Goal: Task Accomplishment & Management: Complete application form

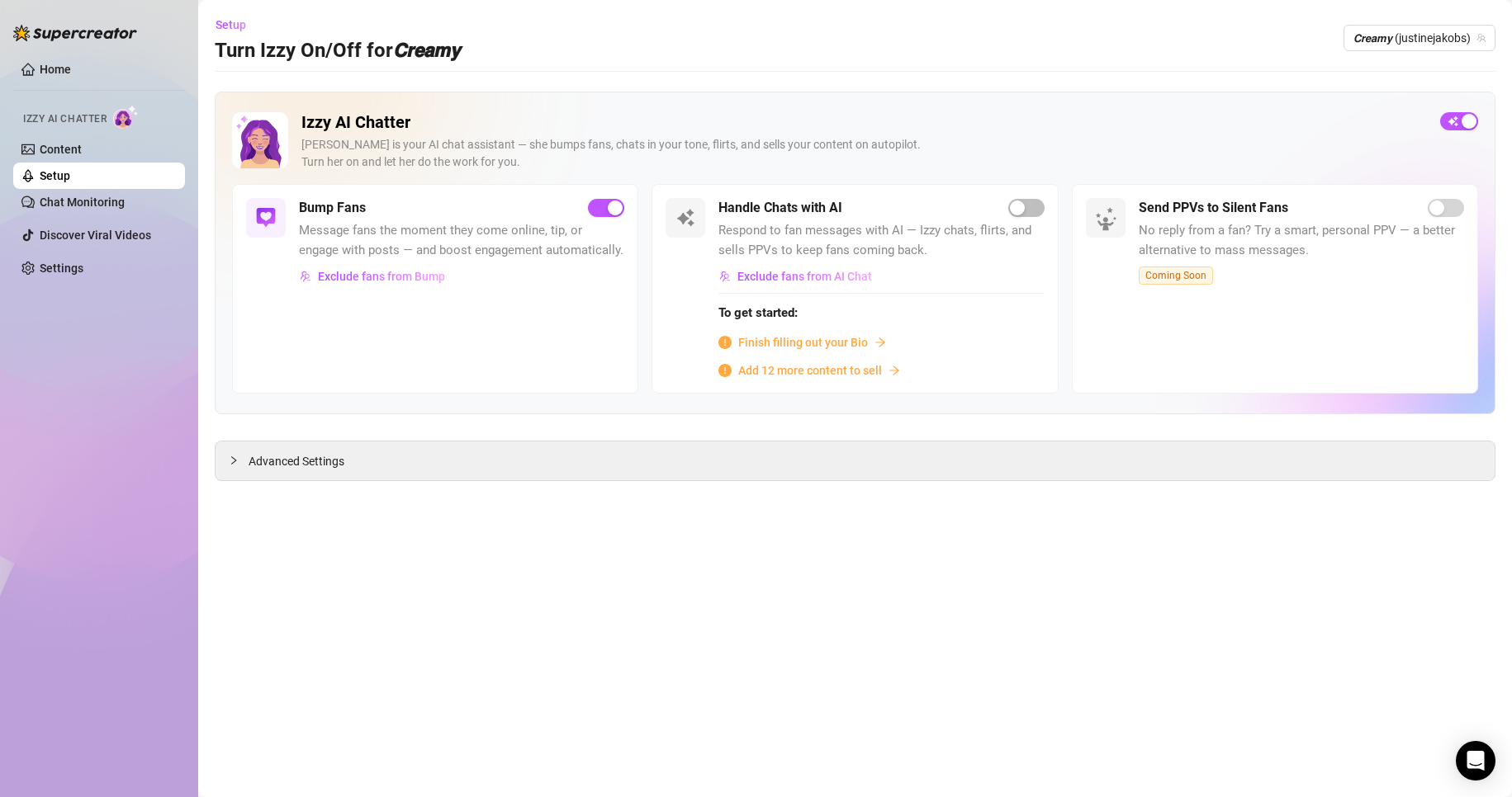
click at [419, 245] on span "Message fans the moment they come online, tip, or engage with posts — and boost…" at bounding box center [462, 240] width 325 height 39
click at [408, 277] on span "Exclude fans from Bump" at bounding box center [381, 277] width 127 height 13
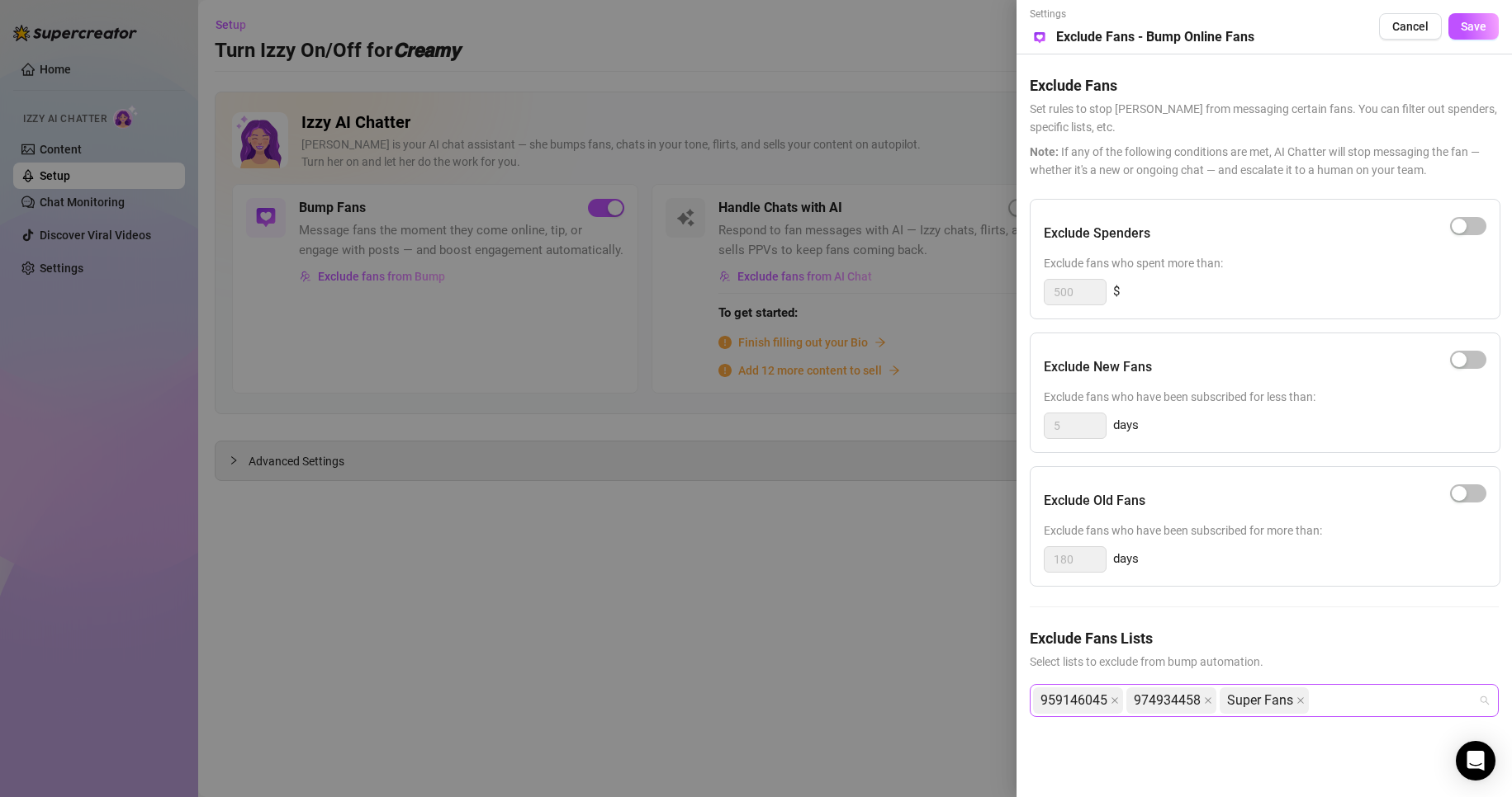
click at [1344, 701] on div "959146045 974934458 Super Fans" at bounding box center [1255, 701] width 445 height 30
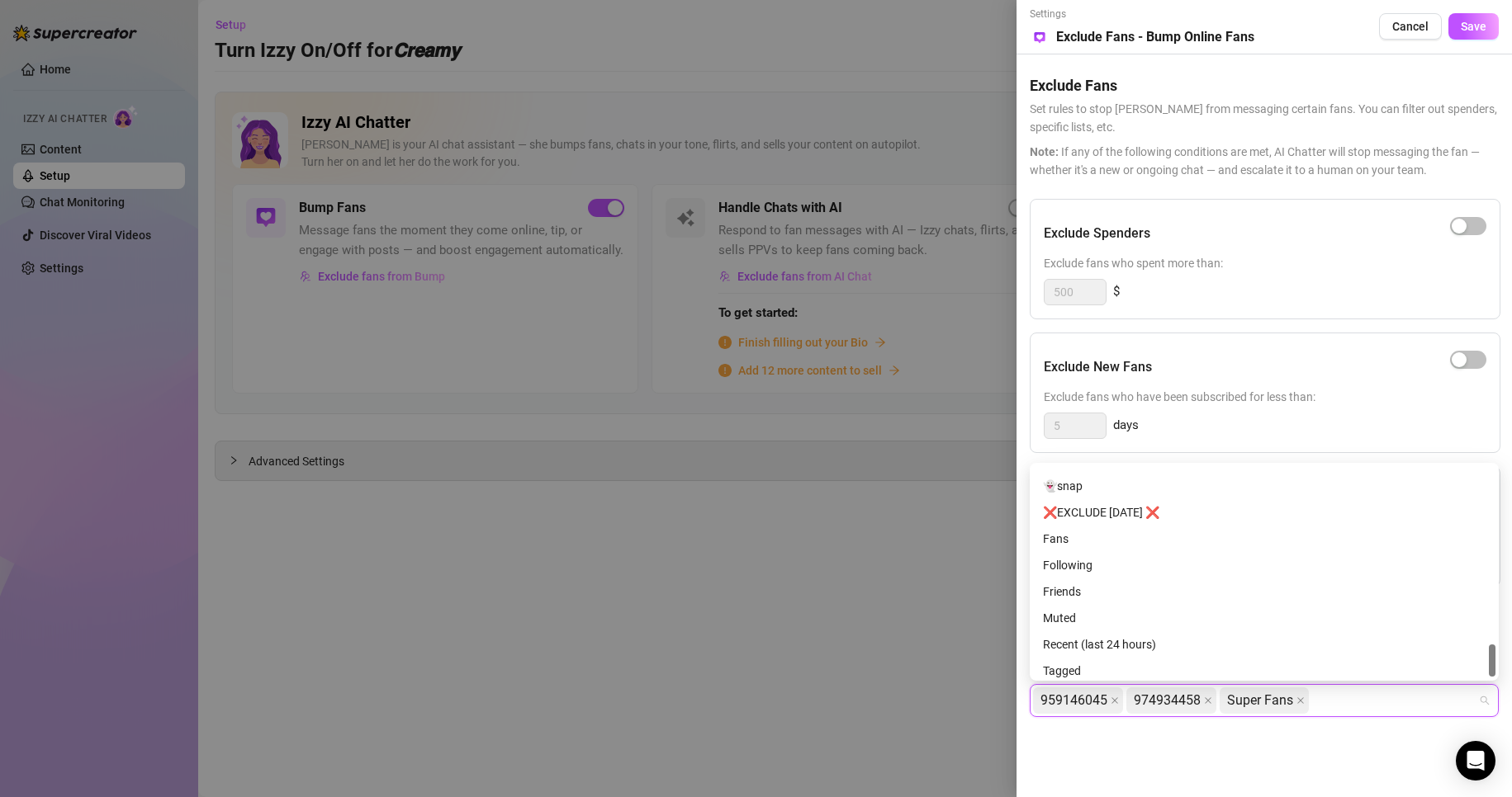
scroll to position [990, 0]
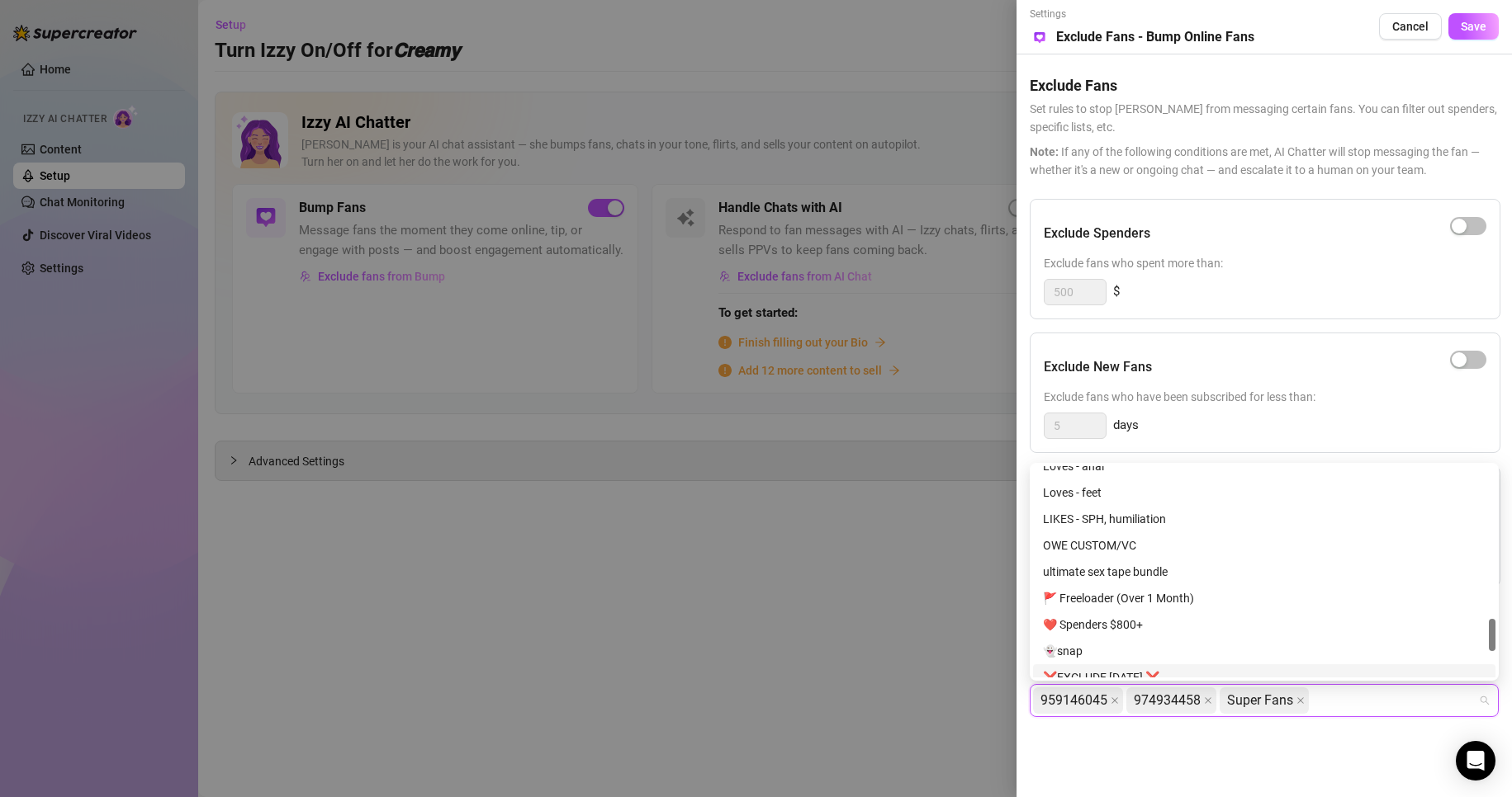
click at [1146, 670] on div "❌EXCLUDE TODAY ❌" at bounding box center [1264, 678] width 443 height 18
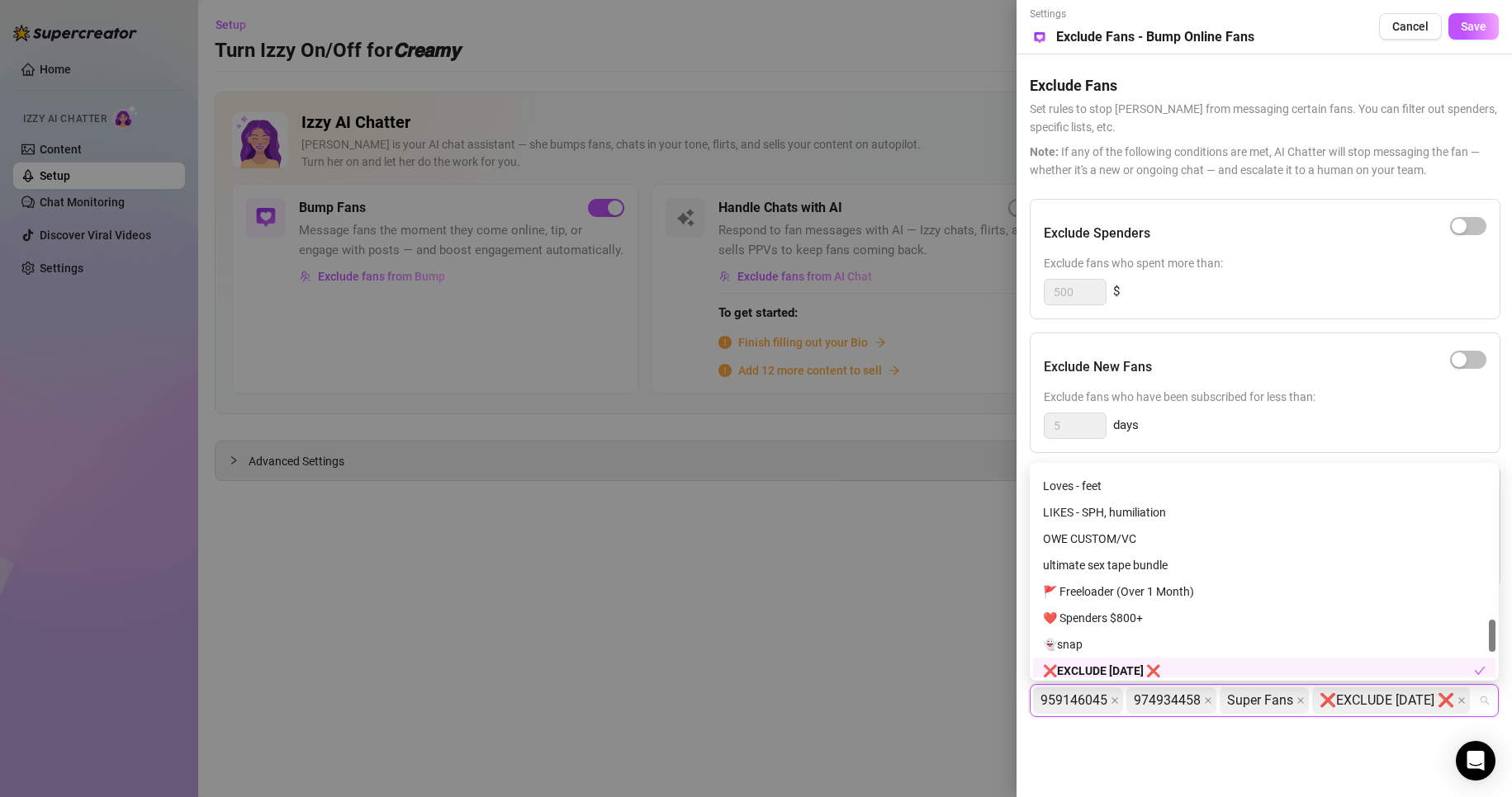
scroll to position [915, 0]
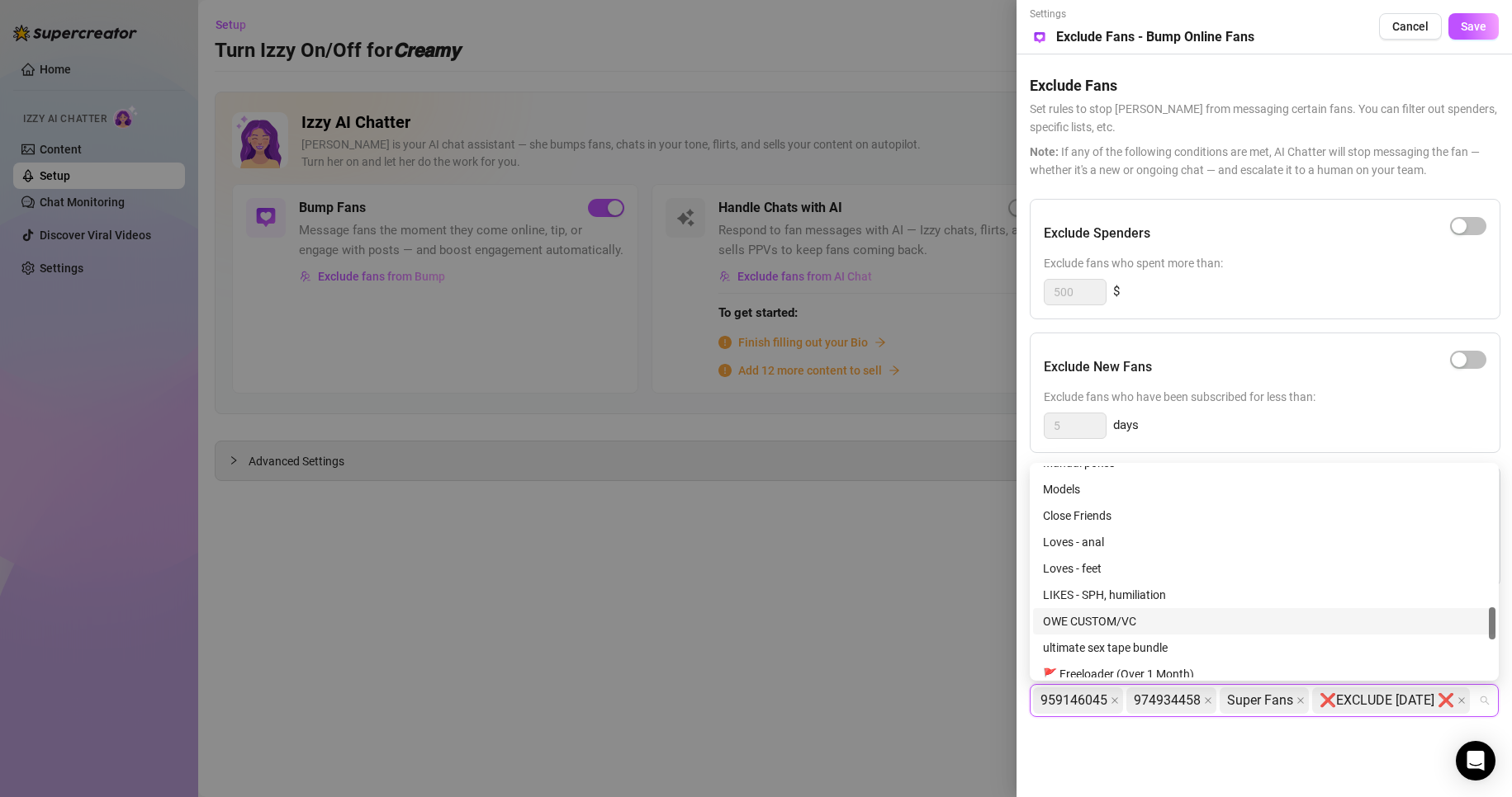
click at [1132, 621] on div "OWE CUSTOM/VC" at bounding box center [1264, 621] width 443 height 18
click at [1073, 481] on div "Models" at bounding box center [1264, 490] width 443 height 18
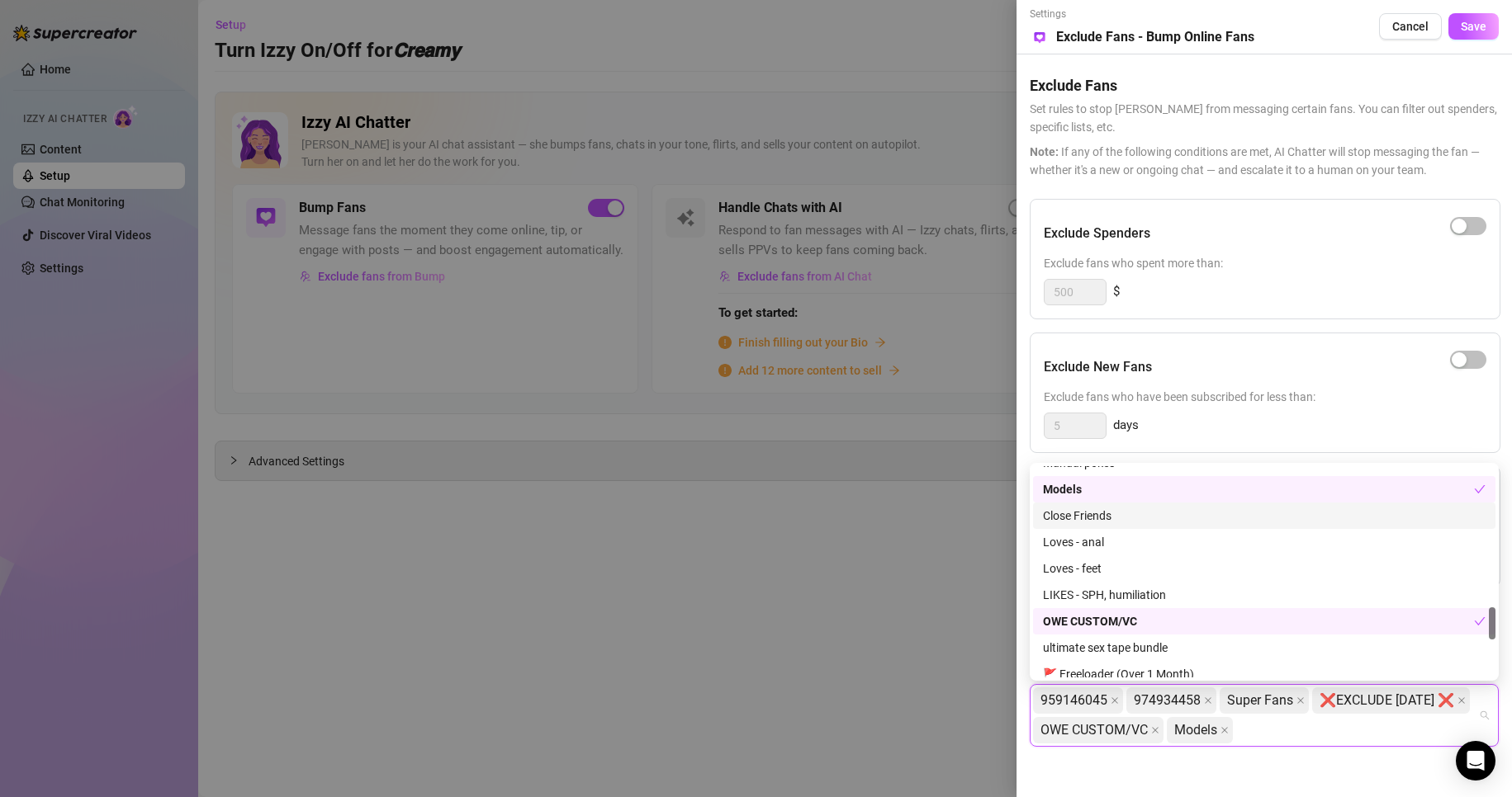
scroll to position [750, 0]
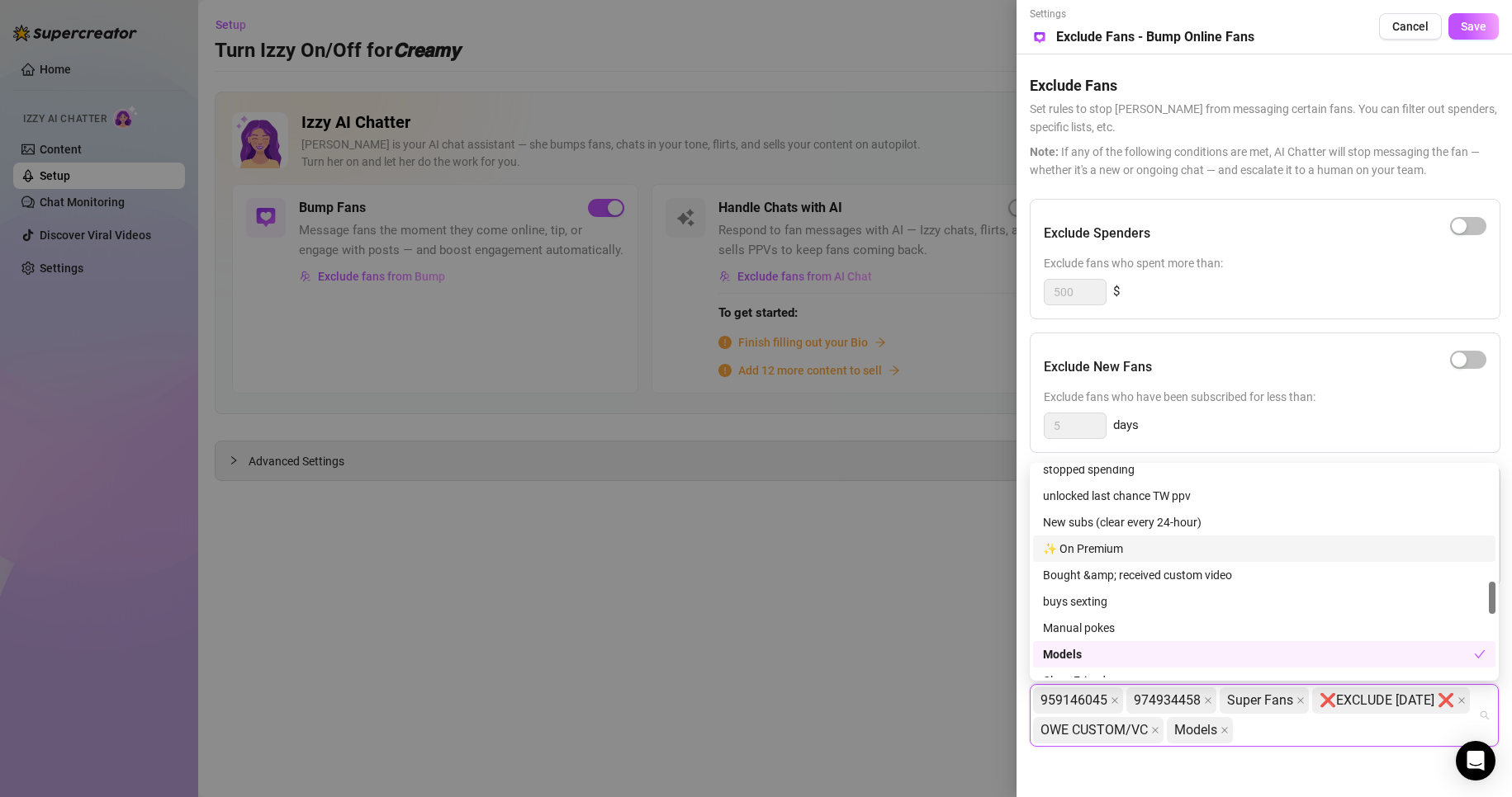
click at [1098, 551] on div "✨ On Premium" at bounding box center [1264, 548] width 443 height 18
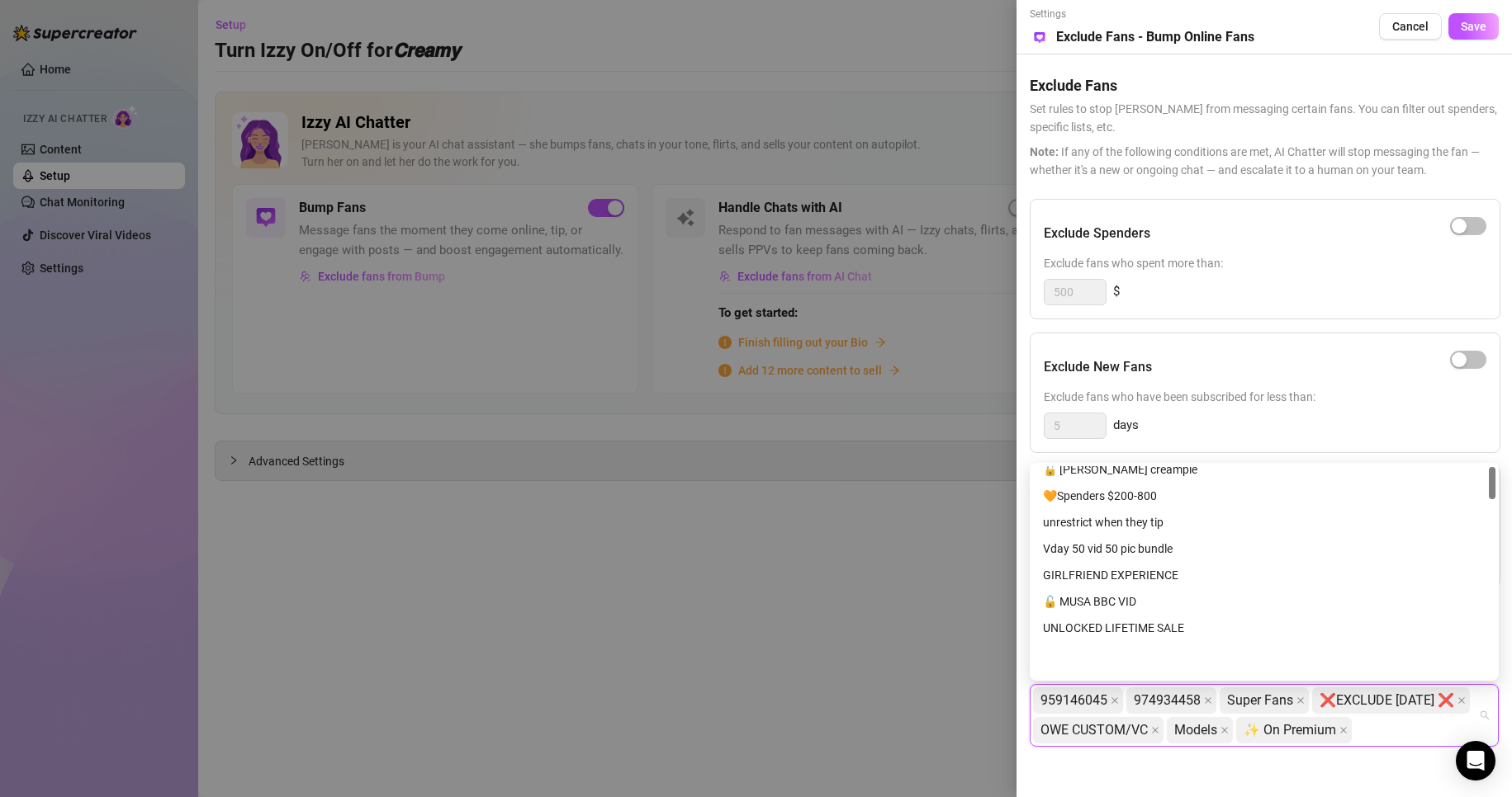
scroll to position [7, 0]
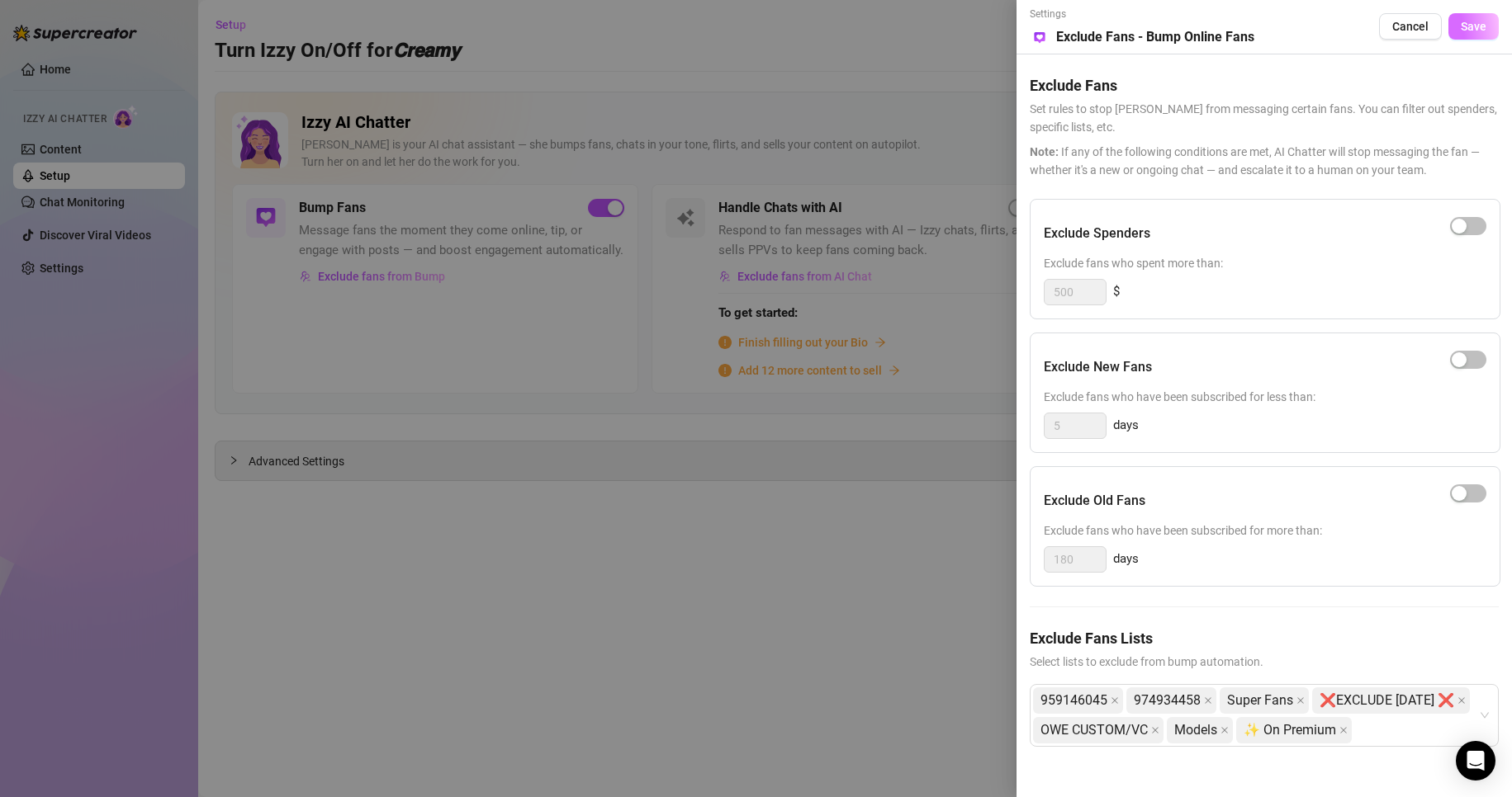
click at [1485, 26] on span "Save" at bounding box center [1473, 27] width 26 height 13
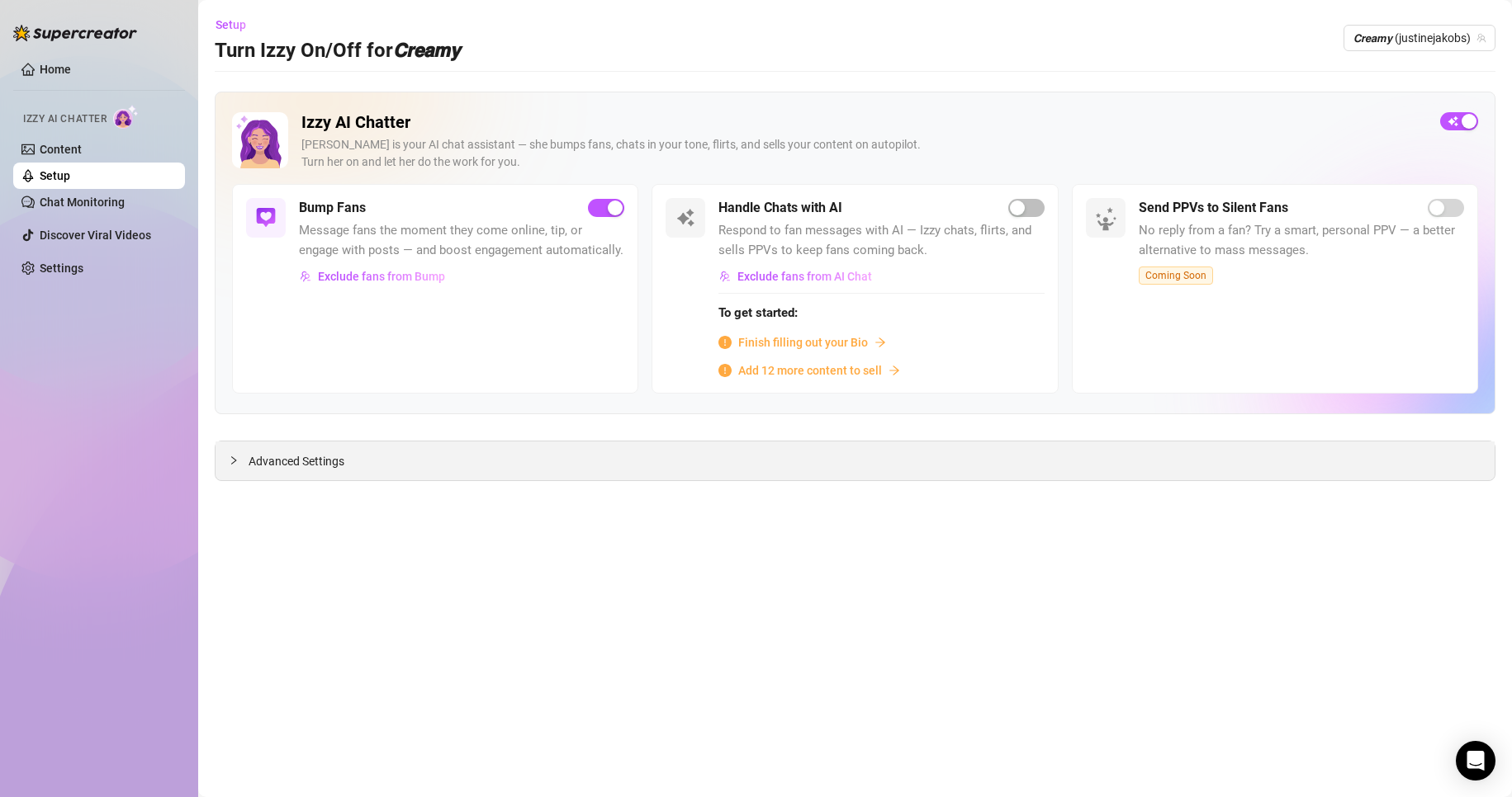
click at [407, 453] on div "Advanced Settings" at bounding box center [855, 461] width 1279 height 39
click at [259, 467] on span "Advanced Settings" at bounding box center [297, 461] width 96 height 18
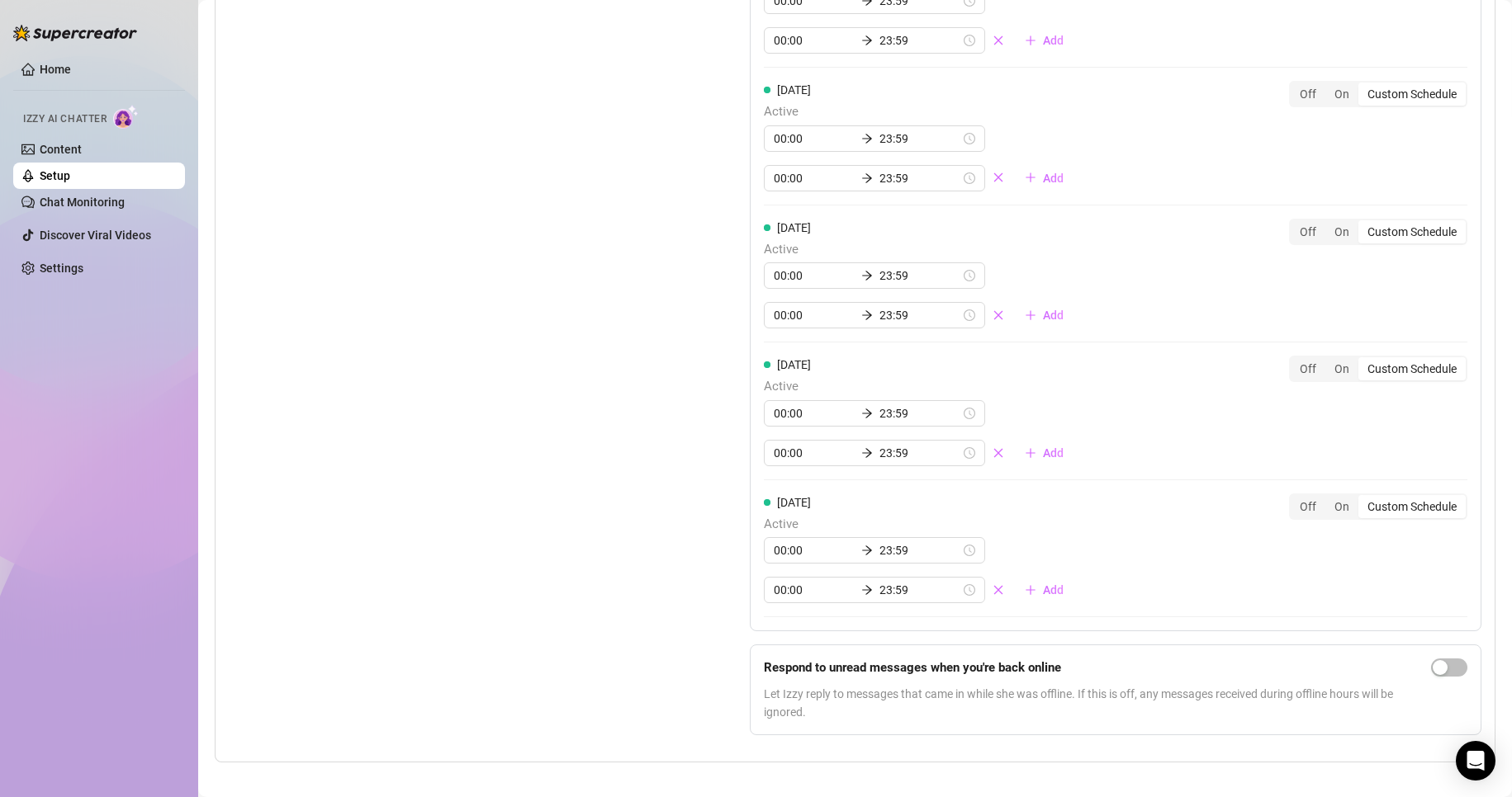
scroll to position [1568, 0]
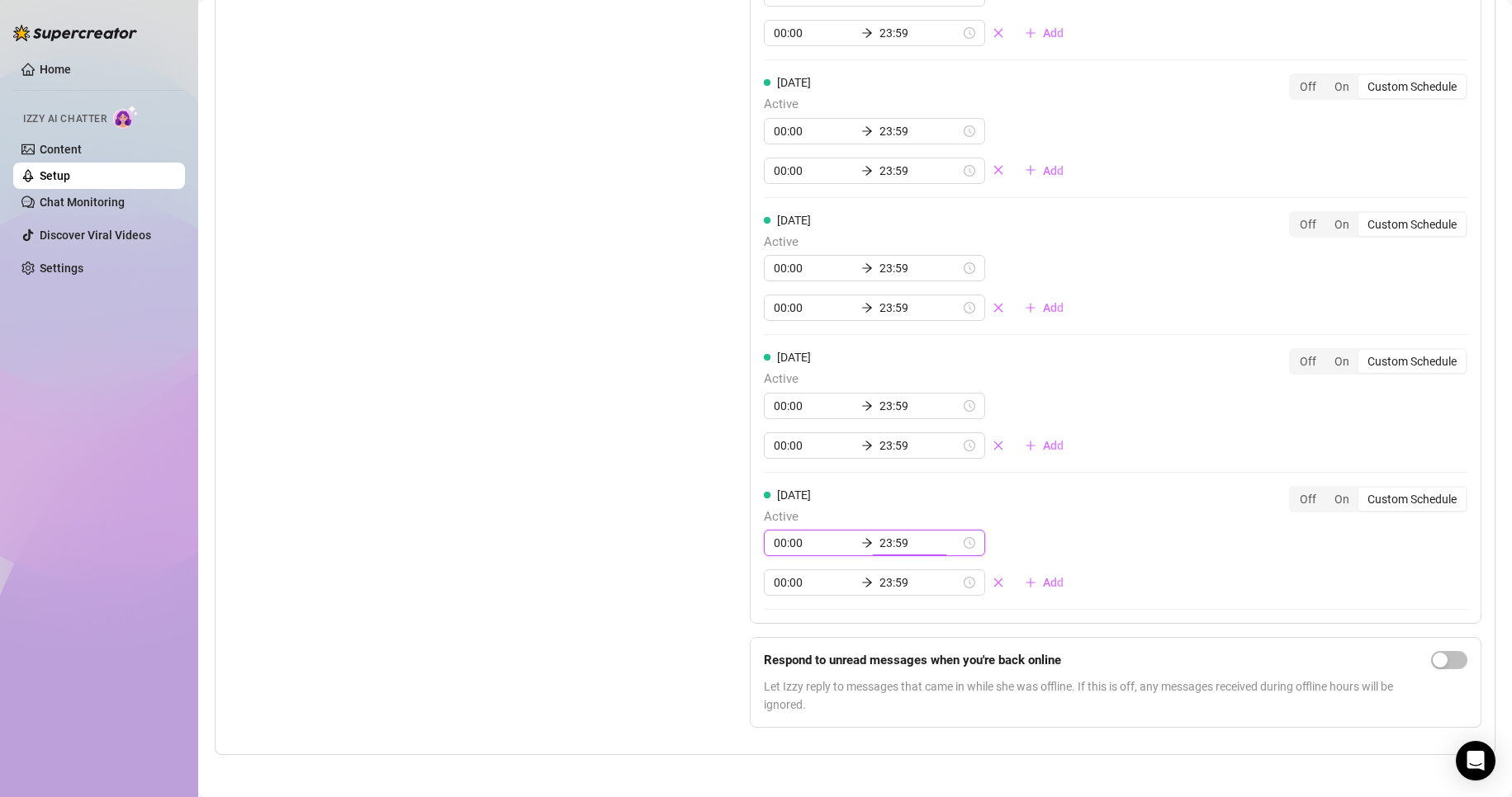
click at [885, 549] on input "23:59" at bounding box center [920, 543] width 81 height 18
click at [1157, 525] on div "Sunday Active 00:00 23:59 00:00 23:59 Add Off On Custom Schedule" at bounding box center [1115, 541] width 704 height 110
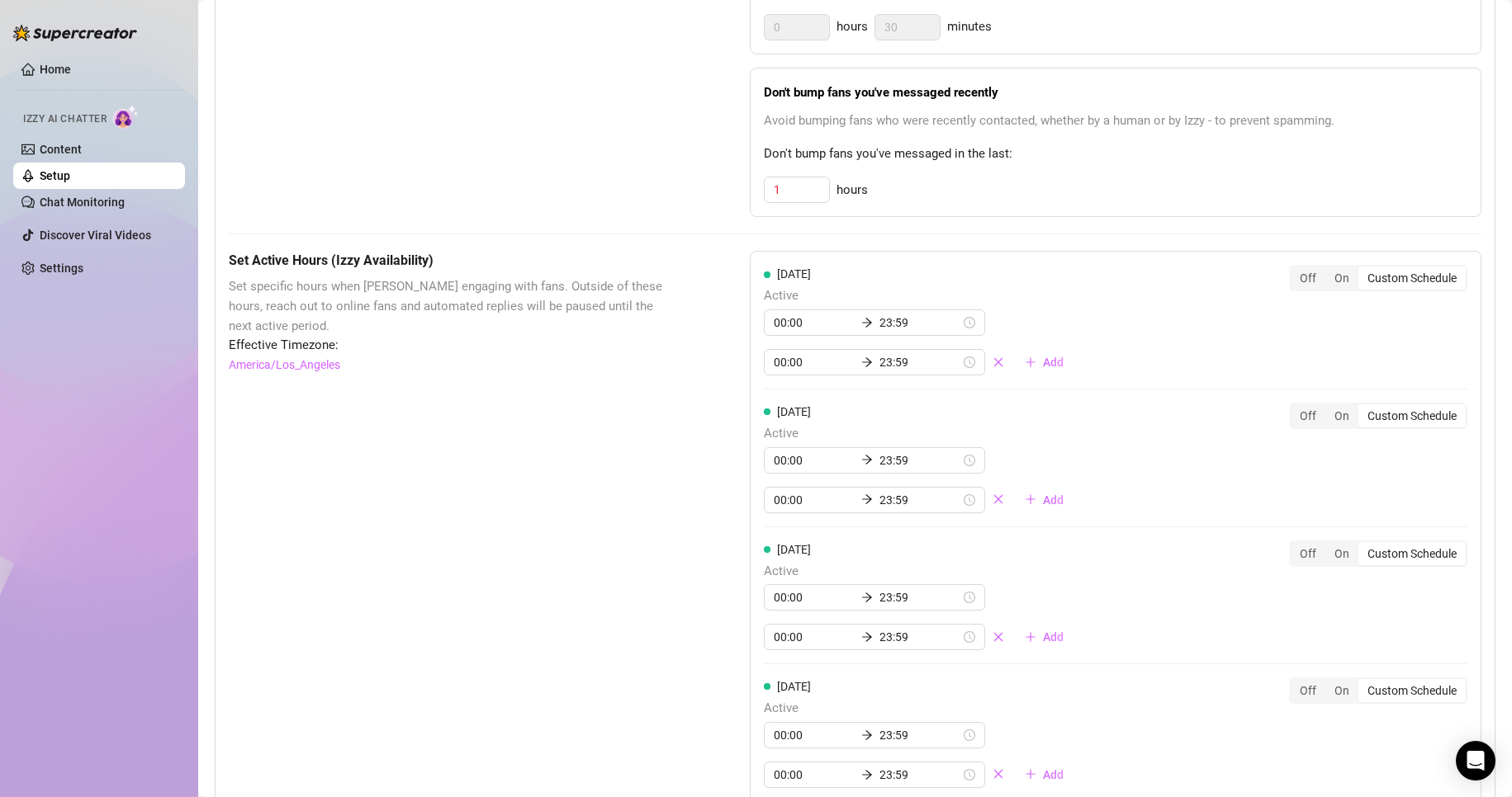
scroll to position [669, 0]
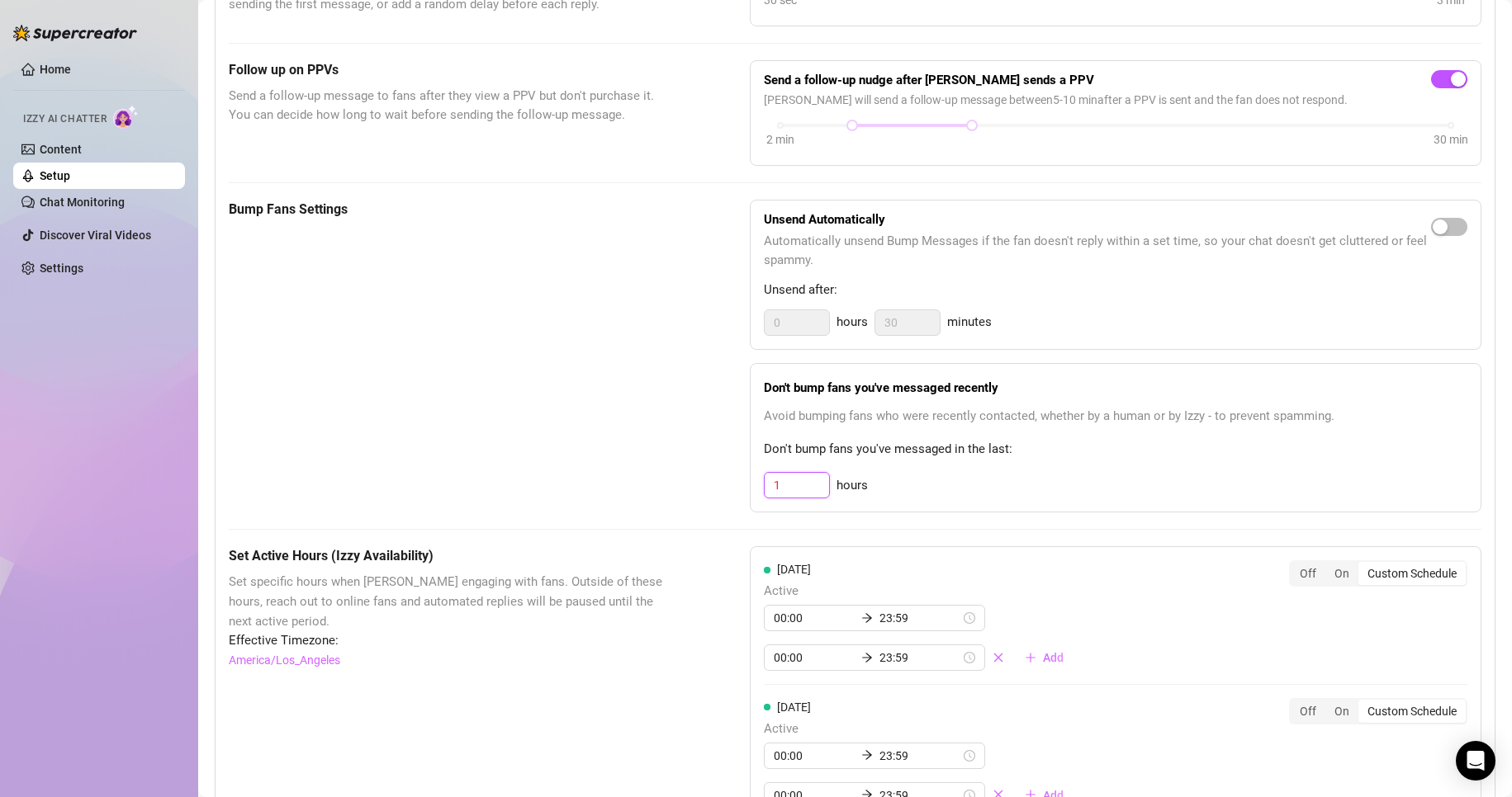
click at [796, 485] on input "1" at bounding box center [797, 485] width 65 height 25
type input "4"
click at [1010, 499] on div "4 hours" at bounding box center [1115, 485] width 704 height 27
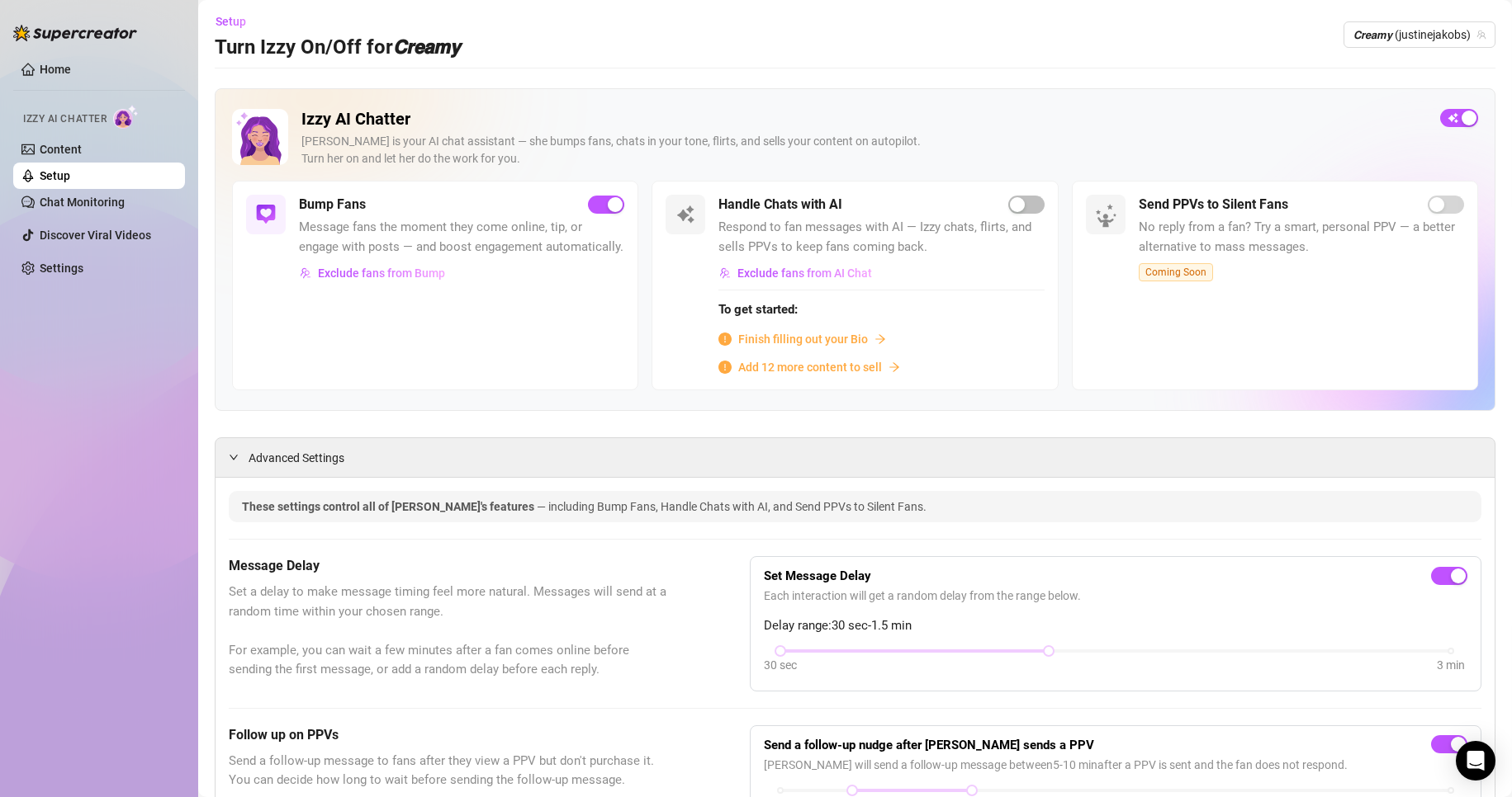
scroll to position [0, 0]
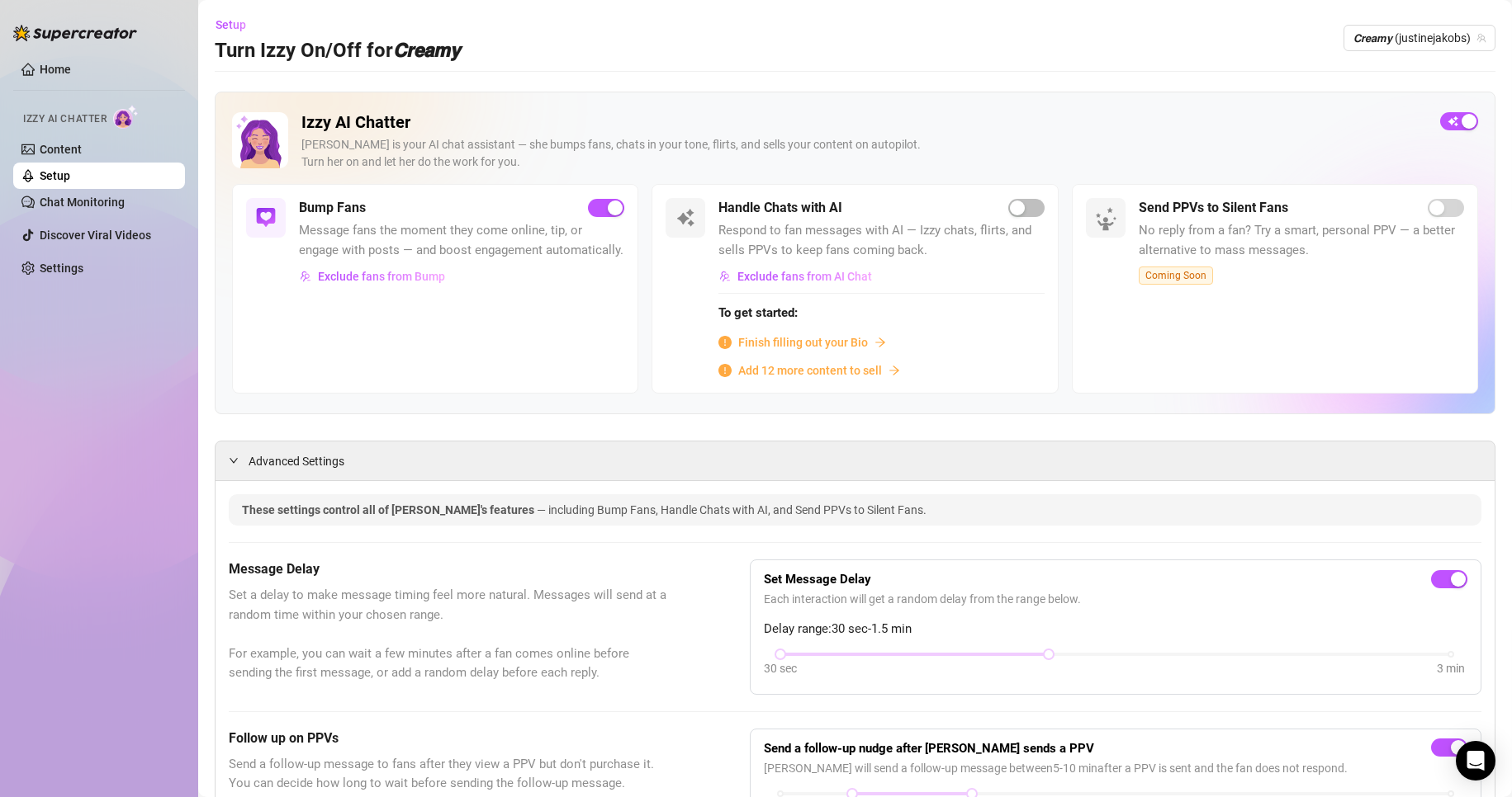
click at [493, 242] on span "Message fans the moment they come online, tip, or engage with posts — and boost…" at bounding box center [462, 240] width 325 height 39
click at [331, 200] on h5 "Bump Fans" at bounding box center [332, 208] width 67 height 20
click at [281, 211] on div at bounding box center [266, 218] width 40 height 40
click at [322, 201] on h5 "Bump Fans" at bounding box center [332, 208] width 67 height 20
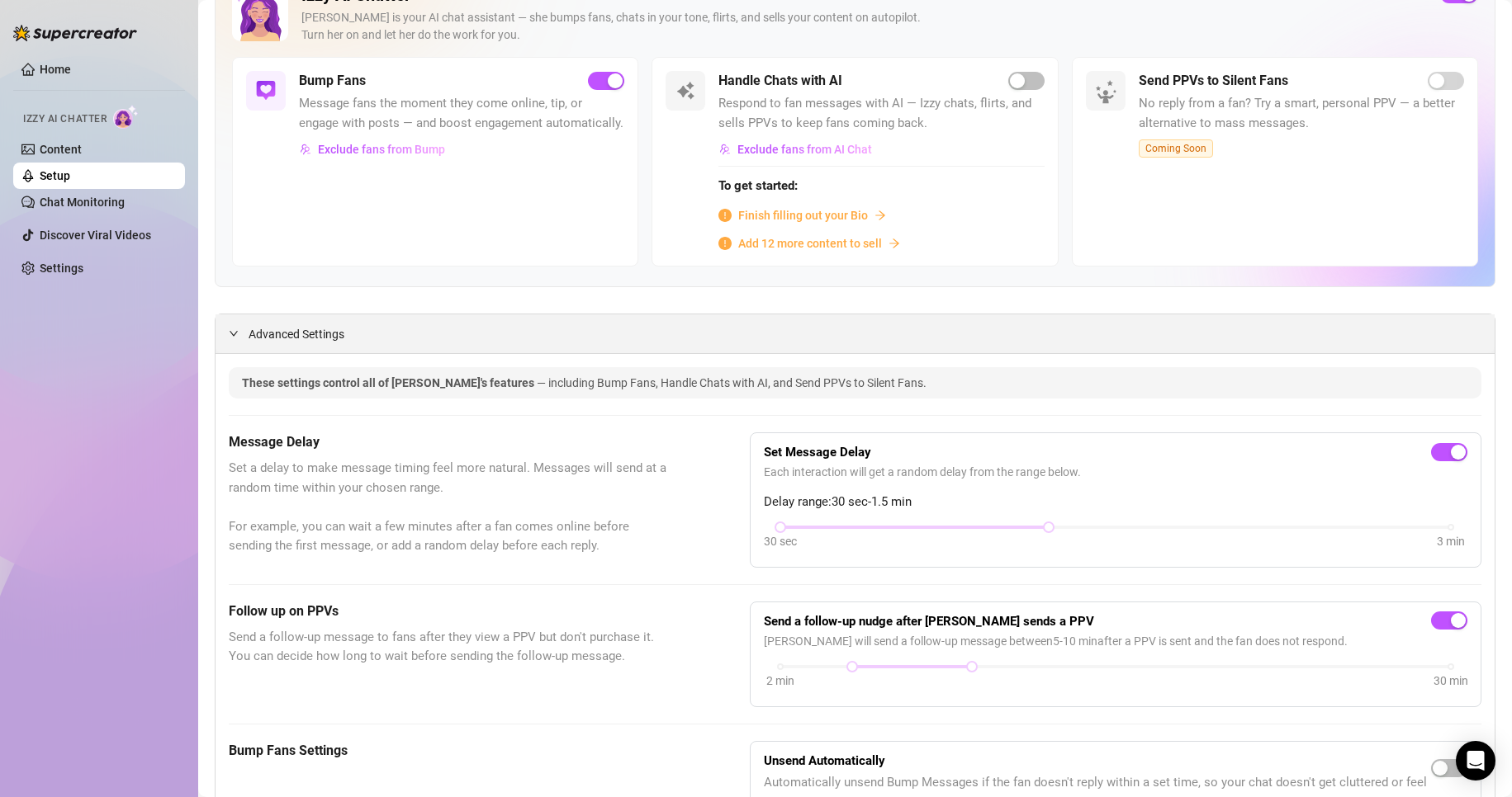
scroll to position [165, 0]
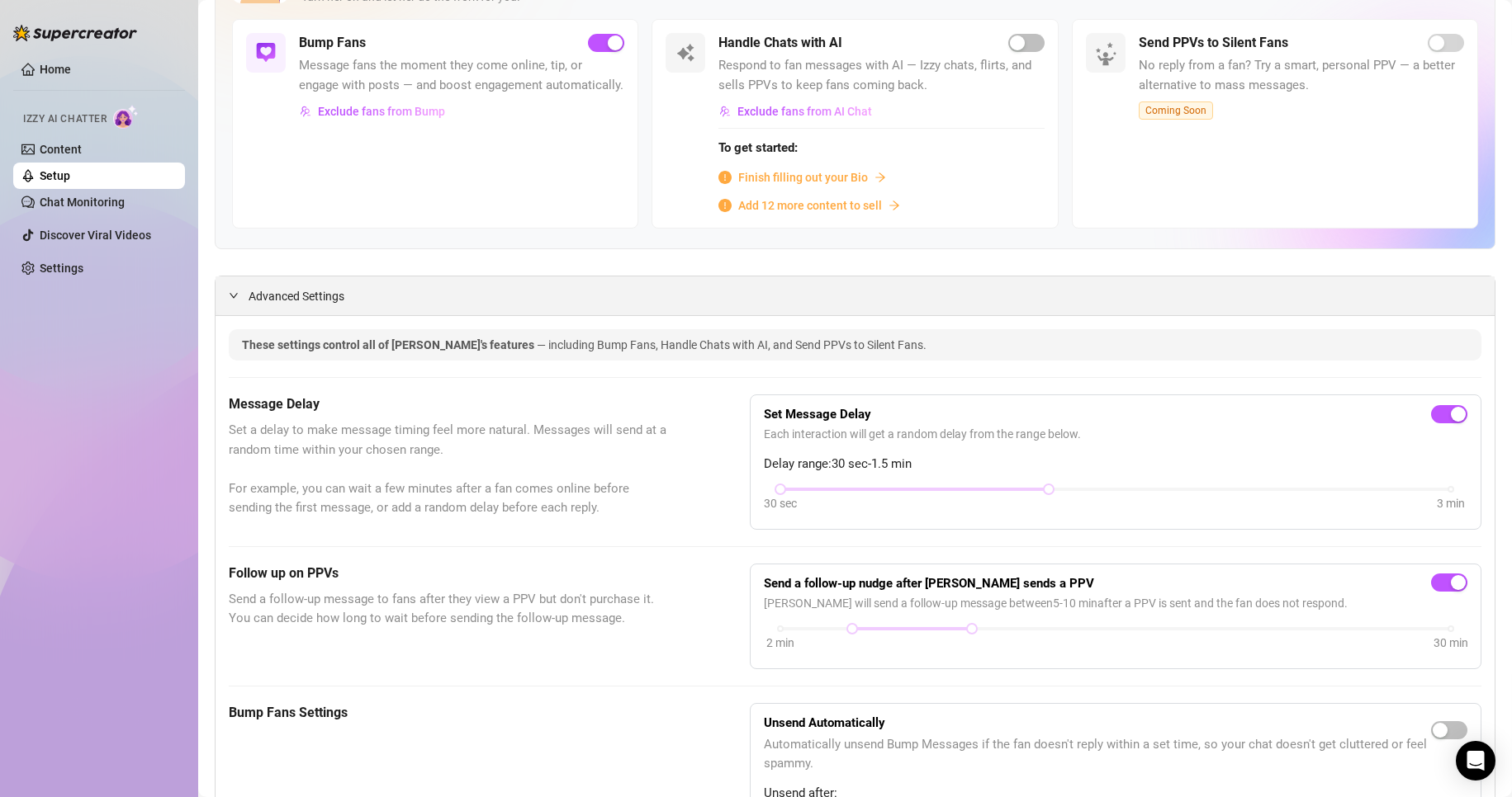
click at [540, 301] on div "Advanced Settings" at bounding box center [855, 296] width 1279 height 39
click at [233, 297] on icon "expanded" at bounding box center [234, 296] width 8 height 5
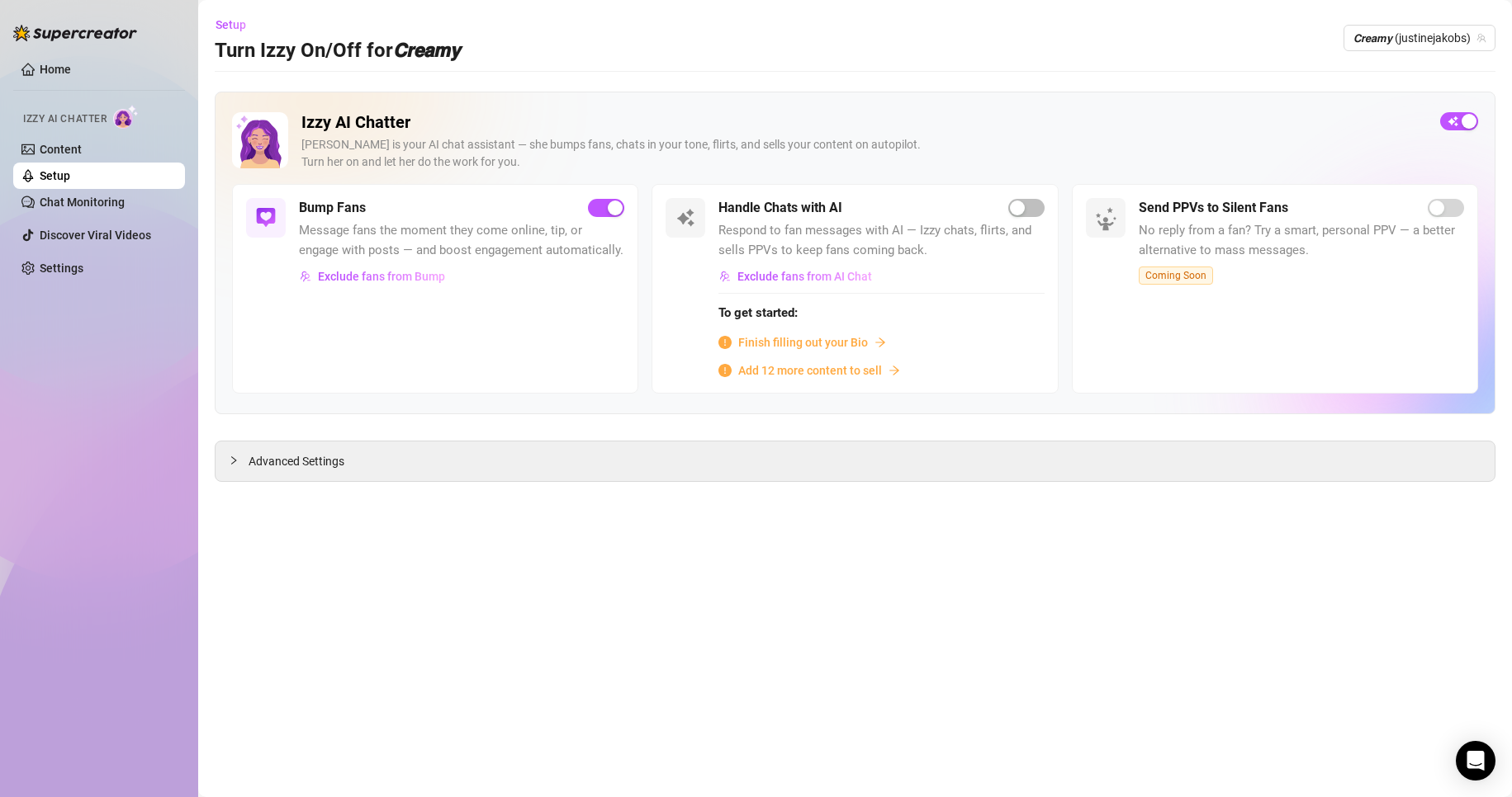
scroll to position [0, 0]
click at [248, 470] on div at bounding box center [239, 461] width 20 height 18
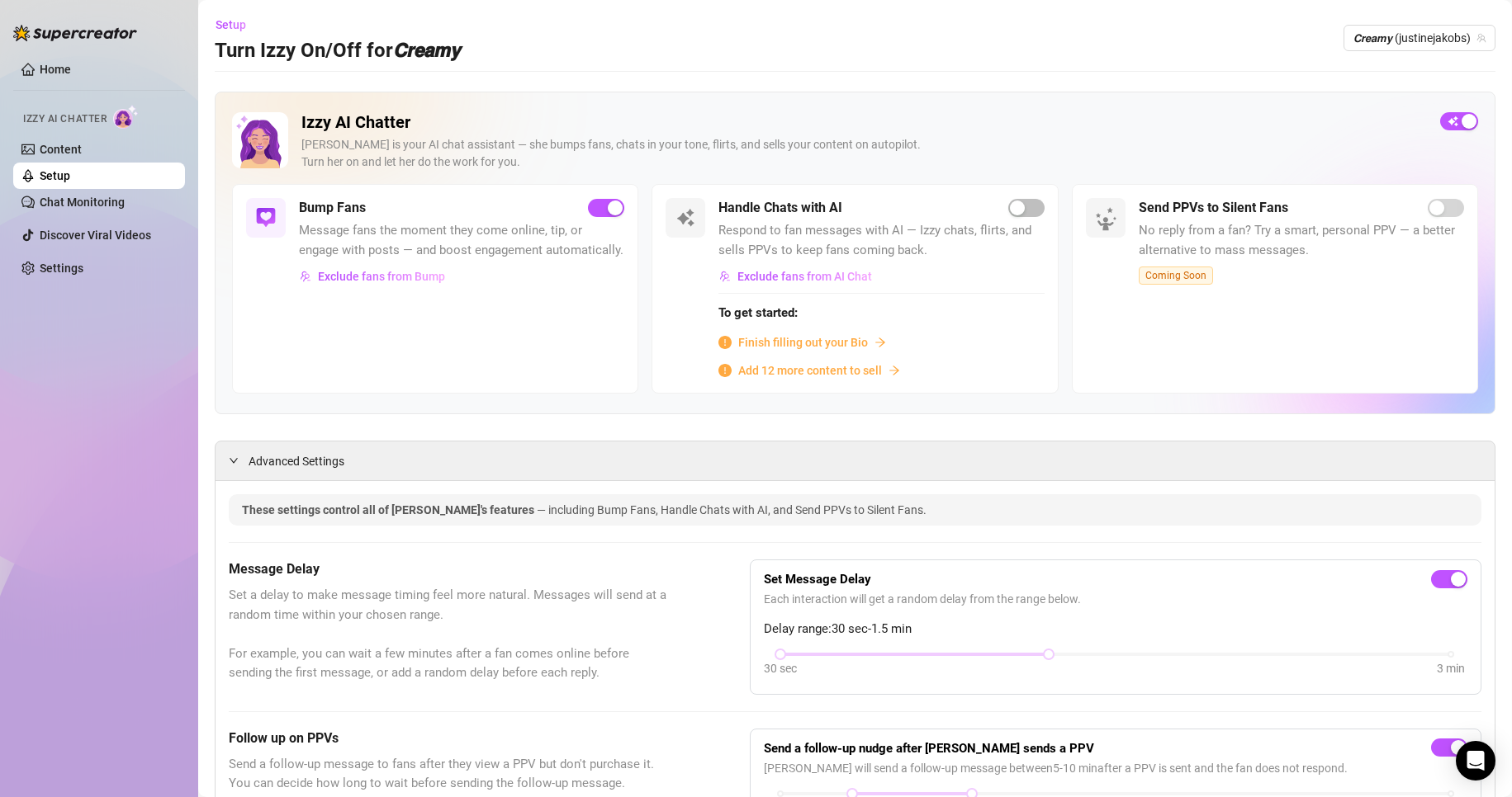
click at [455, 133] on div "Izzy AI Chatter Izzy is your AI chat assistant — she bumps fans, chats in your …" at bounding box center [865, 147] width 1126 height 72
click at [316, 216] on h5 "Bump Fans" at bounding box center [332, 208] width 67 height 20
click at [330, 260] on span "Message fans the moment they come online, tip, or engage with posts — and boost…" at bounding box center [462, 240] width 325 height 39
click at [257, 452] on div "Advanced Settings" at bounding box center [855, 461] width 1279 height 39
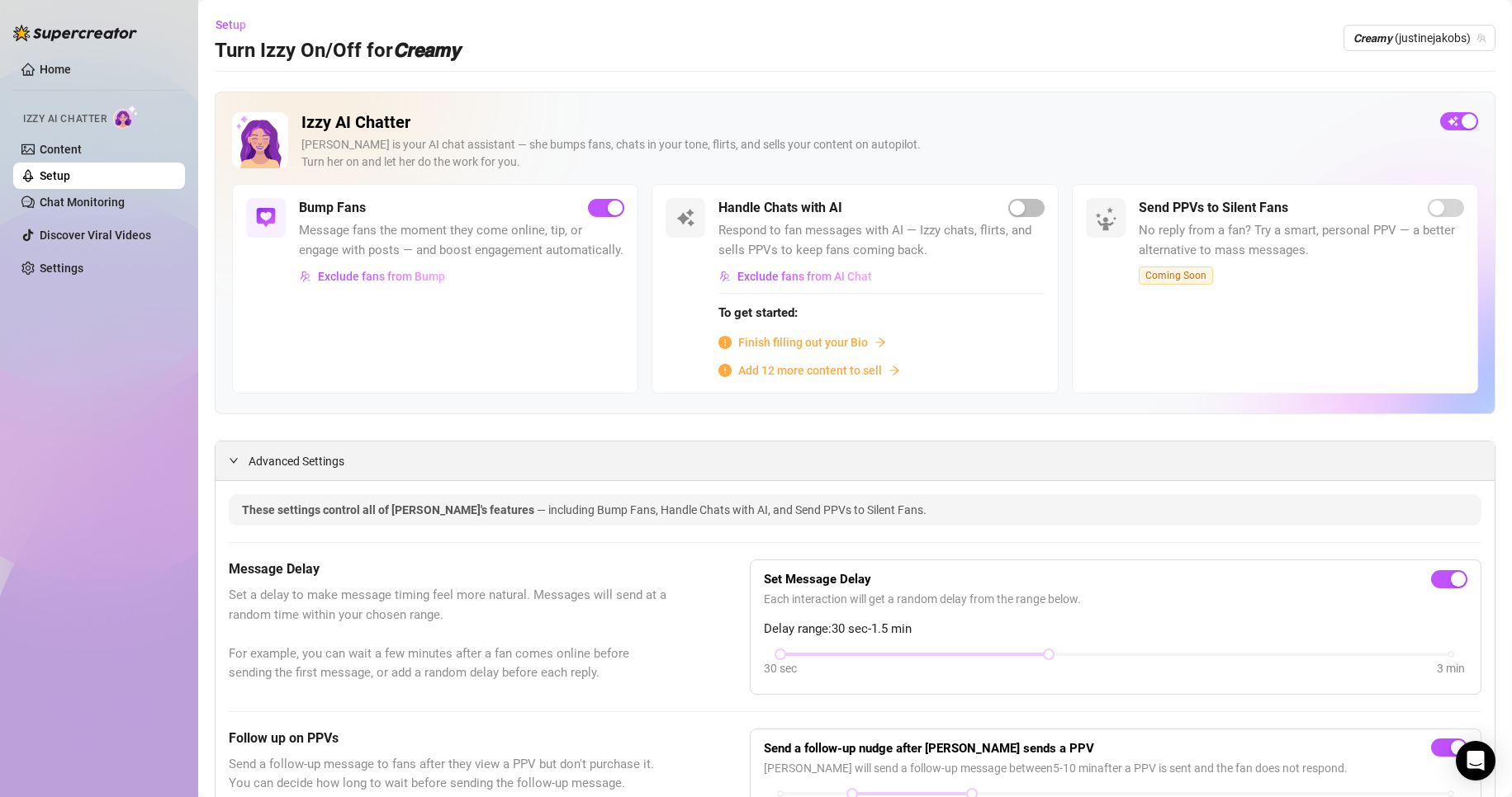
click at [258, 461] on span "Advanced Settings" at bounding box center [297, 461] width 96 height 18
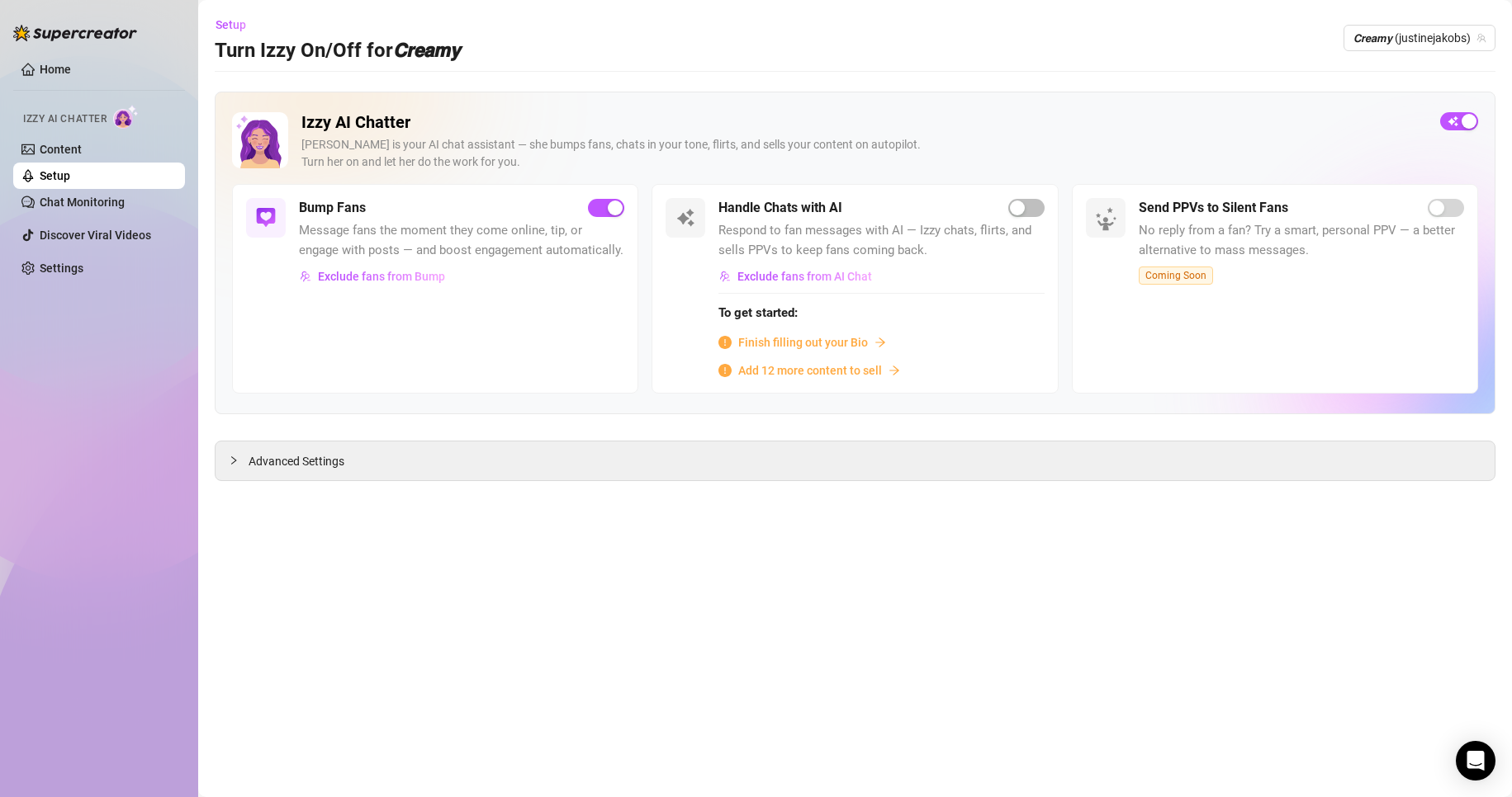
click at [70, 173] on link "Setup" at bounding box center [55, 176] width 31 height 13
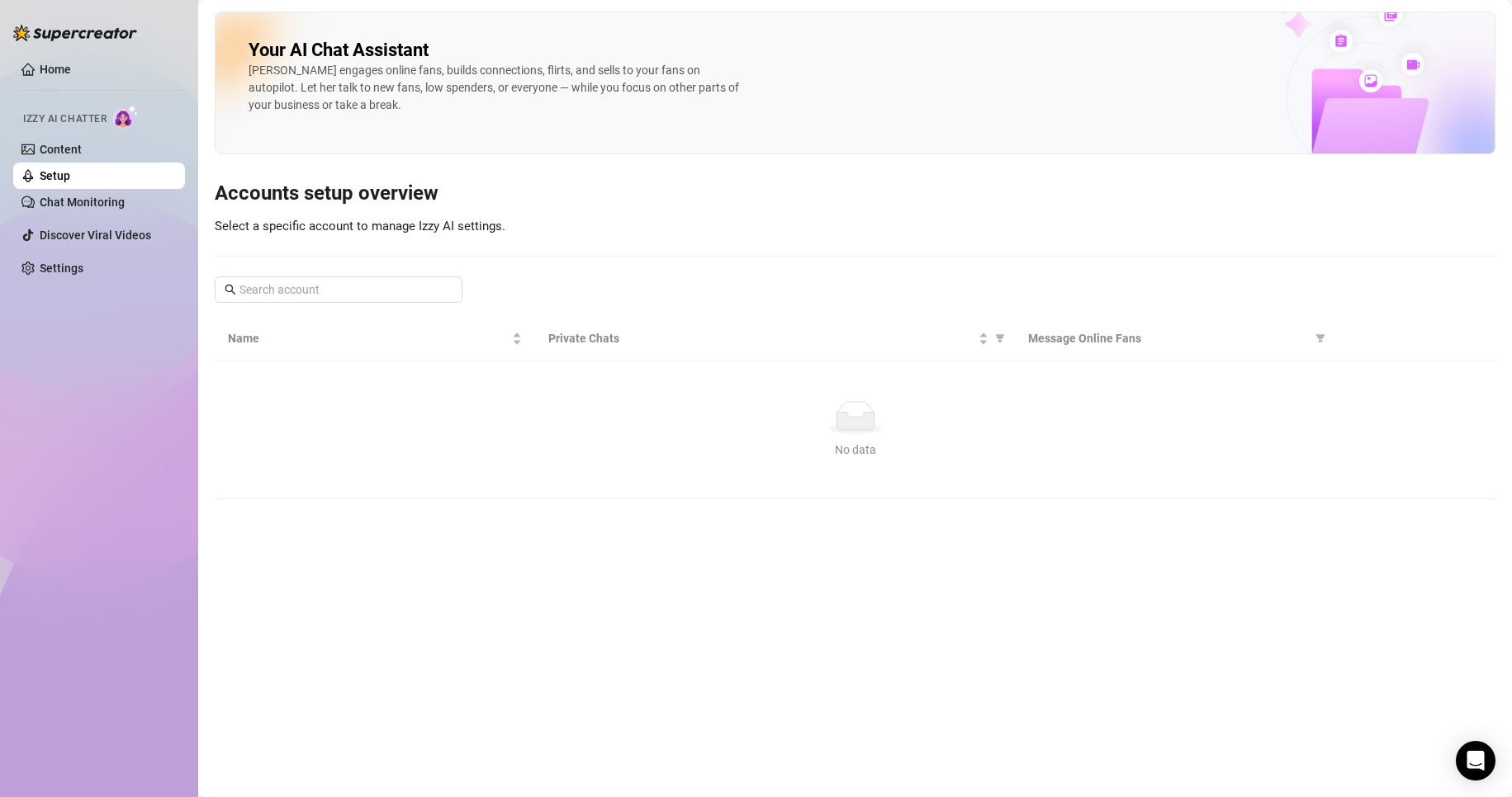
click at [70, 173] on link "Setup" at bounding box center [55, 176] width 31 height 13
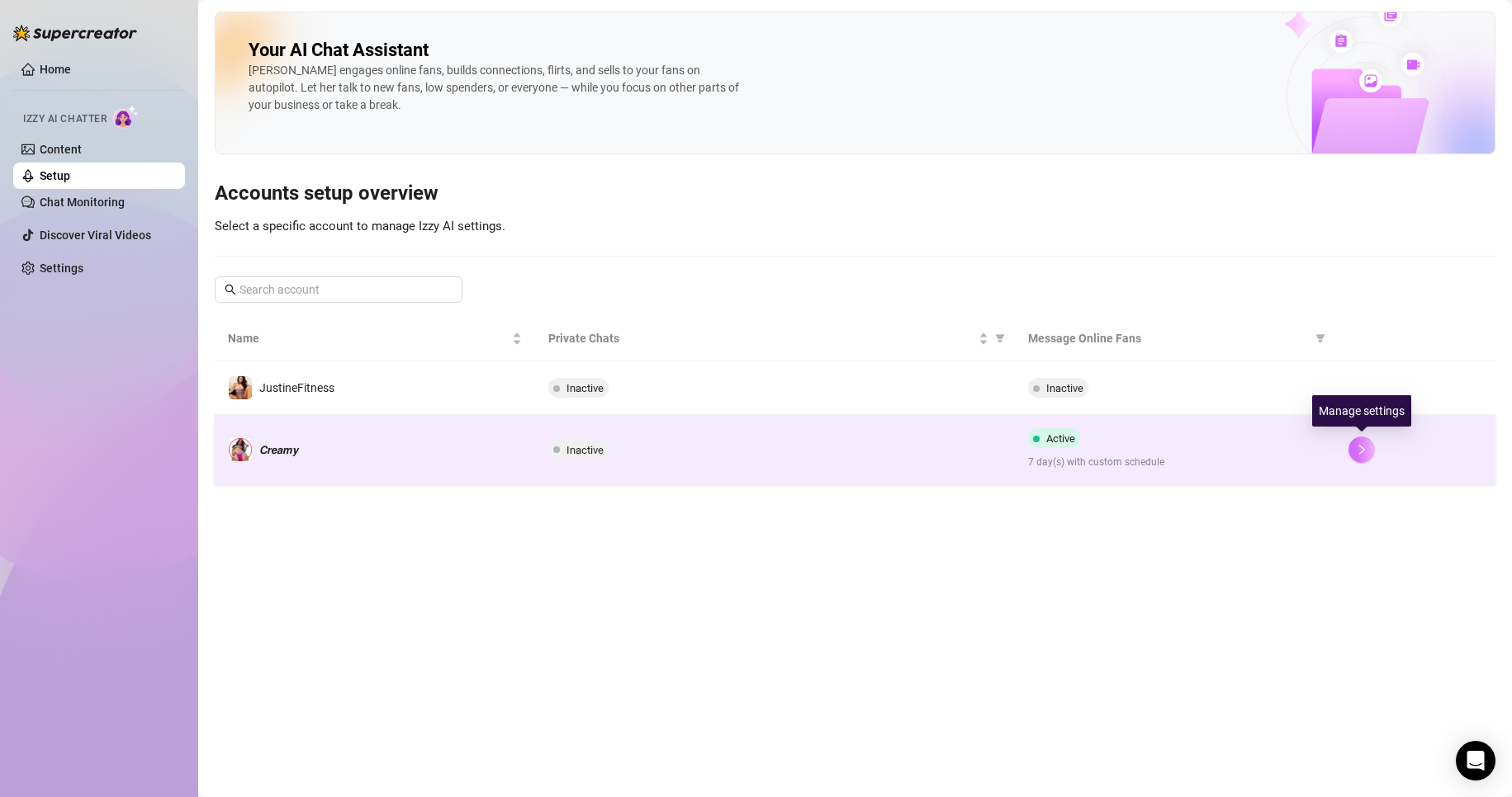
click at [1370, 450] on button "button" at bounding box center [1362, 450] width 27 height 27
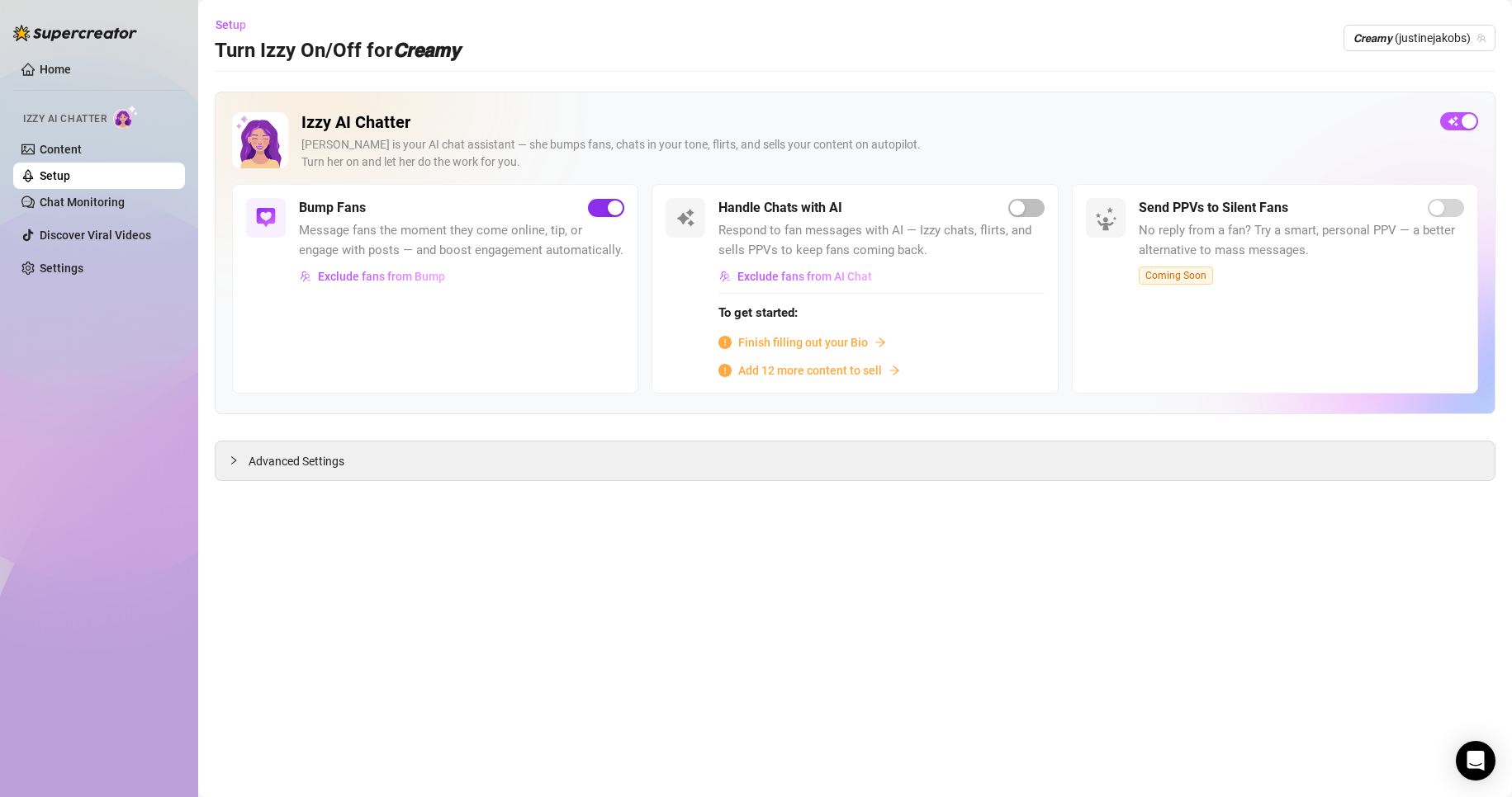
click at [613, 206] on div "button" at bounding box center [615, 208] width 15 height 15
click at [1455, 117] on div "button" at bounding box center [1449, 121] width 15 height 15
click at [600, 210] on span "button" at bounding box center [606, 208] width 36 height 18
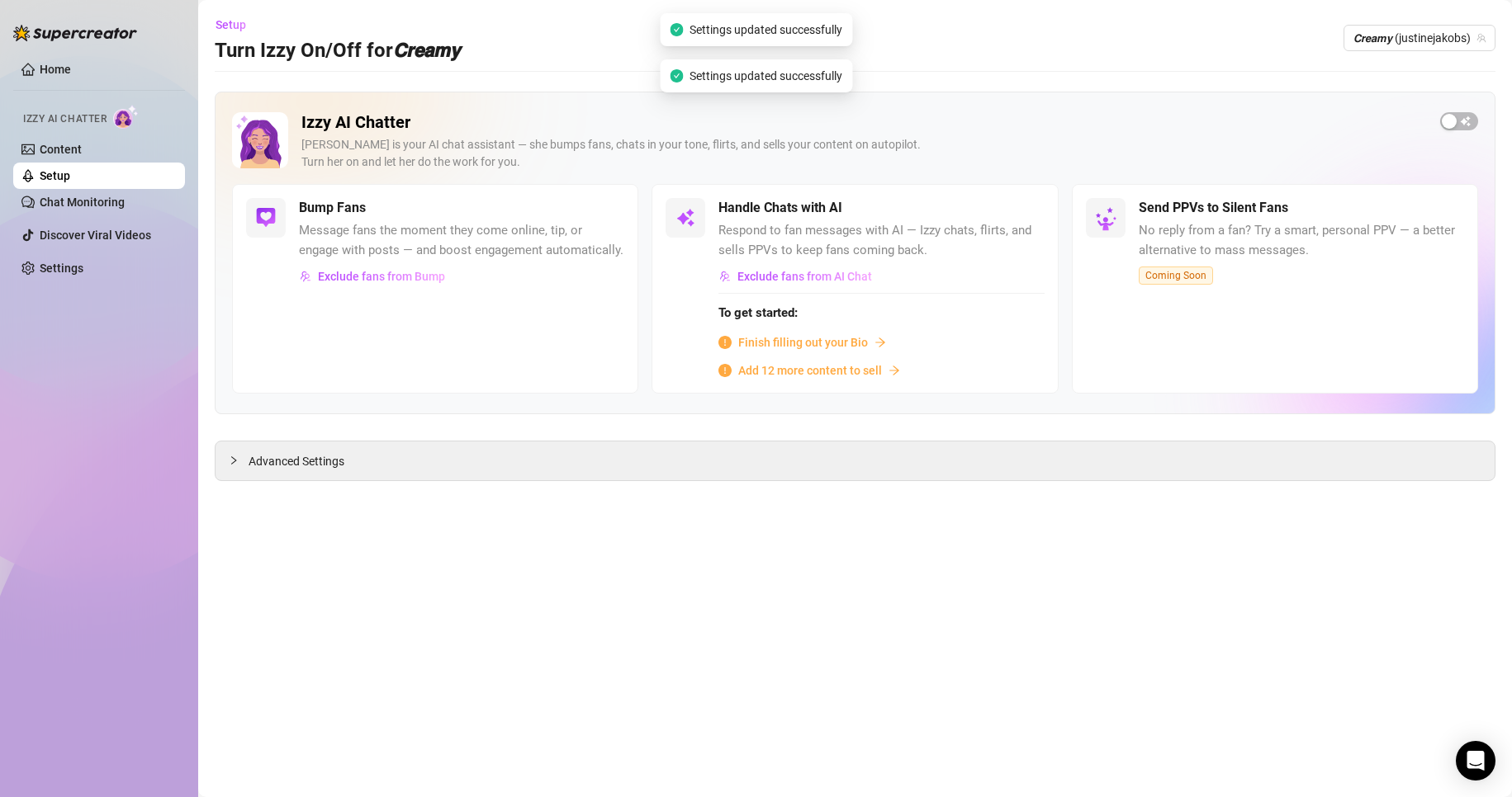
click at [600, 210] on div "Bump Fans" at bounding box center [462, 208] width 325 height 20
click at [1460, 119] on span "button" at bounding box center [1459, 121] width 38 height 18
drag, startPoint x: 559, startPoint y: 258, endPoint x: 478, endPoint y: 279, distance: 83.7
click at [478, 279] on div "Exclude fans from Bump" at bounding box center [462, 277] width 325 height 27
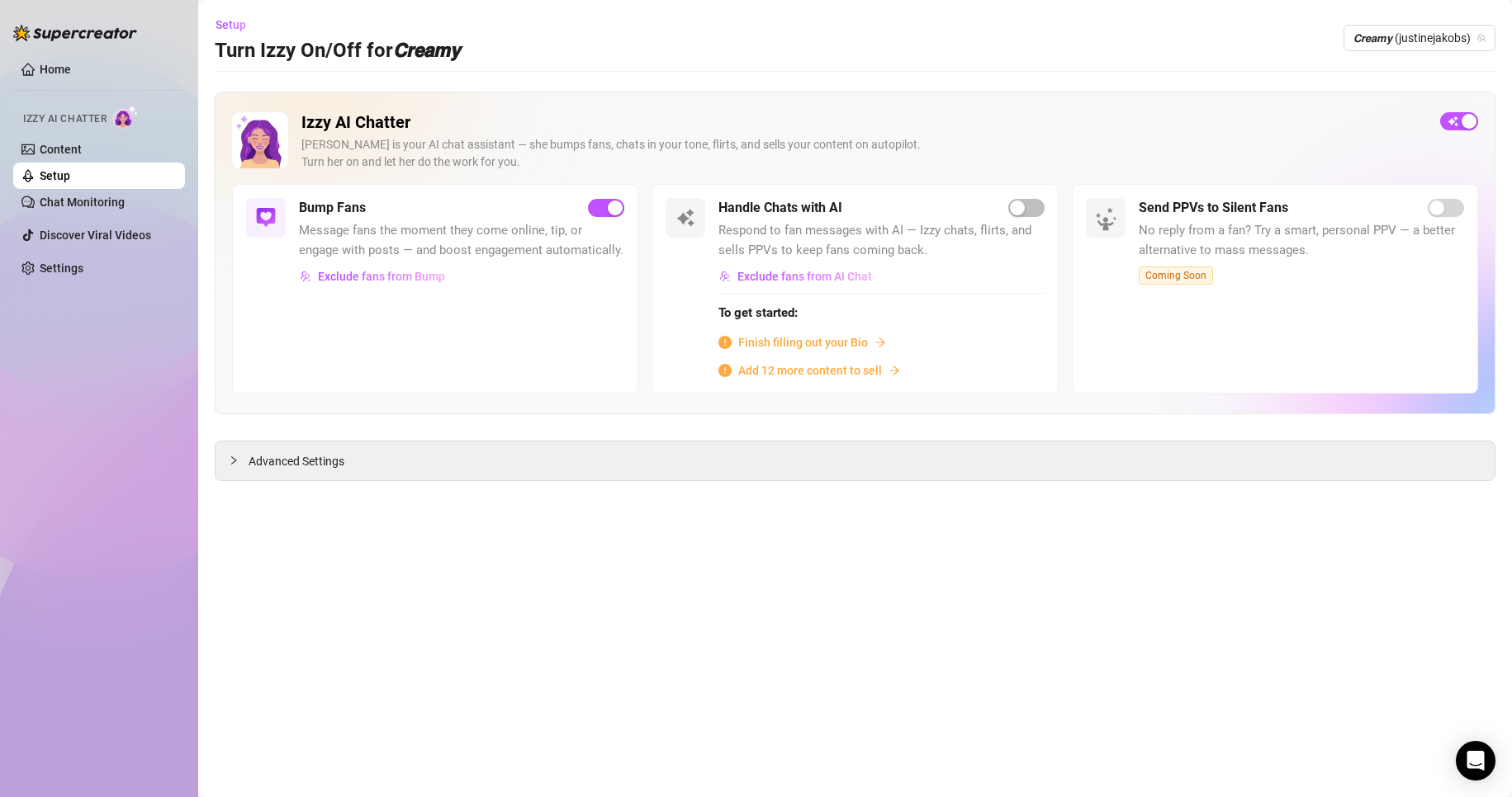
click at [406, 240] on span "Message fans the moment they come online, tip, or engage with posts — and boost…" at bounding box center [462, 240] width 325 height 39
click at [377, 275] on span "Exclude fans from Bump" at bounding box center [381, 277] width 127 height 13
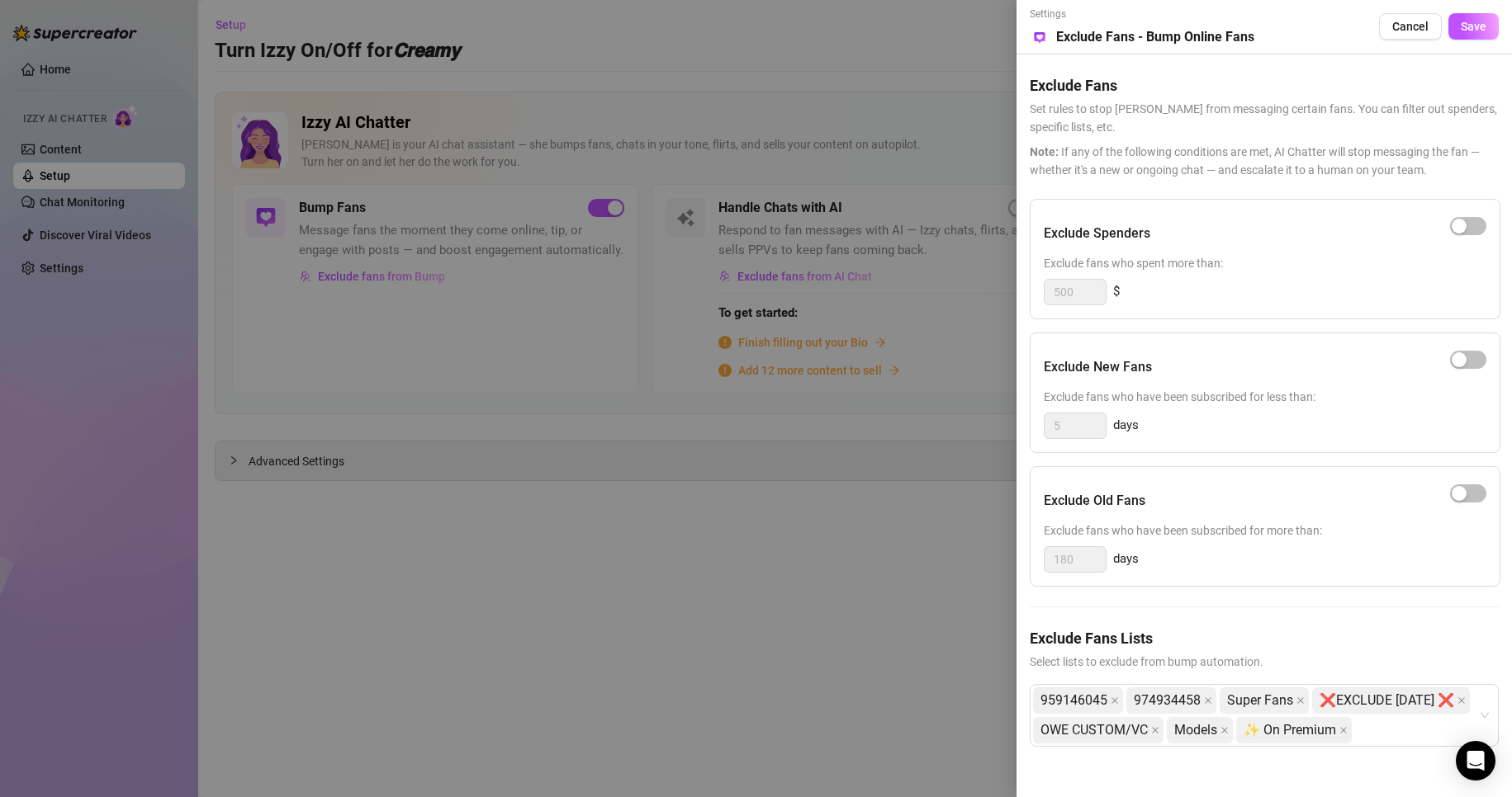
click at [1177, 136] on div "Exclude Fans Set rules to stop Izzy from messaging certain fans. You can filter…" at bounding box center [1264, 117] width 469 height 124
click at [846, 142] on div at bounding box center [756, 398] width 1512 height 797
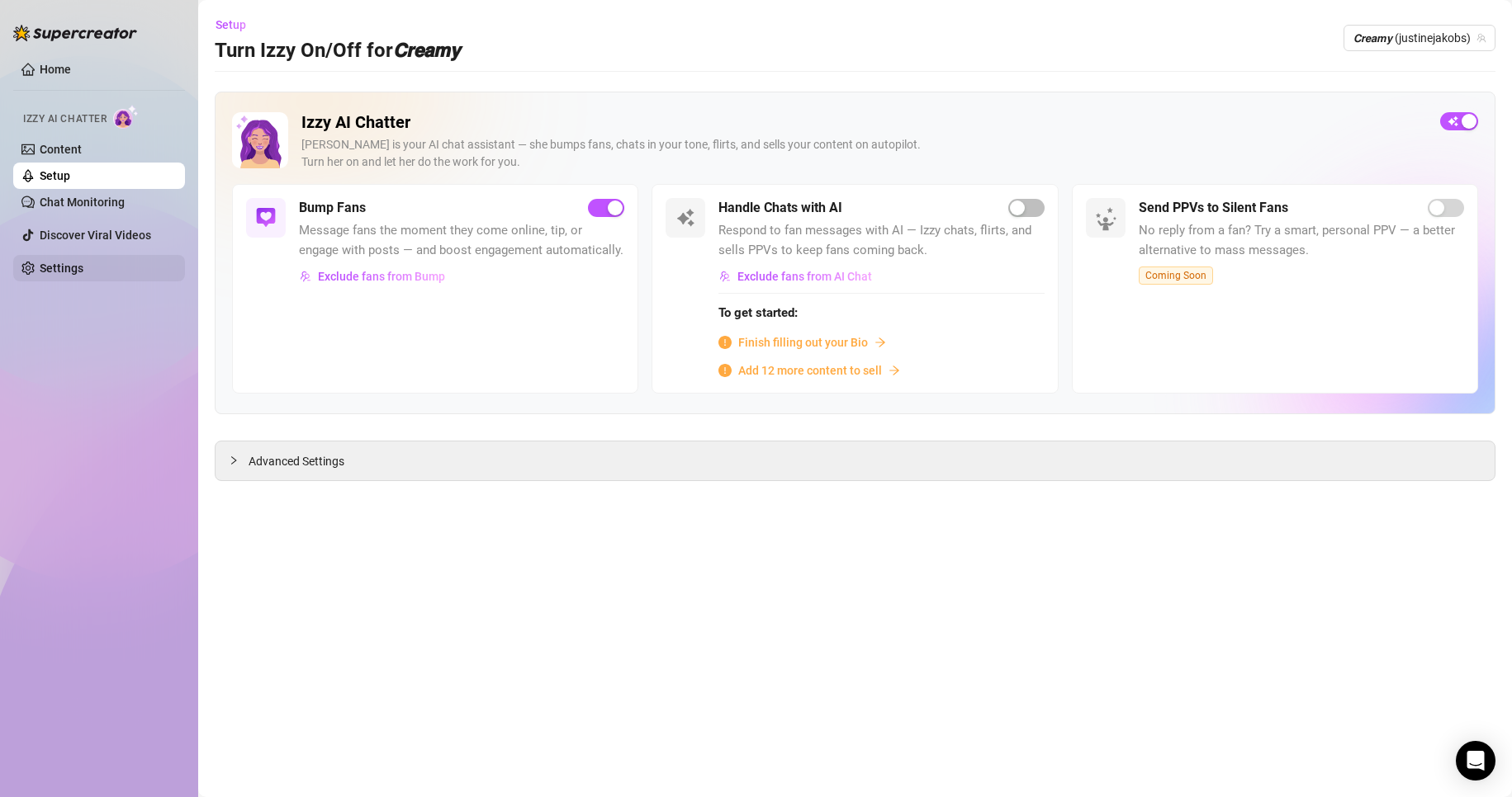
click at [84, 275] on link "Settings" at bounding box center [61, 268] width 44 height 13
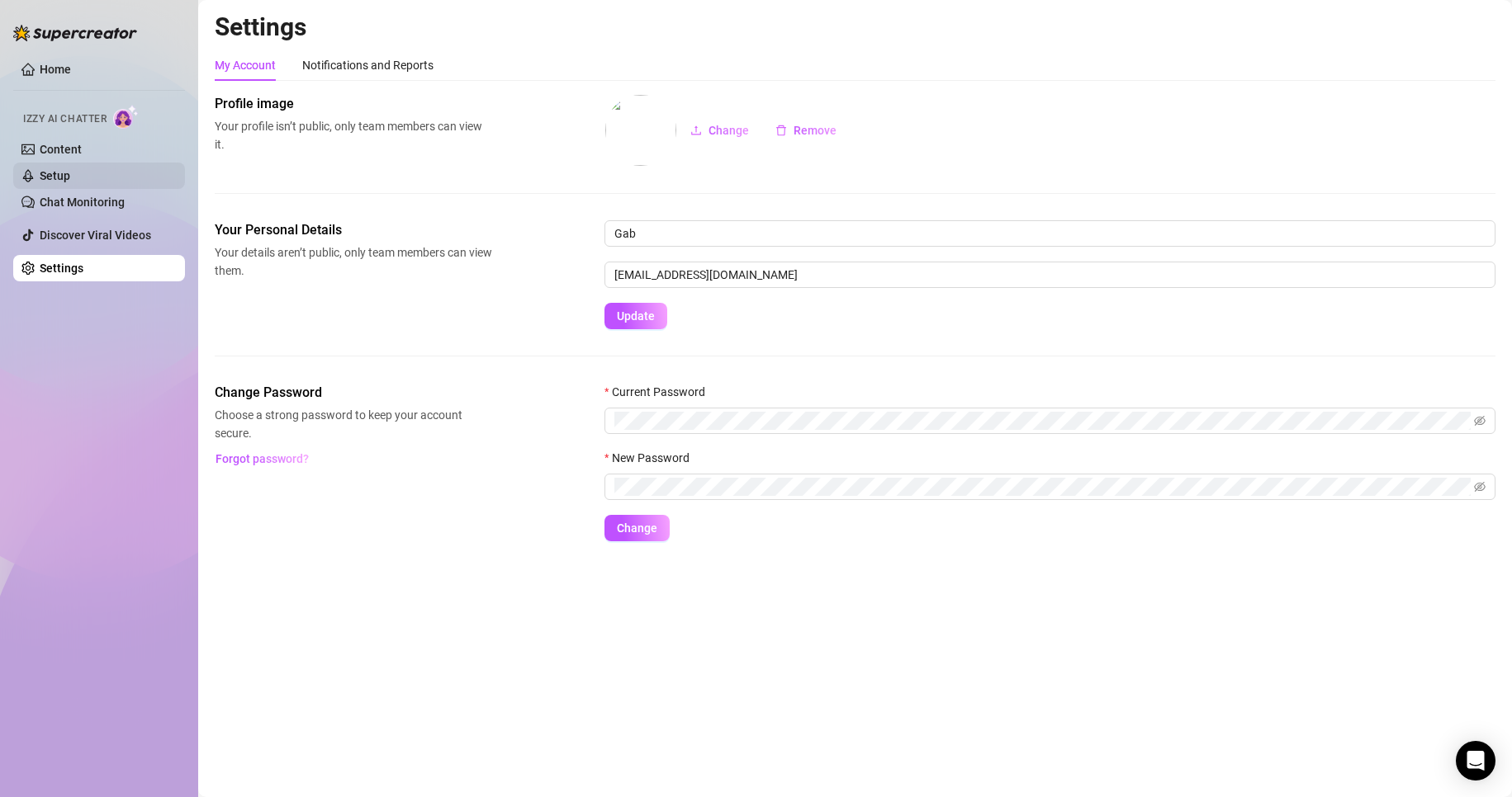
click at [70, 174] on link "Setup" at bounding box center [55, 176] width 31 height 13
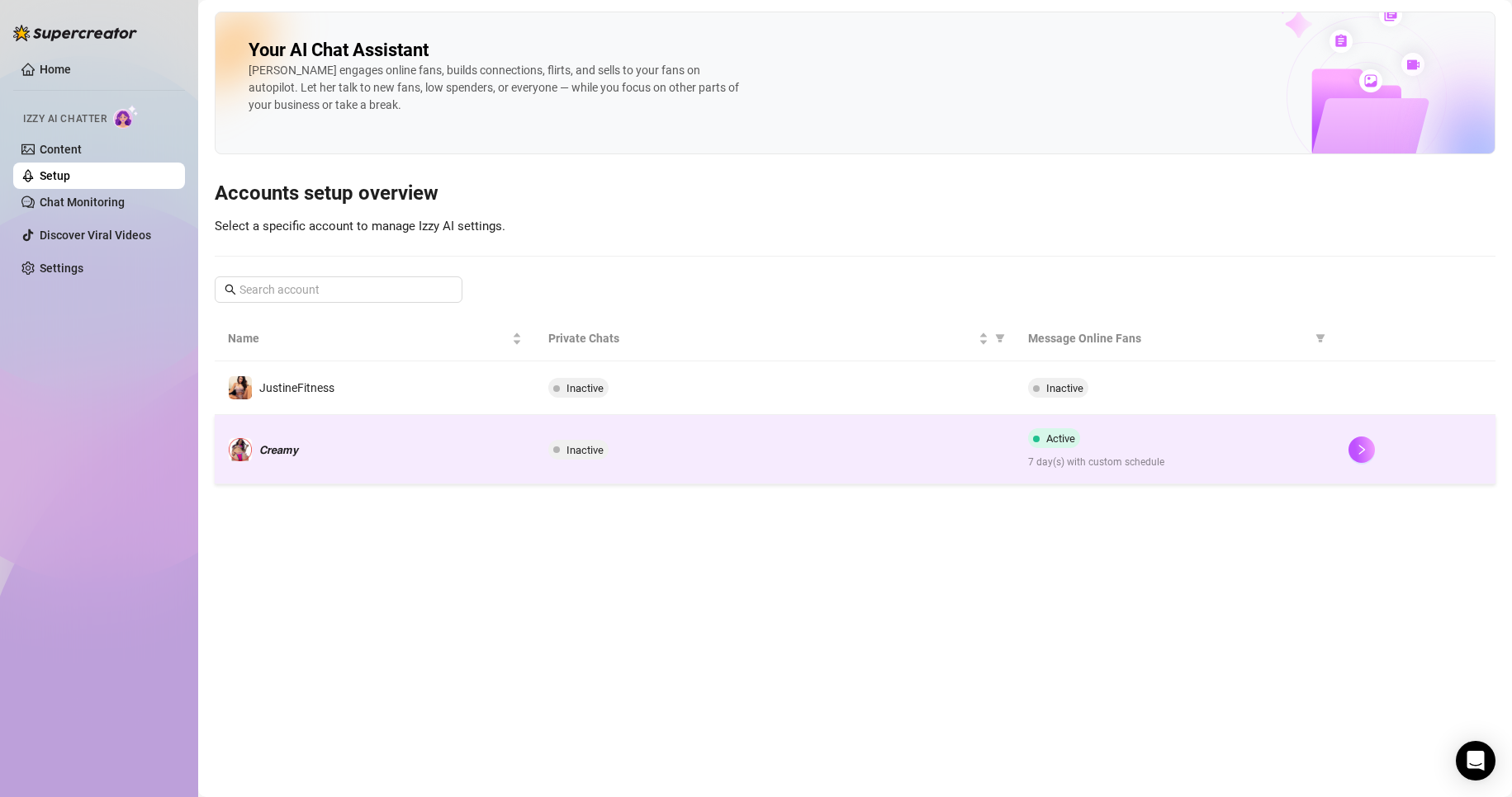
click at [597, 447] on span "Inactive" at bounding box center [584, 450] width 37 height 12
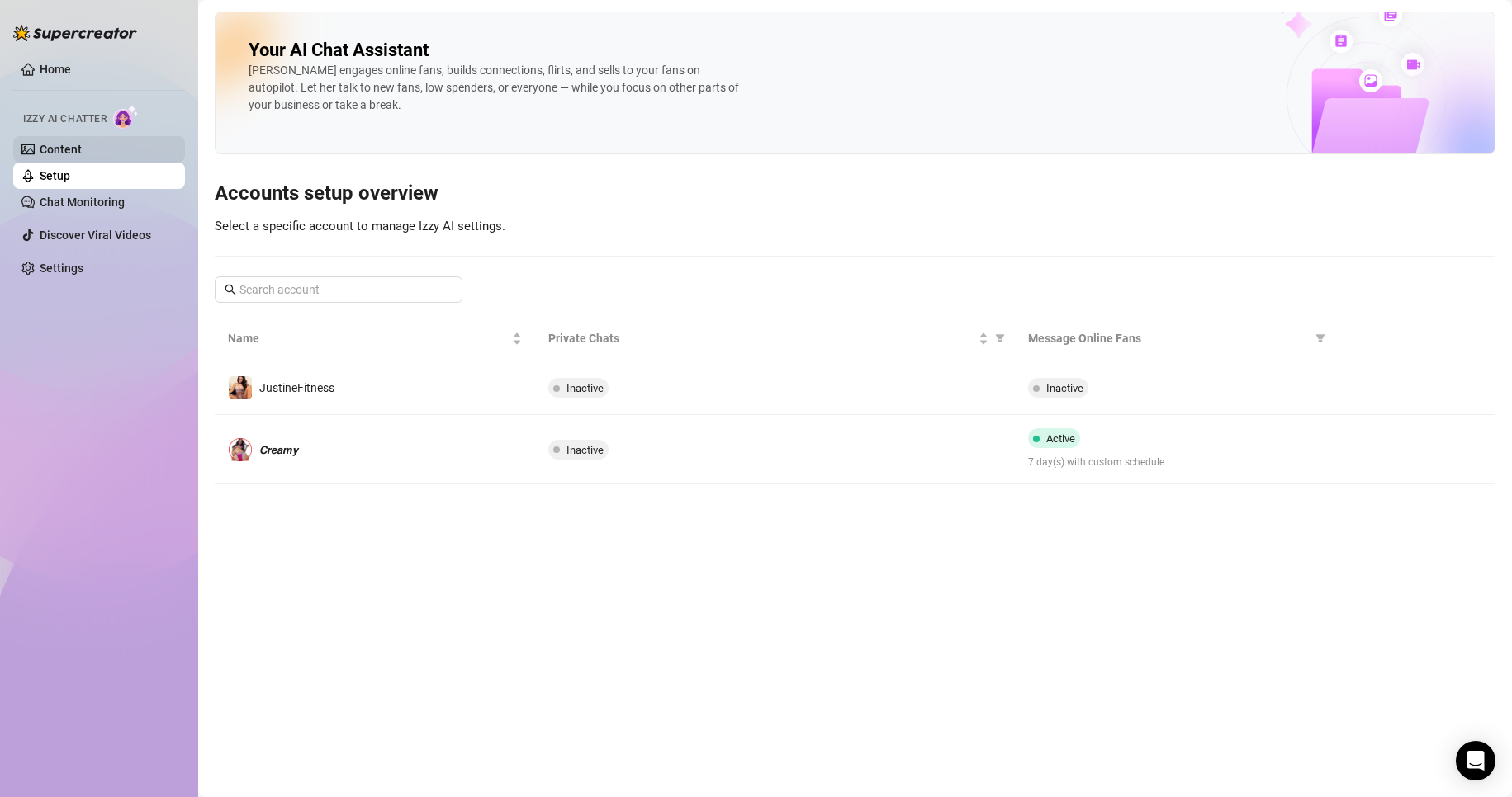
click at [82, 142] on link "Content" at bounding box center [61, 149] width 42 height 13
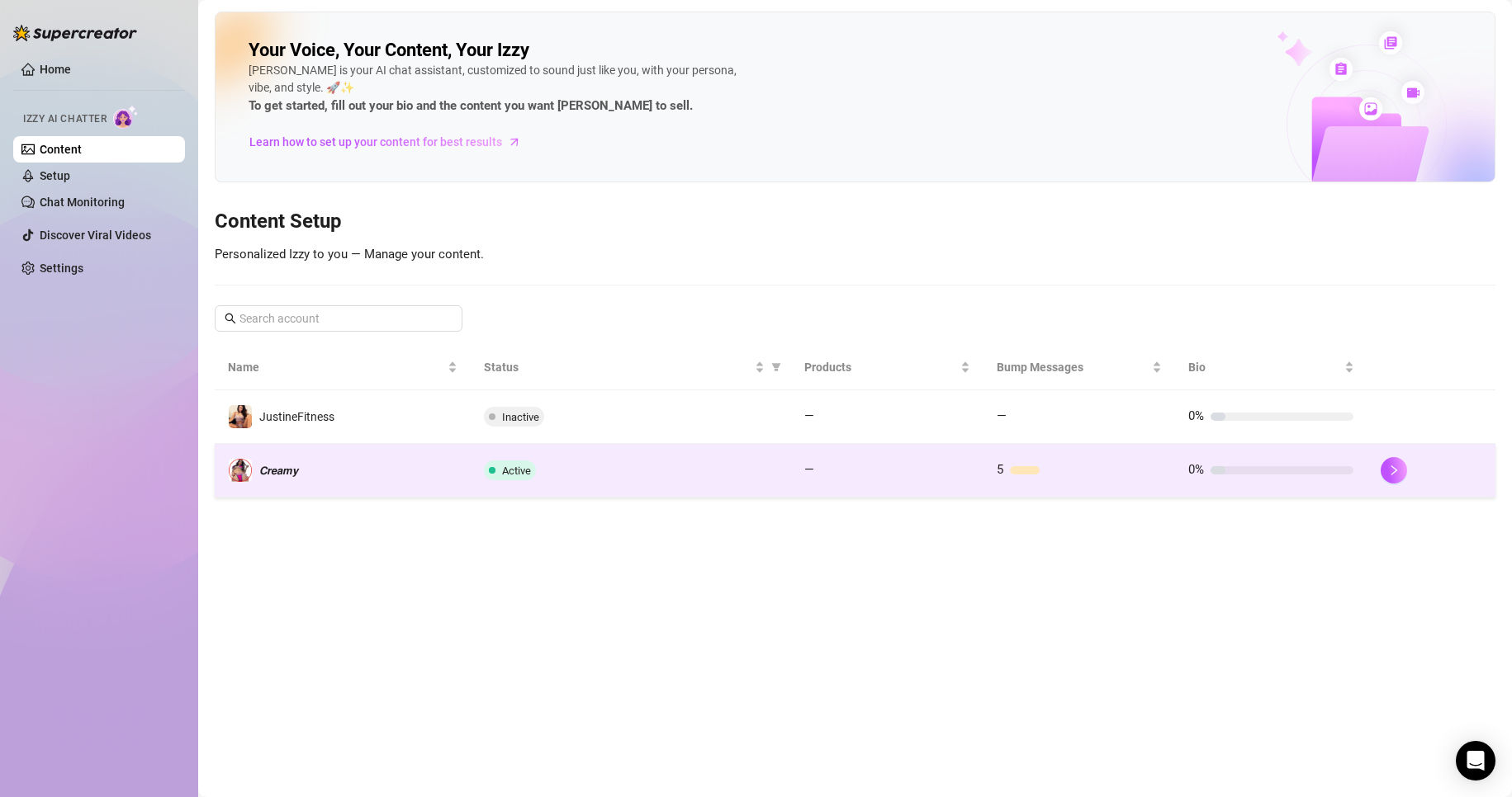
click at [390, 462] on td "𝘾𝙧𝙚𝙖𝙢𝙮" at bounding box center [342, 471] width 256 height 54
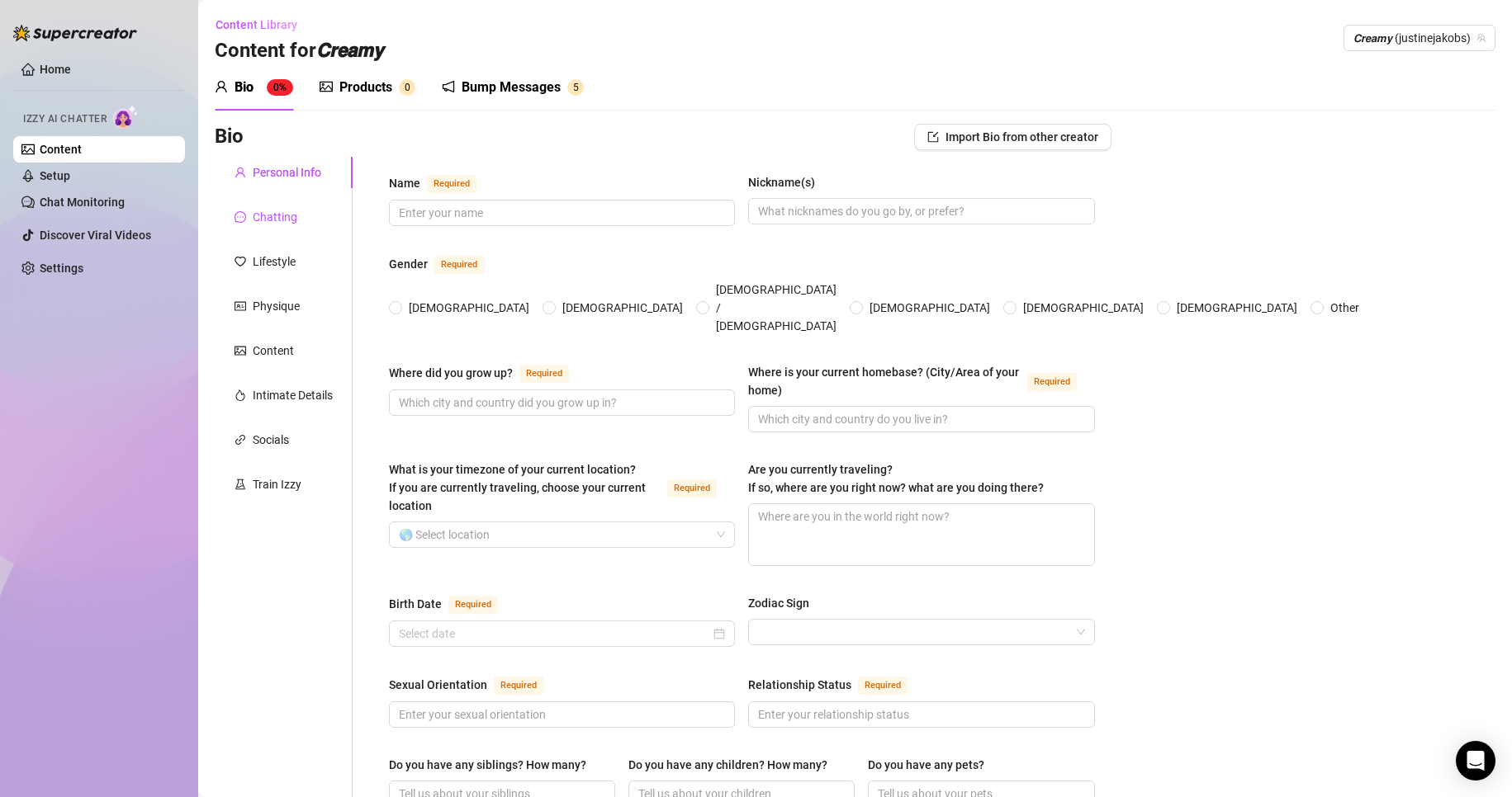
click at [288, 211] on div "Chatting" at bounding box center [275, 217] width 45 height 18
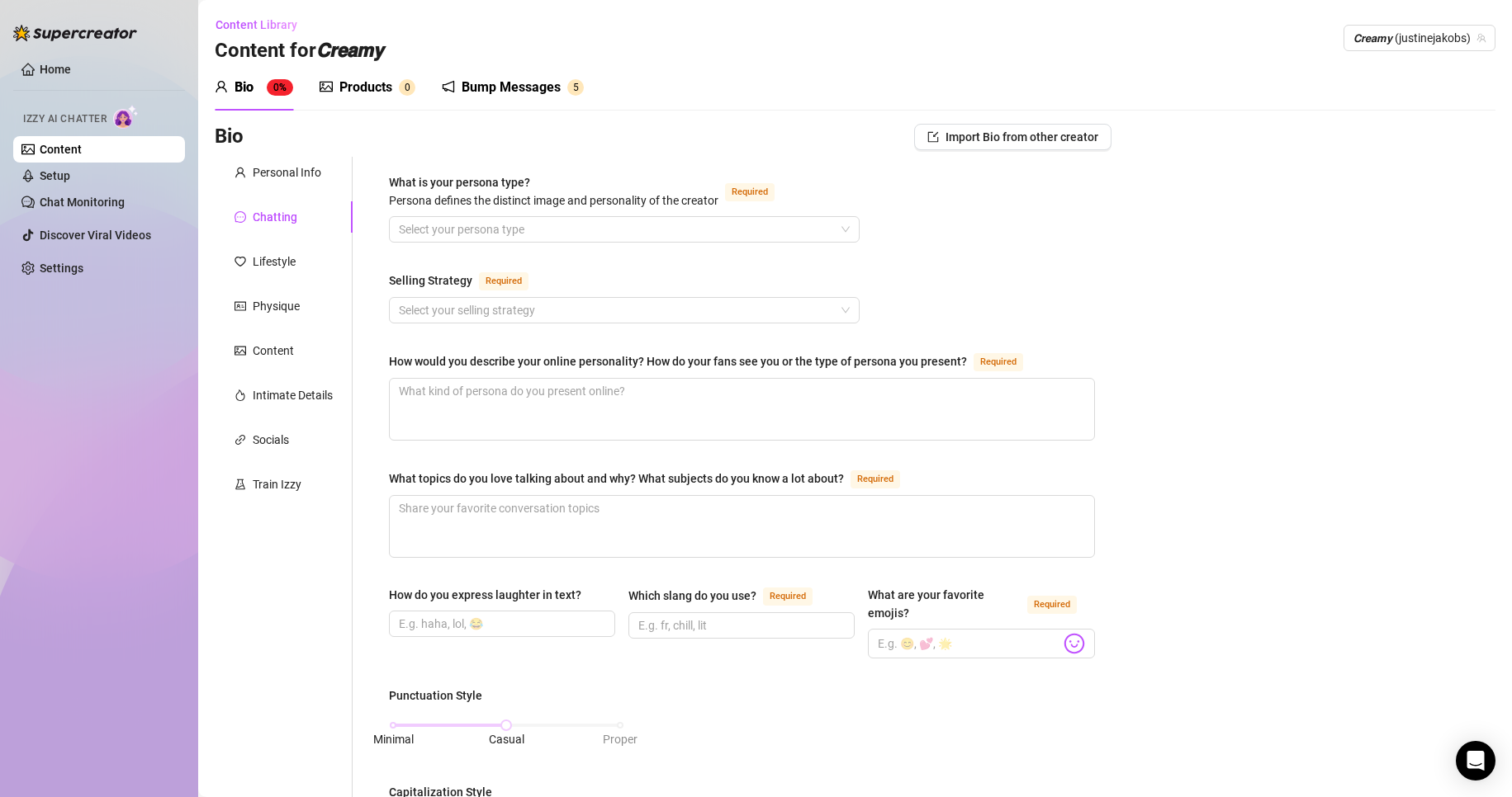
click at [82, 152] on link "Content" at bounding box center [61, 149] width 42 height 13
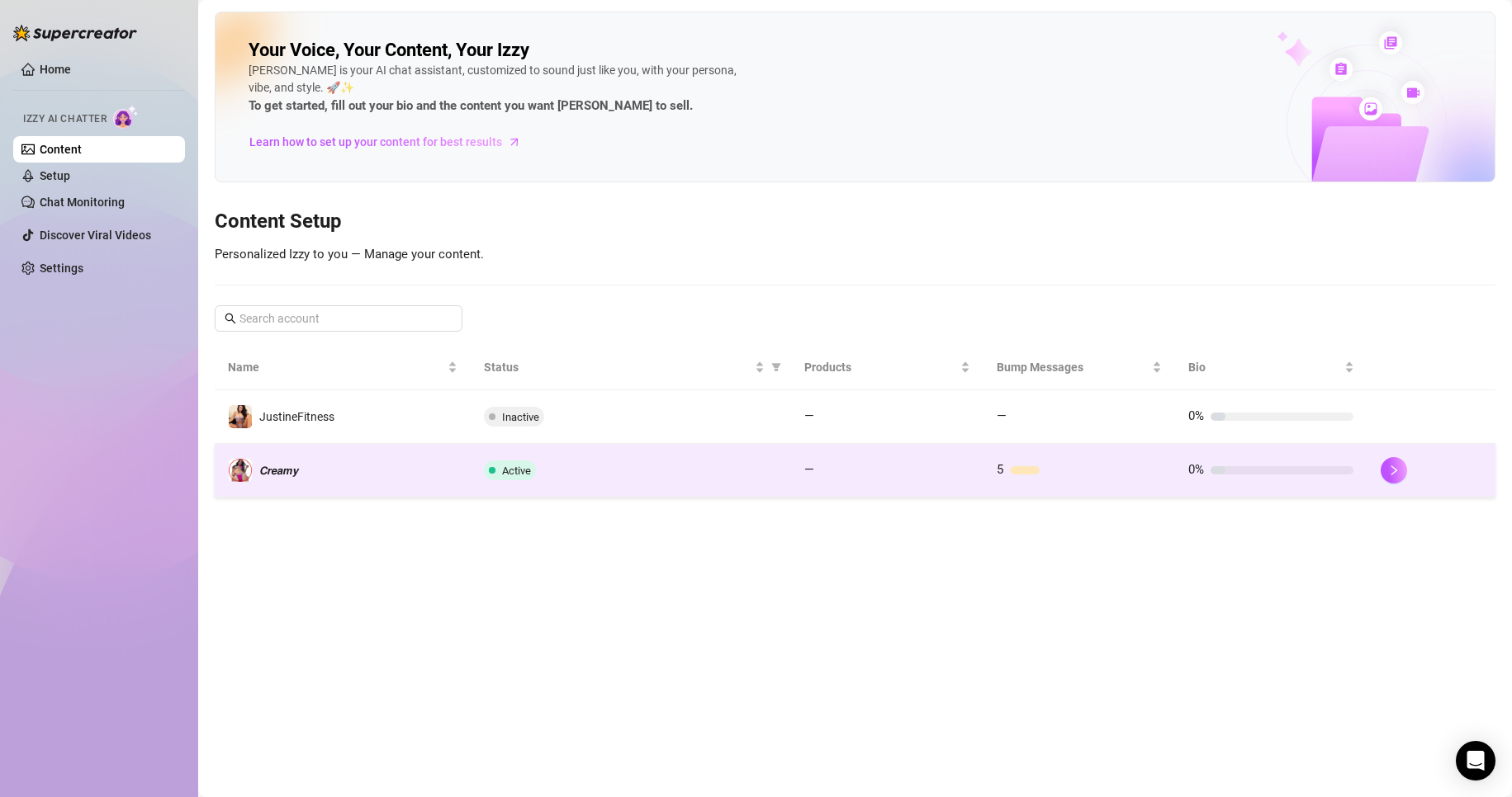
click at [333, 466] on td "𝘾𝙧𝙚𝙖𝙢𝙮" at bounding box center [342, 471] width 256 height 54
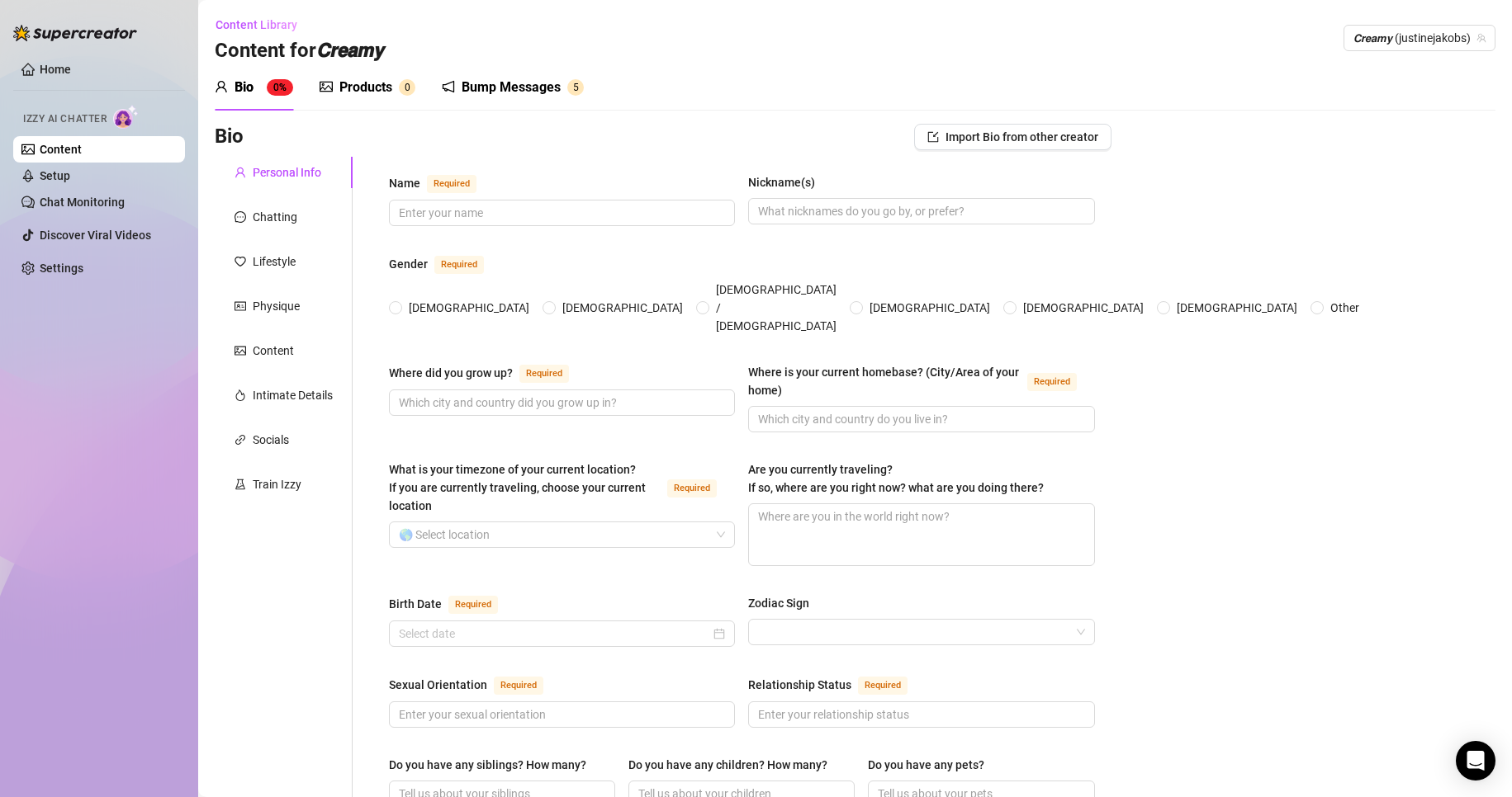
click at [536, 80] on div "Bump Messages" at bounding box center [511, 88] width 99 height 20
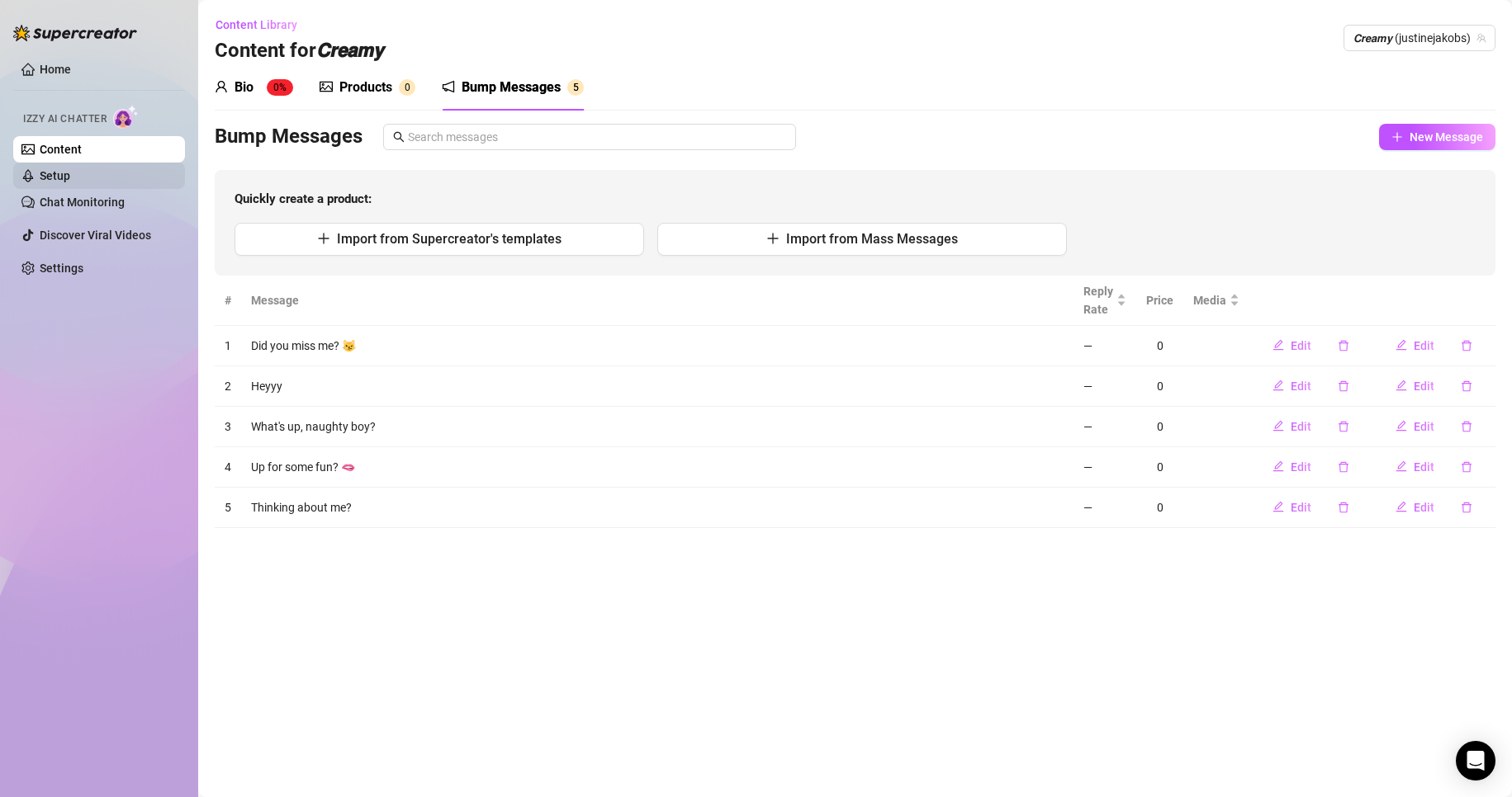
click at [70, 175] on link "Setup" at bounding box center [55, 176] width 31 height 13
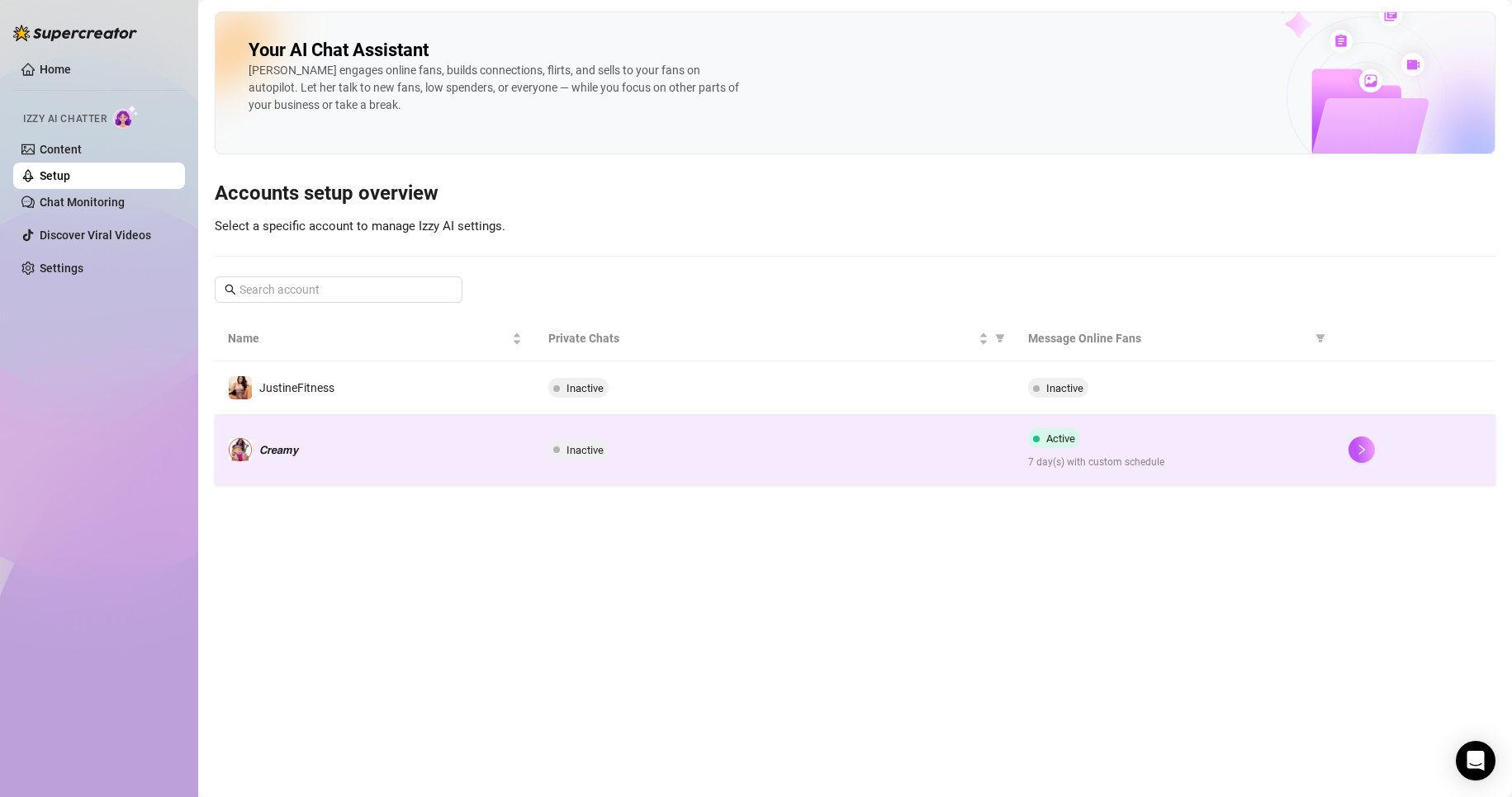
click at [425, 466] on td "𝘾𝙧𝙚𝙖𝙢𝙮" at bounding box center [375, 450] width 321 height 70
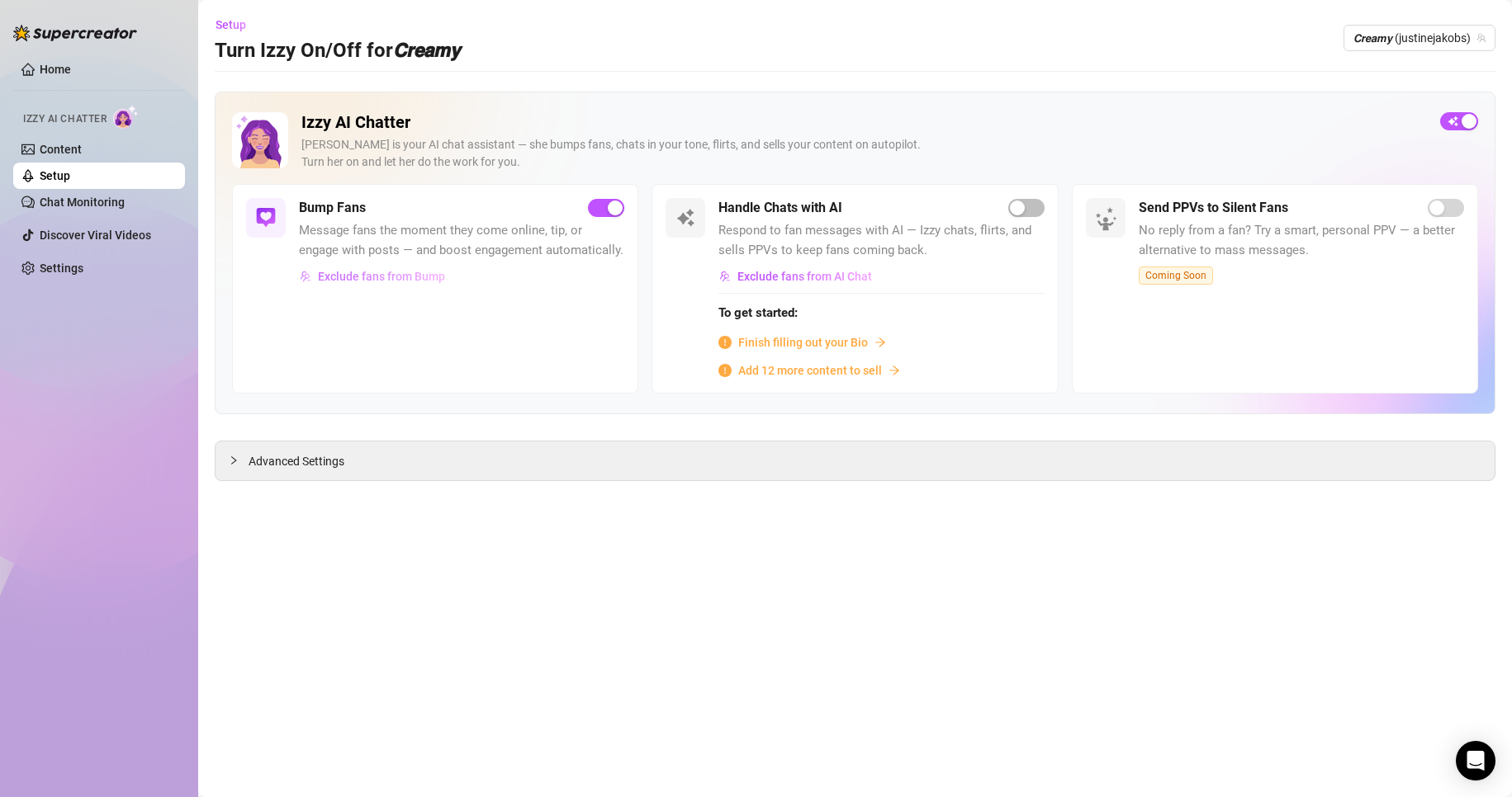
click at [429, 276] on span "Exclude fans from Bump" at bounding box center [381, 277] width 127 height 13
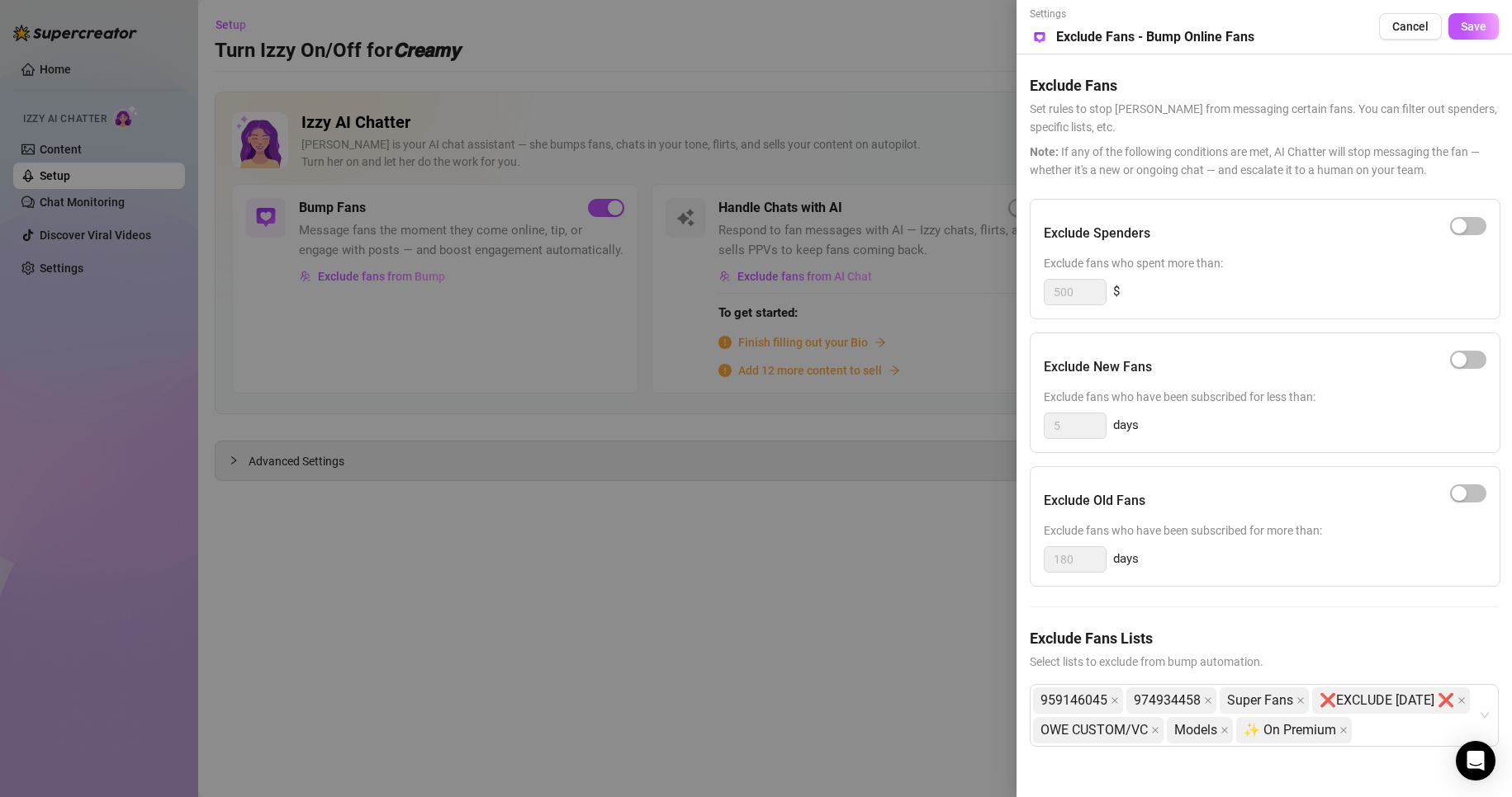
click at [558, 430] on div at bounding box center [756, 398] width 1512 height 797
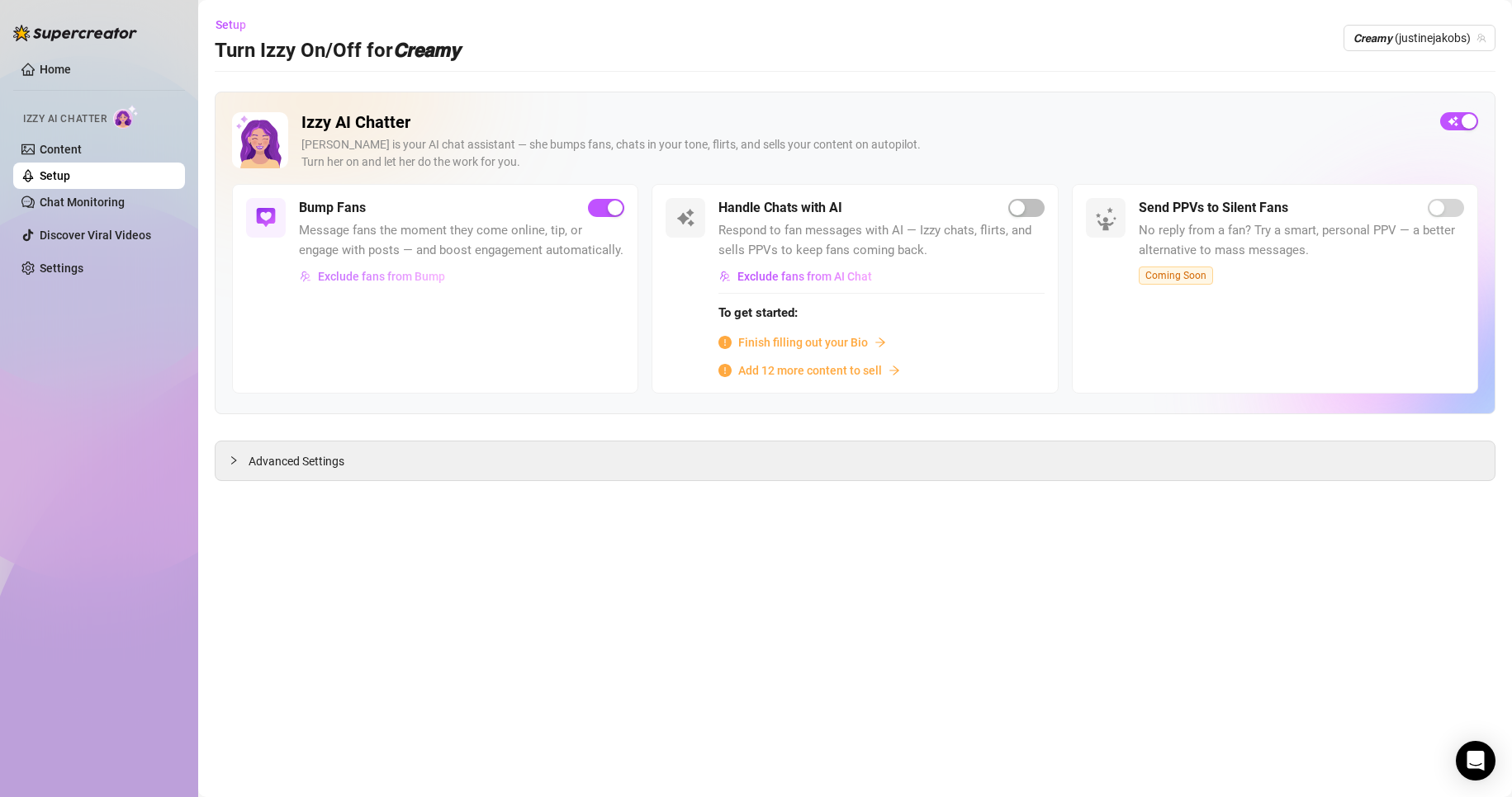
click at [386, 277] on span "Exclude fans from Bump" at bounding box center [381, 277] width 127 height 13
click at [773, 514] on main "Setup Turn Izzy On/Off for 𝘾𝙧𝙚𝙖𝙢𝙮 𝘾𝙧𝙚𝙖𝙢𝙮 (justinejakobs) Izzy AI Chatter Izzy i…" at bounding box center [855, 398] width 1314 height 797
click at [522, 456] on div "Advanced Settings" at bounding box center [855, 461] width 1279 height 39
click at [251, 453] on span "Advanced Settings" at bounding box center [297, 461] width 96 height 18
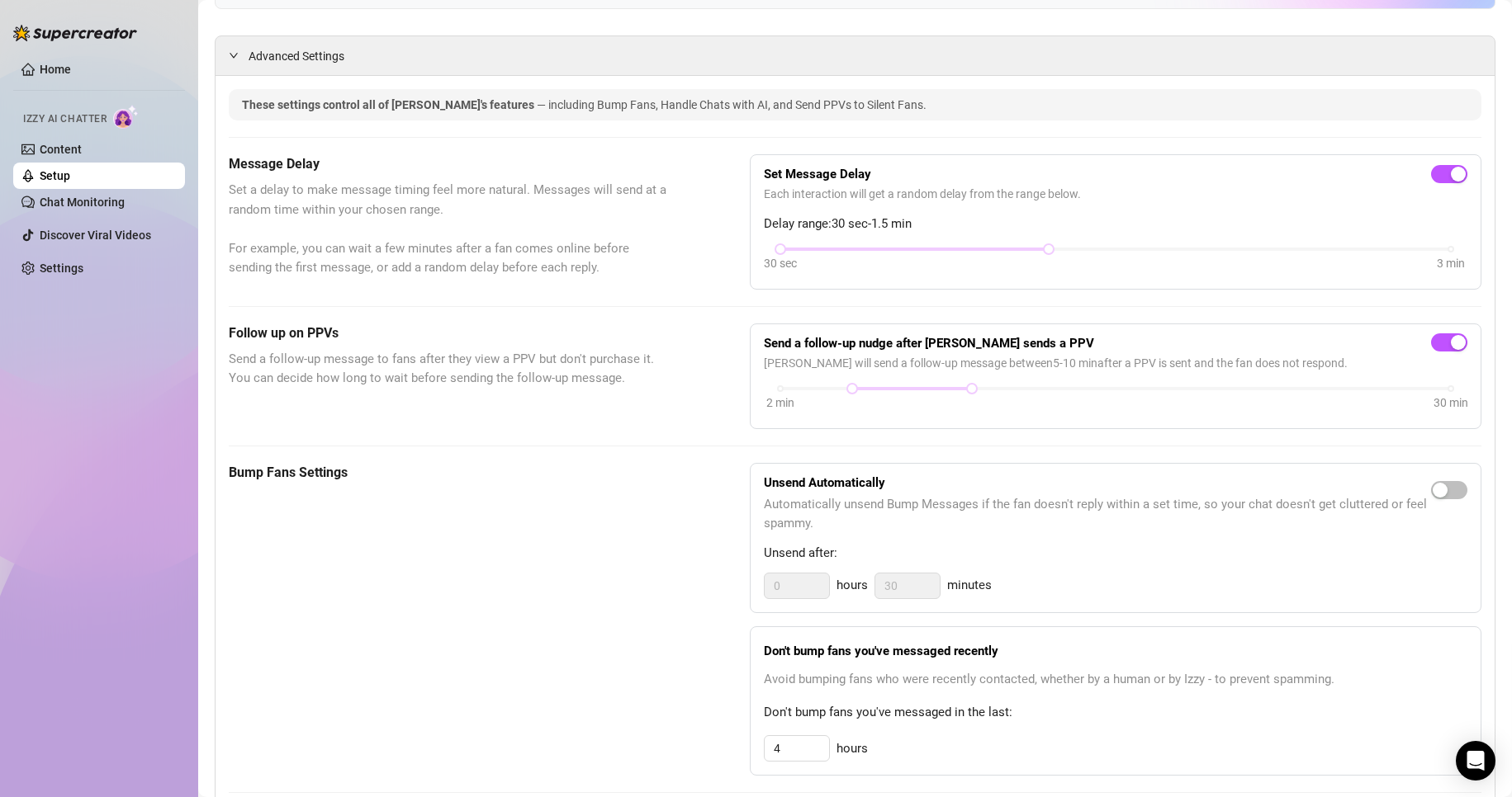
scroll to position [413, 0]
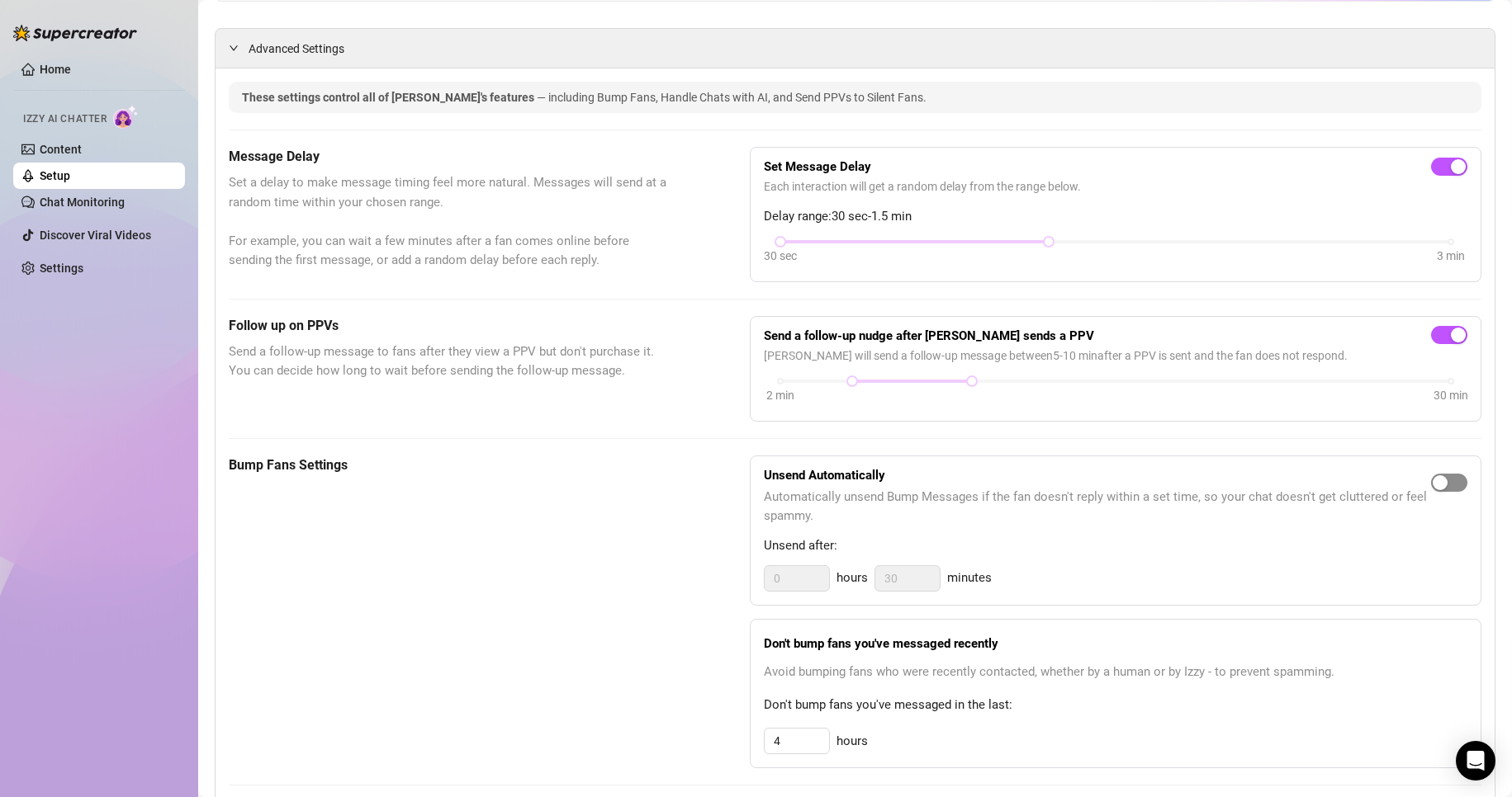
click at [1432, 481] on div "button" at bounding box center [1440, 483] width 15 height 15
click at [906, 580] on input "30" at bounding box center [908, 578] width 65 height 25
click at [1058, 563] on div "Unsend Automatically Automatically unsend Bump Messages if the fan doesn't repl…" at bounding box center [1116, 531] width 732 height 151
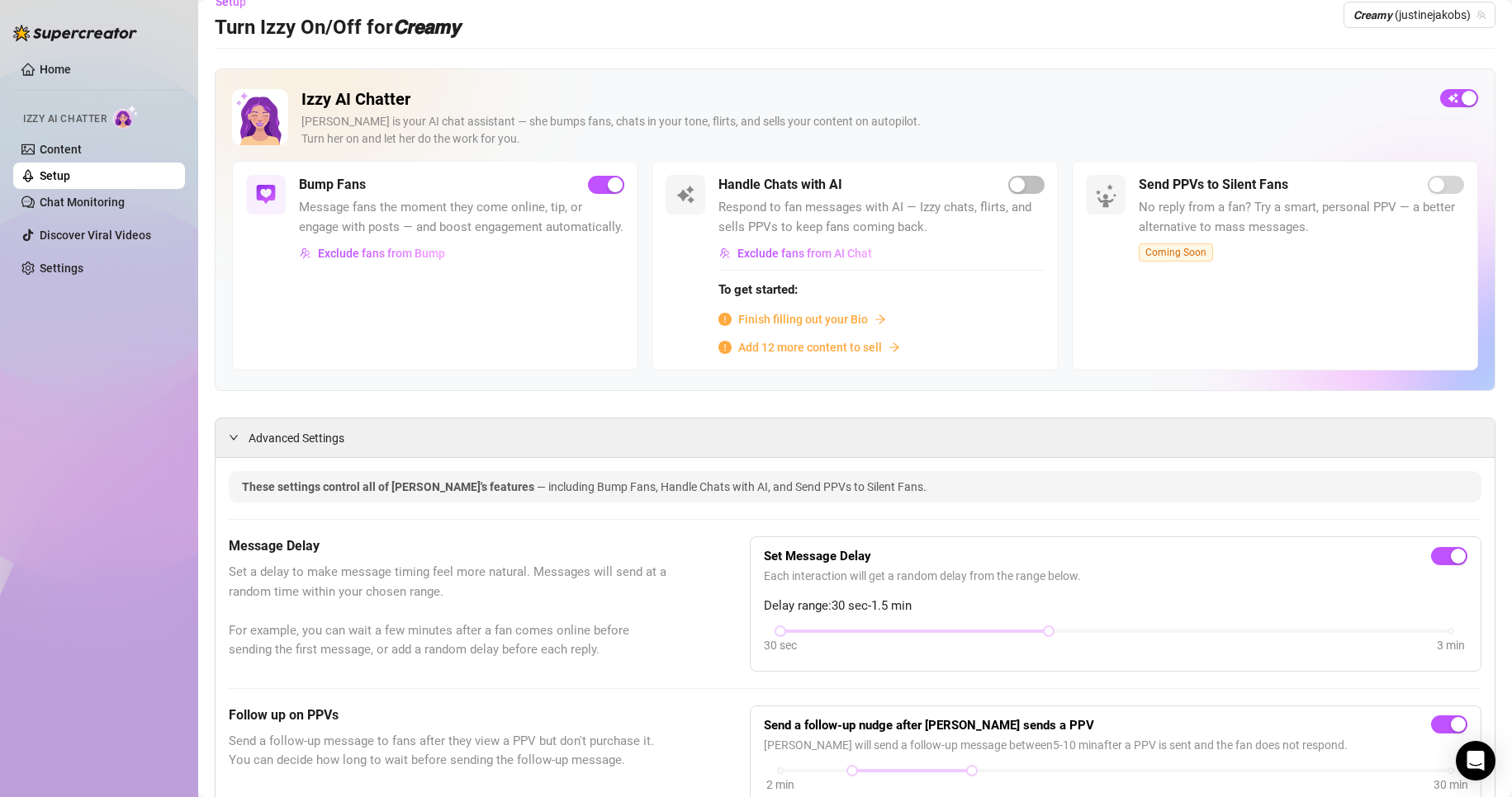
scroll to position [0, 0]
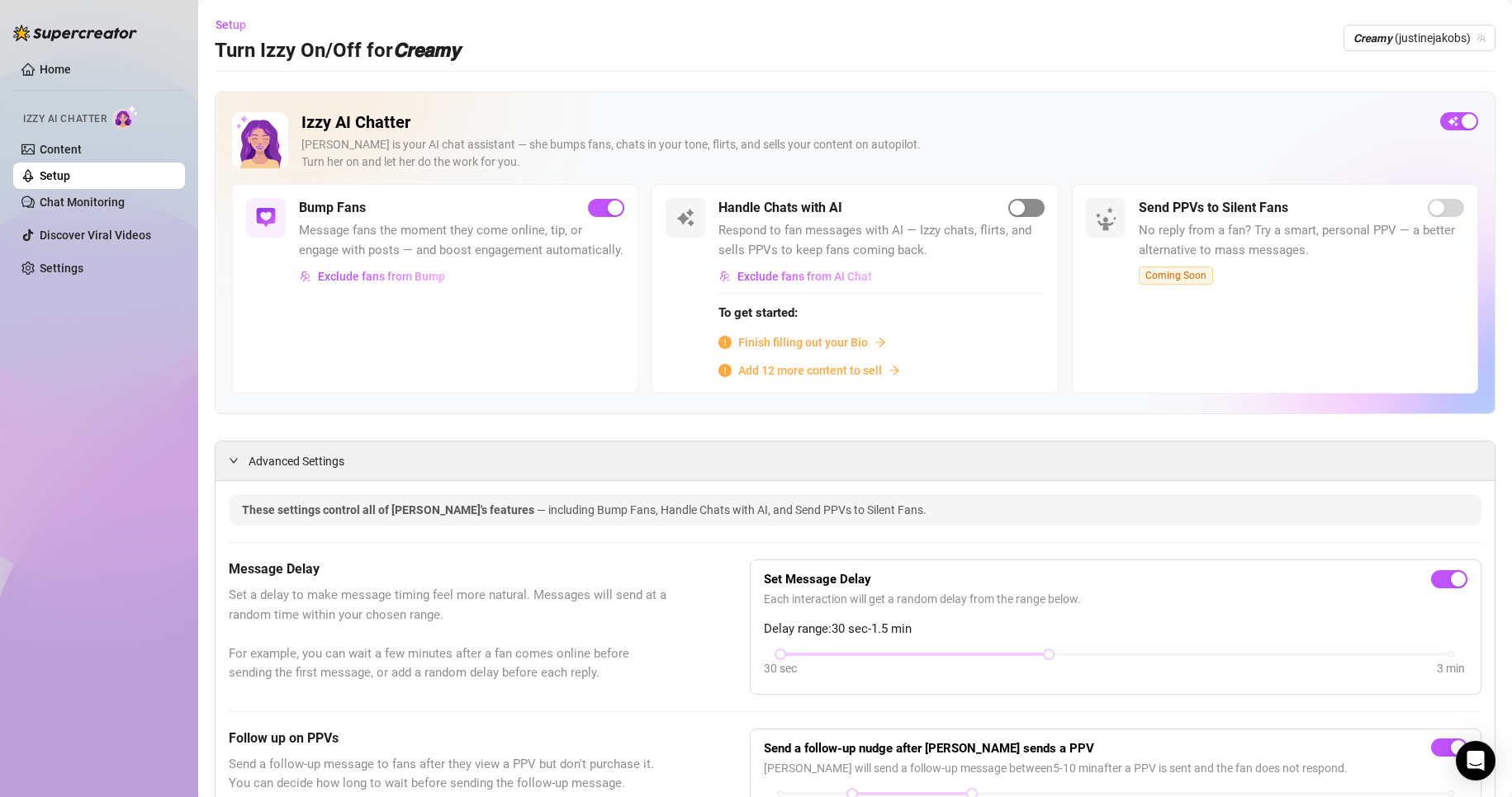
click at [1013, 213] on div "button" at bounding box center [1017, 208] width 15 height 15
click at [805, 339] on span "Finish filling out your Bio" at bounding box center [803, 342] width 129 height 18
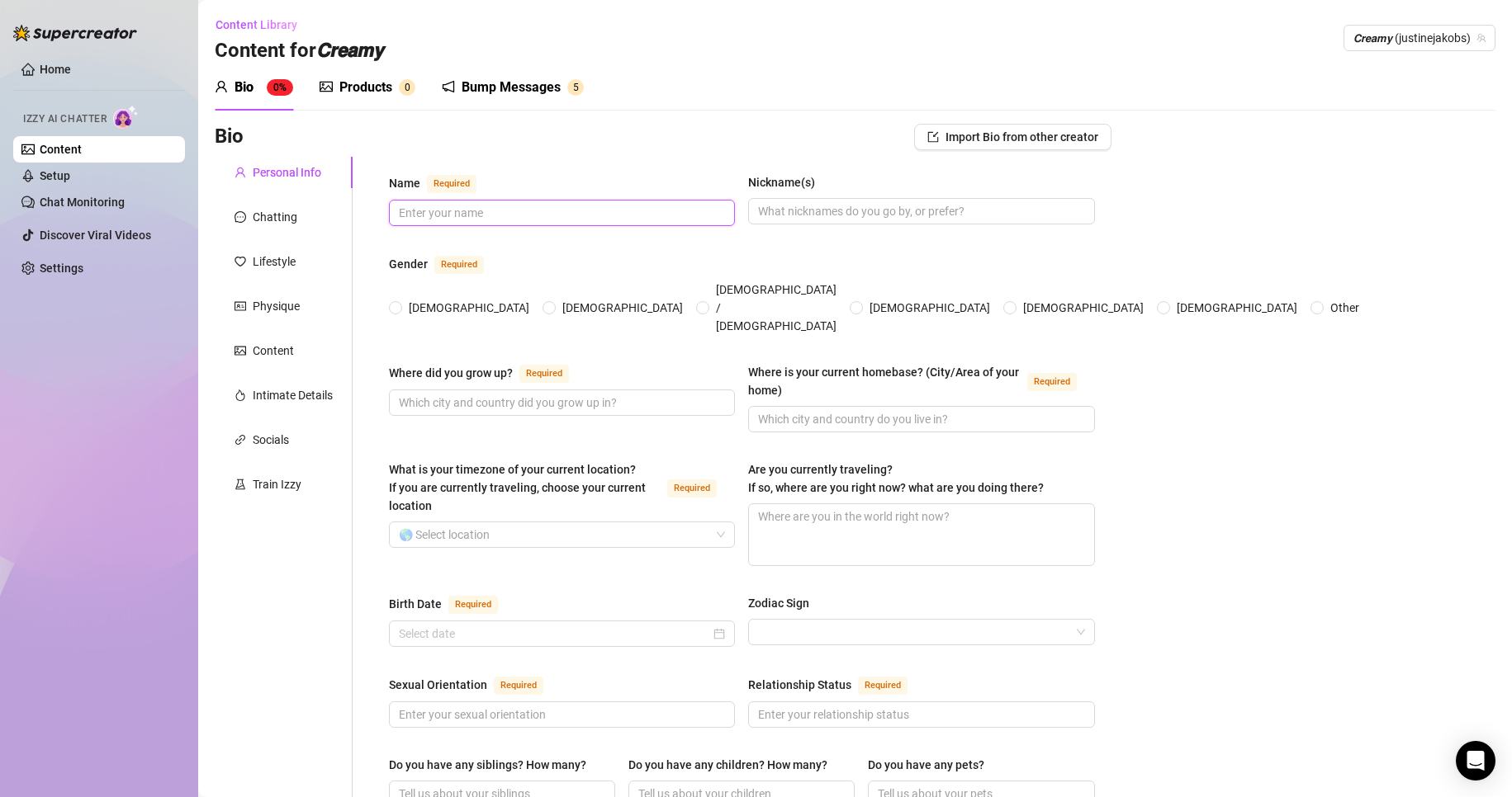
click at [516, 213] on input "Name Required" at bounding box center [560, 213] width 322 height 18
type input "Justine"
click at [403, 299] on span "Female" at bounding box center [468, 308] width 133 height 18
click at [400, 304] on input "Female" at bounding box center [396, 309] width 7 height 11
radio input "true"
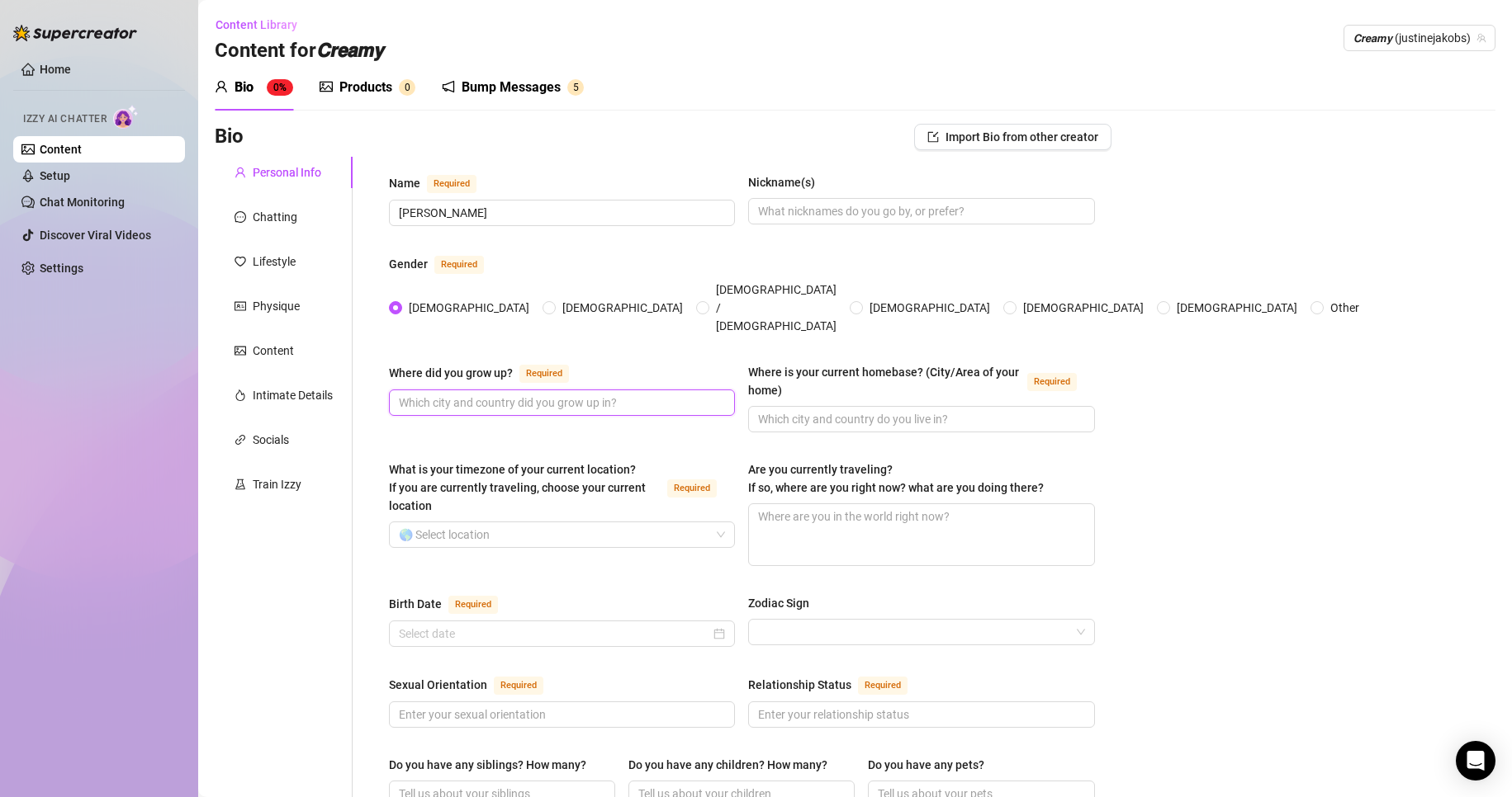
click at [471, 394] on input "Where did you grow up? Required" at bounding box center [560, 403] width 322 height 18
click at [850, 410] on input "Where is your current homebase? (City/Area of your home) Required" at bounding box center [918, 419] width 322 height 18
type input "Texas"
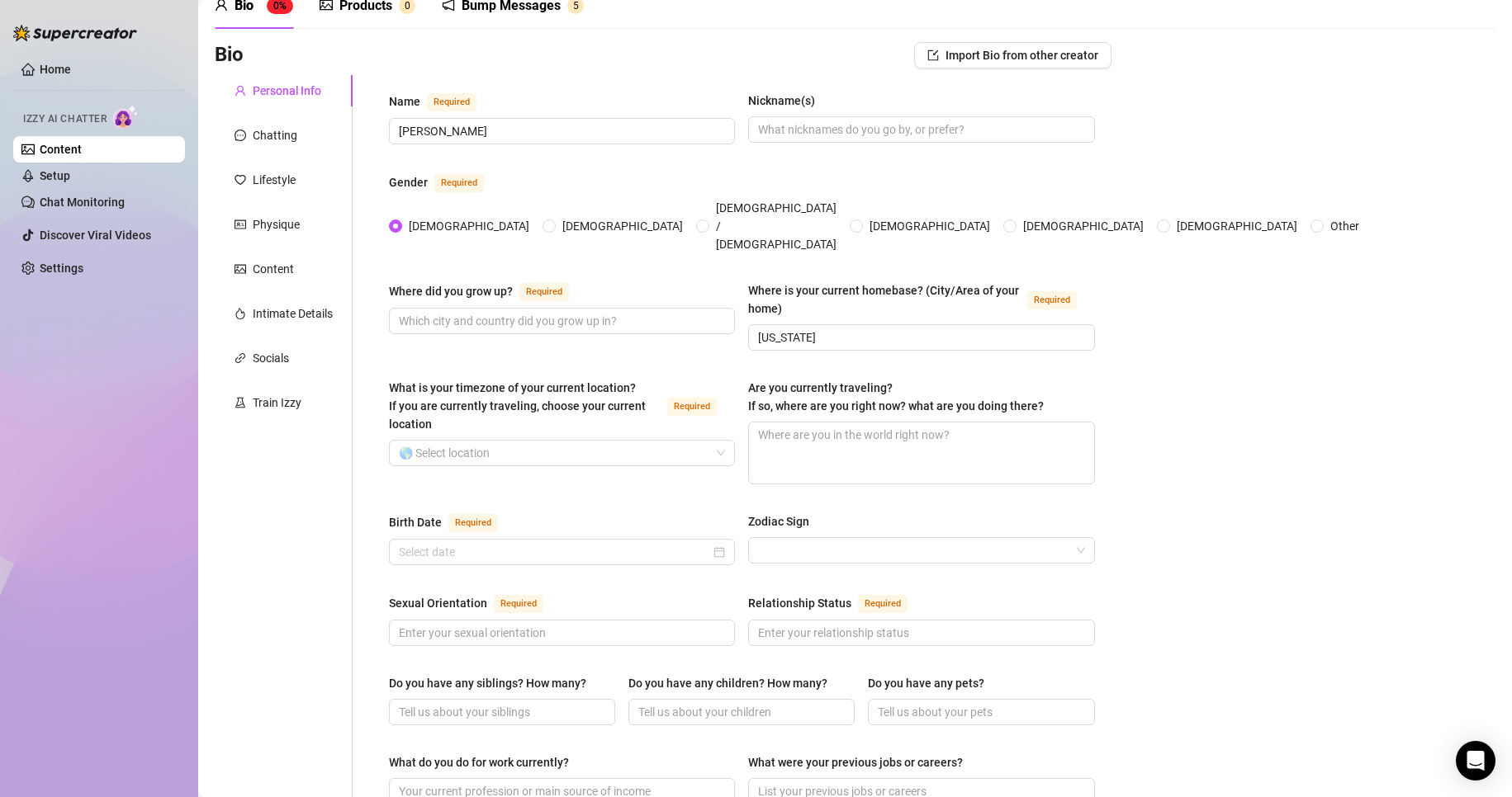
scroll to position [83, 0]
click at [559, 440] on input "What is your timezone of your current location? If you are currently traveling,…" at bounding box center [555, 452] width 312 height 25
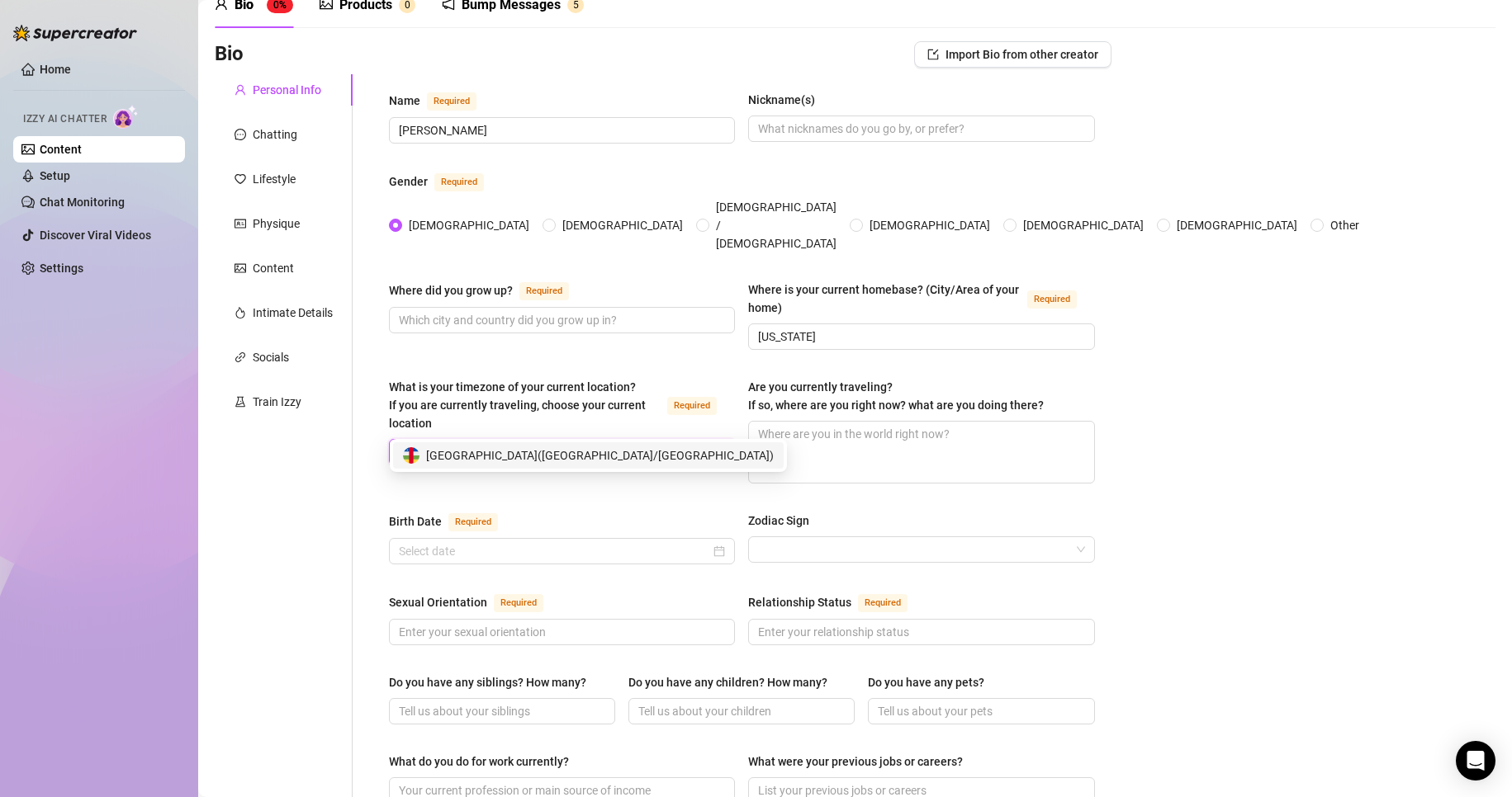
type input "centra"
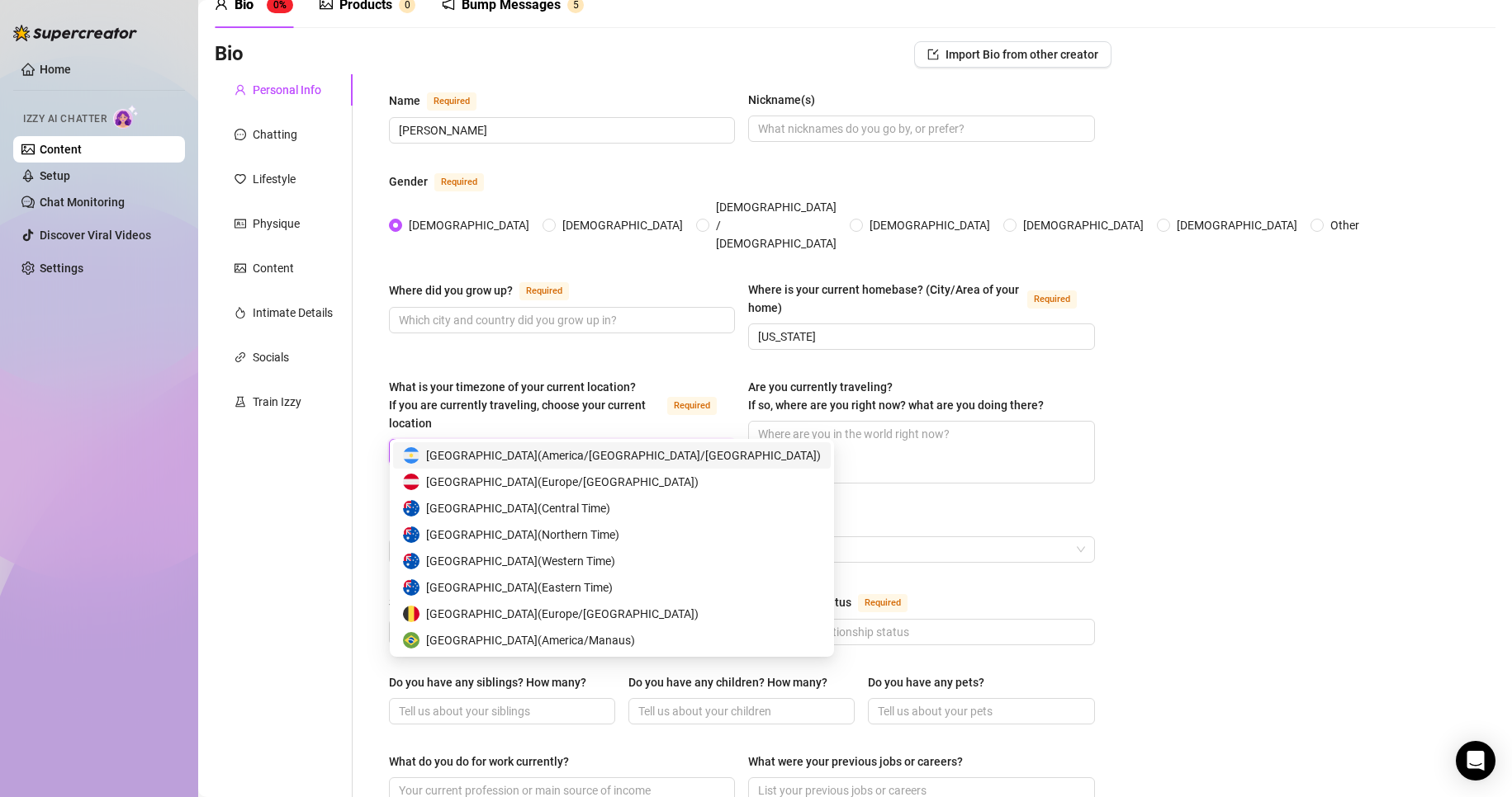
type input "USA"
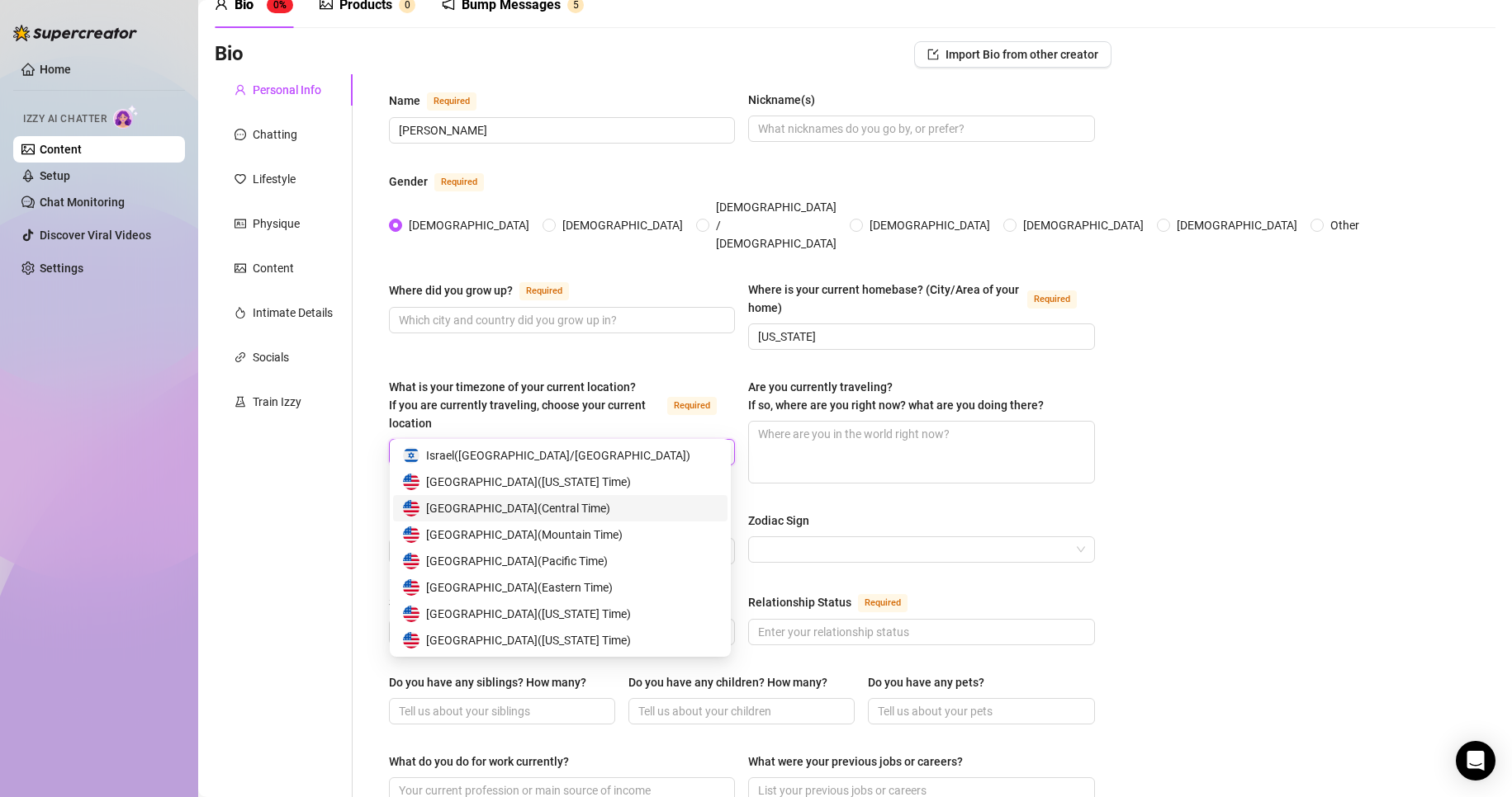
click at [589, 514] on span "United States of America ( Central Time )" at bounding box center [518, 509] width 184 height 18
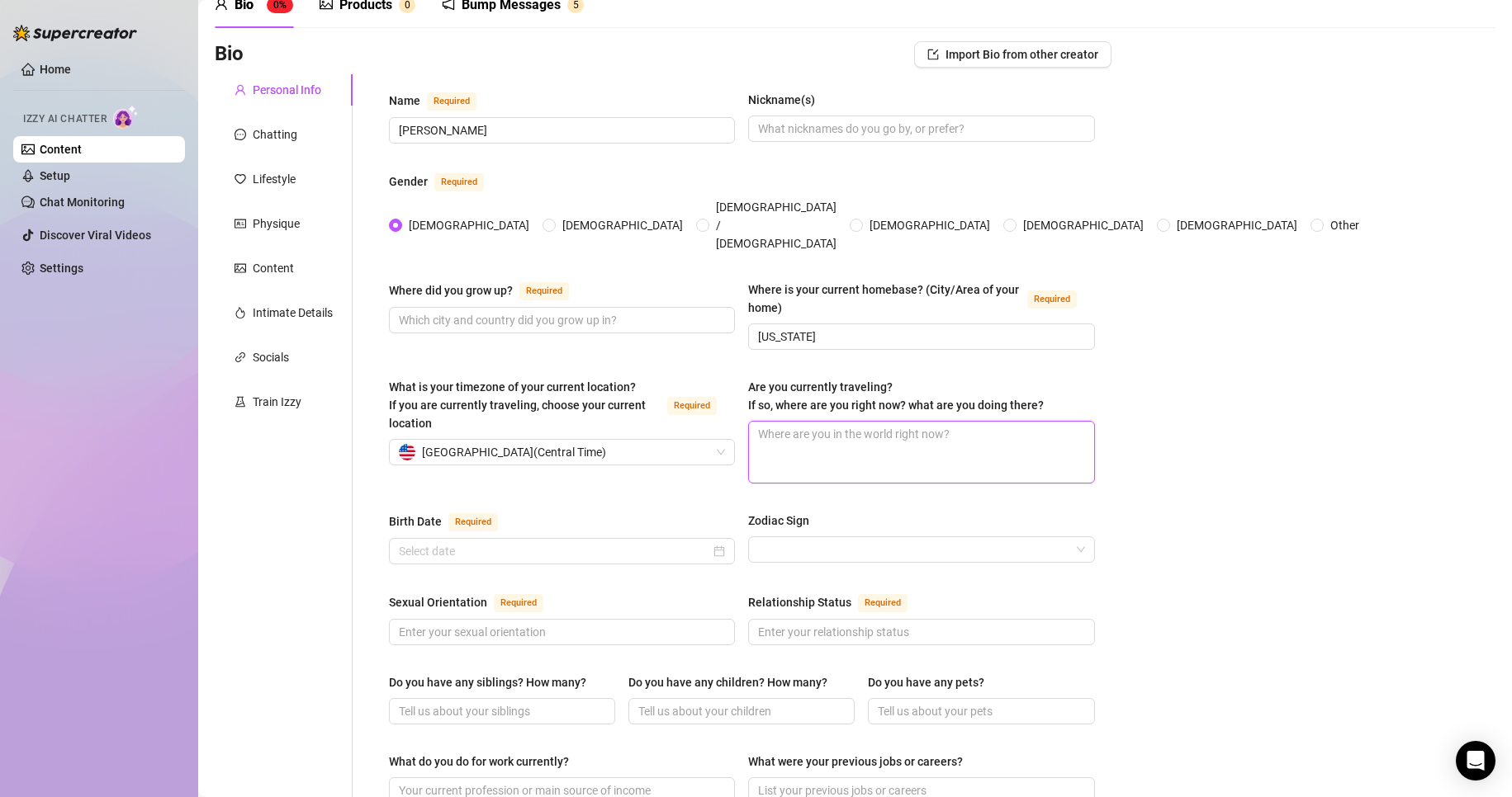
click at [785, 433] on textarea "Are you currently traveling? If so, where are you right now? what are you doing…" at bounding box center [921, 452] width 344 height 61
click at [601, 464] on div "What is your timezone of your current location? If you are currently traveling,…" at bounding box center [742, 437] width 706 height 120
click at [610, 542] on input "Birth Date Required" at bounding box center [555, 551] width 312 height 18
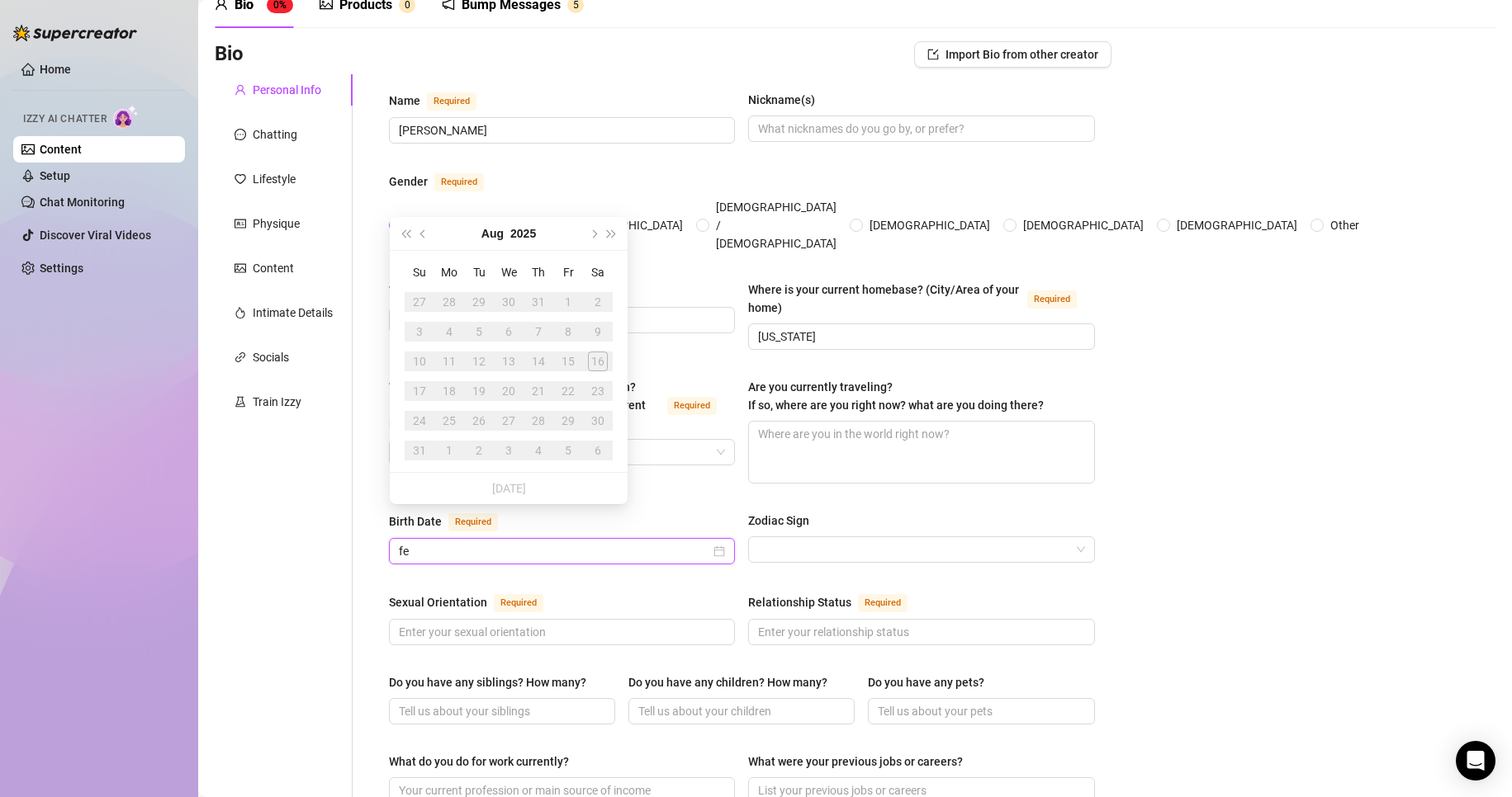
type input "f"
click at [499, 235] on button "Aug" at bounding box center [492, 234] width 22 height 33
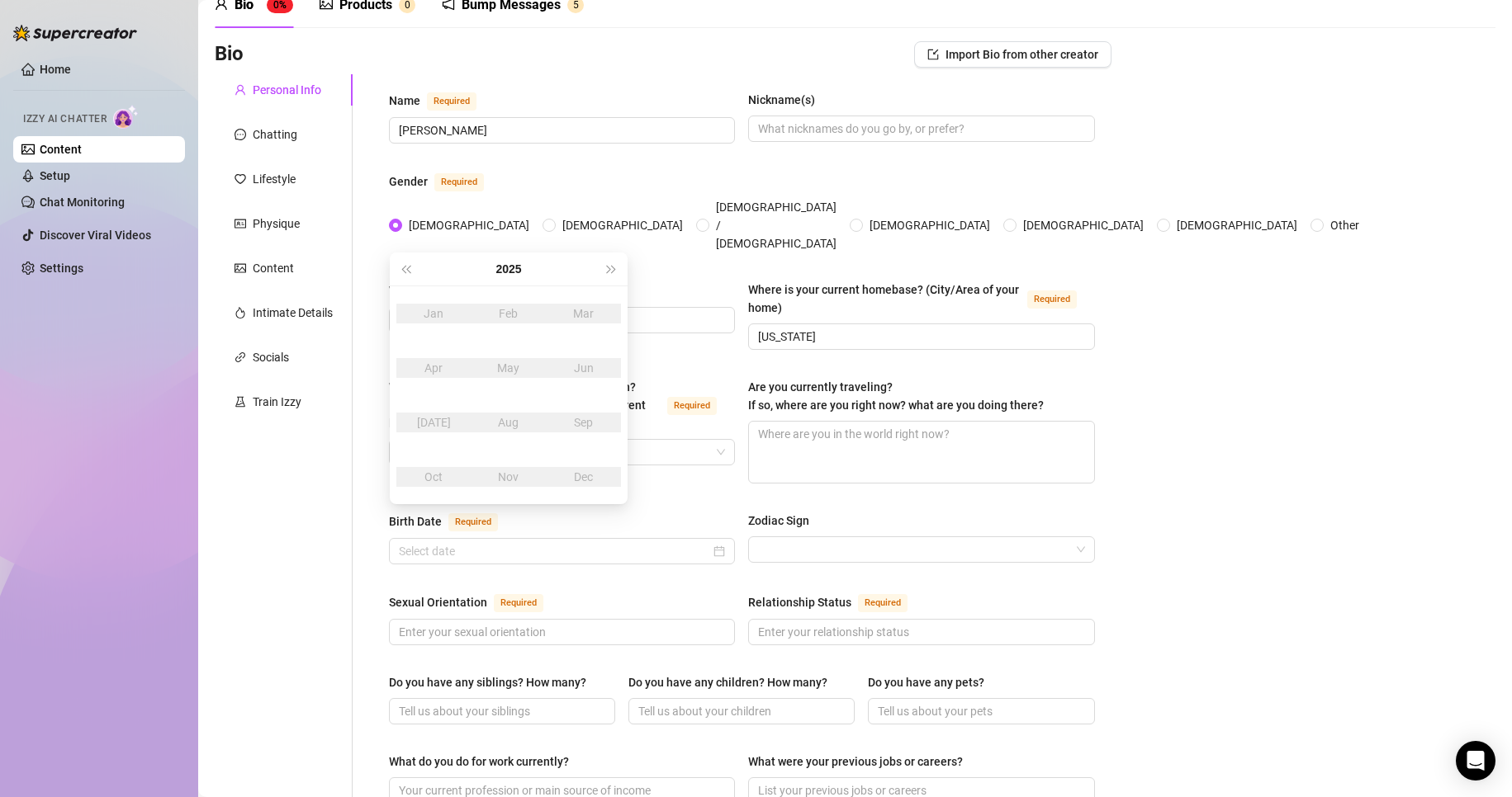
click at [509, 315] on div "Feb" at bounding box center [509, 314] width 50 height 20
click at [519, 268] on button "2025" at bounding box center [508, 269] width 26 height 33
click at [409, 269] on span "Last year (Control + left)" at bounding box center [405, 269] width 8 height 8
click at [409, 268] on span "Last year (Control + left)" at bounding box center [405, 269] width 8 height 8
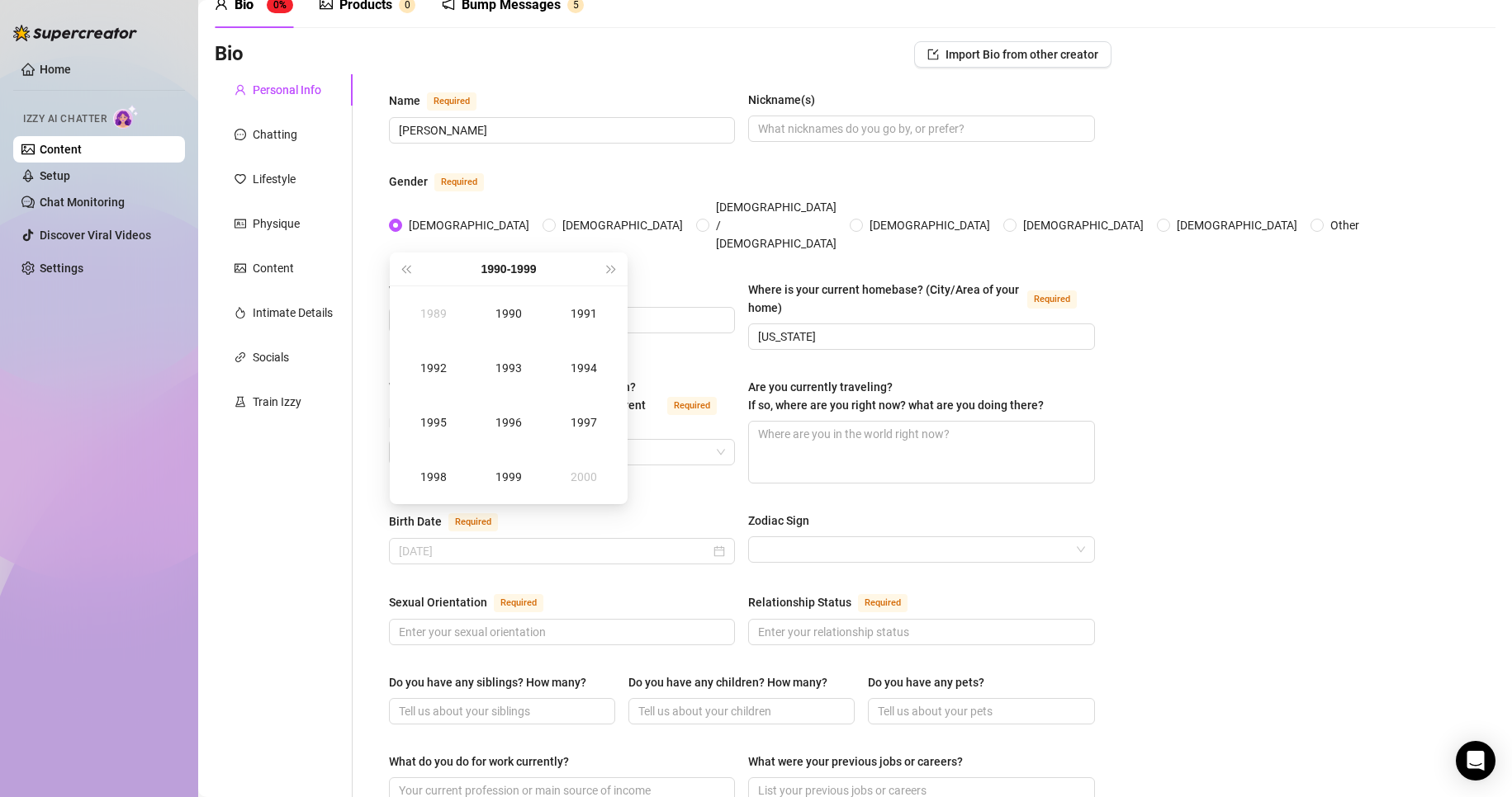
type input "August 16th, 1989"
click at [410, 267] on span "Last year (Control + left)" at bounding box center [405, 269] width 8 height 8
click at [422, 366] on div "1982" at bounding box center [434, 368] width 50 height 20
click at [497, 322] on div "Feb" at bounding box center [509, 314] width 50 height 20
type input "February 14th, 1982"
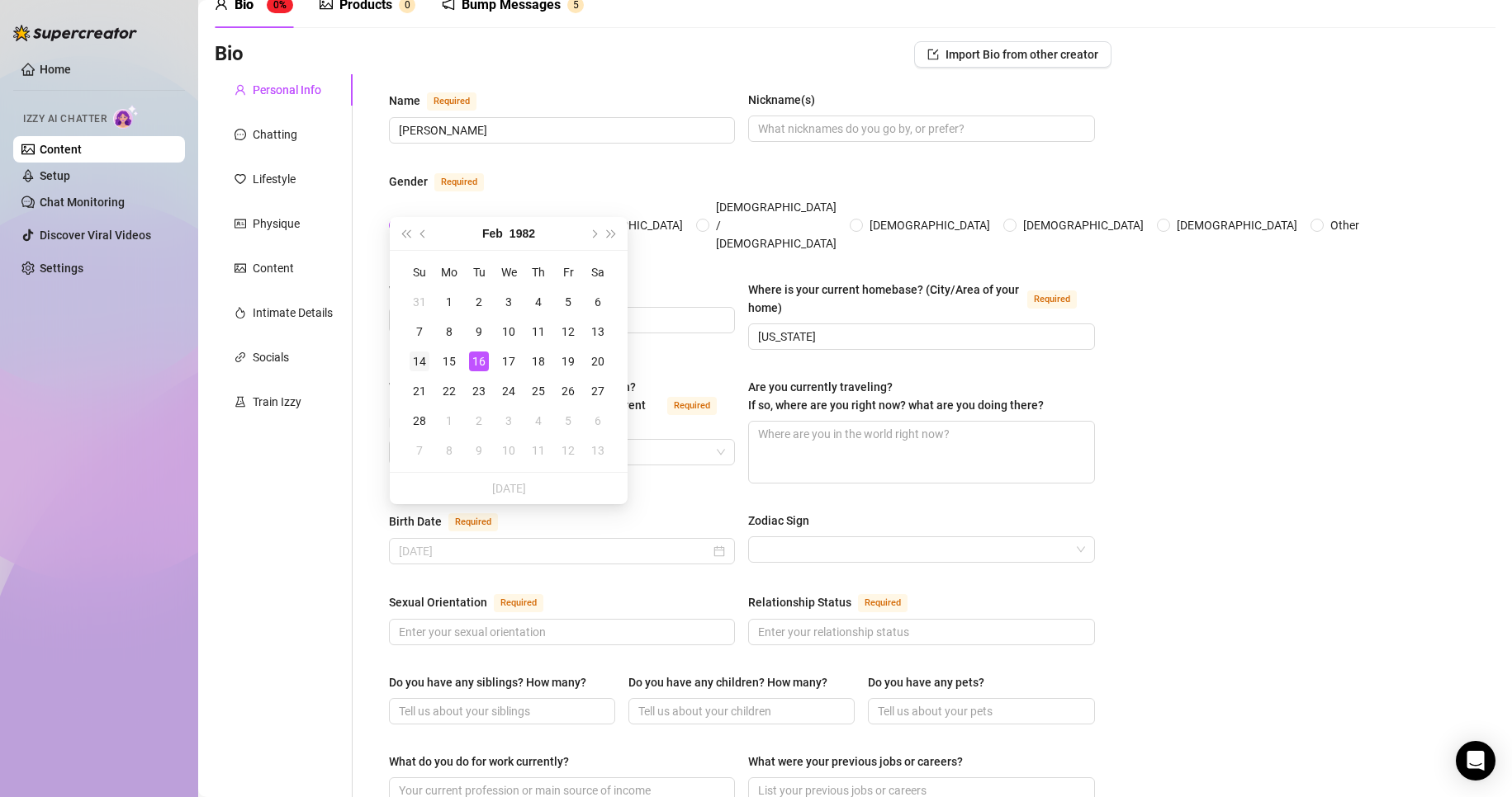
click at [425, 359] on div "14" at bounding box center [419, 361] width 20 height 20
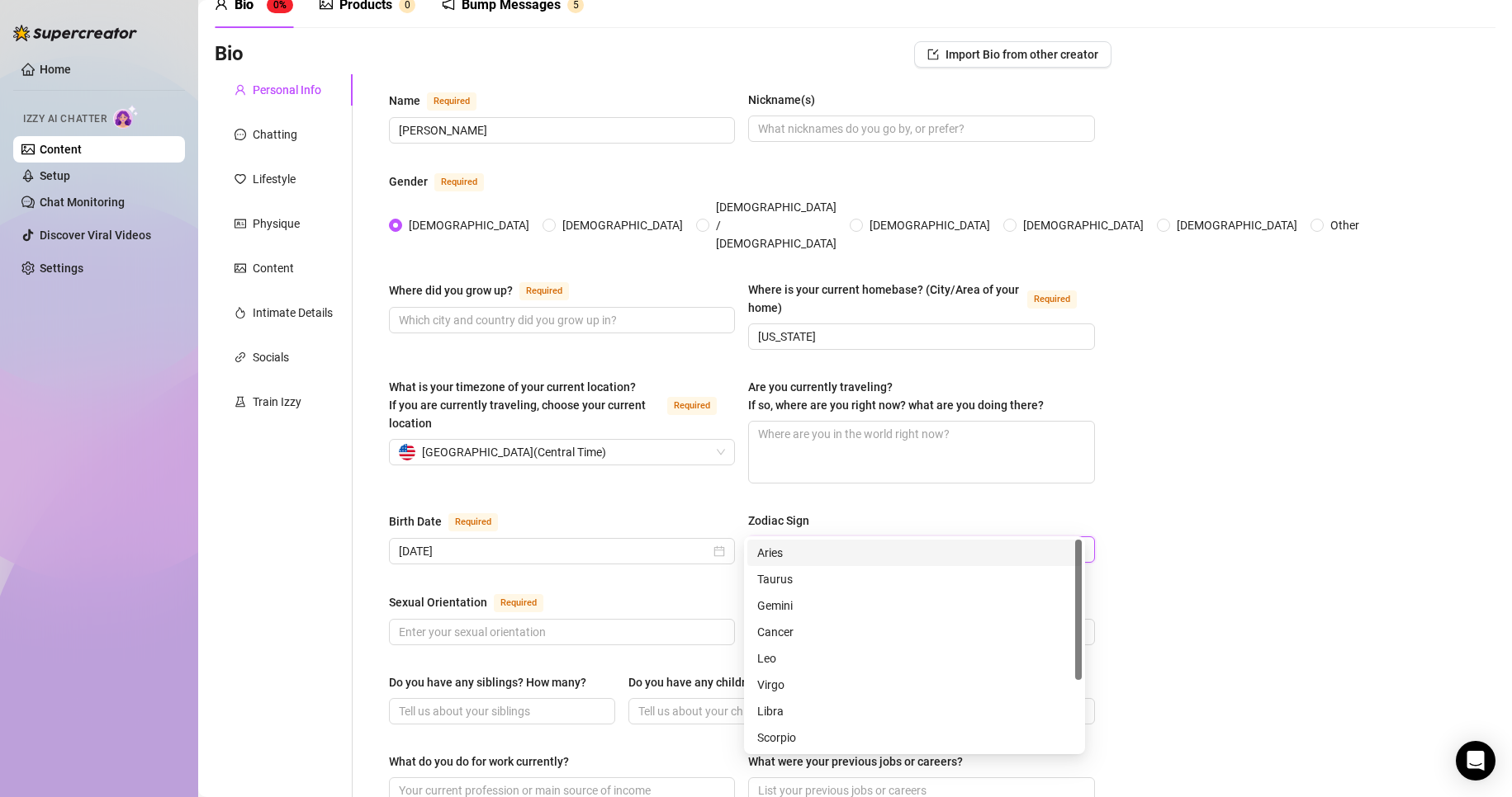
click at [788, 537] on input "Zodiac Sign" at bounding box center [914, 549] width 312 height 25
click at [793, 707] on div "Aquarius" at bounding box center [914, 712] width 315 height 18
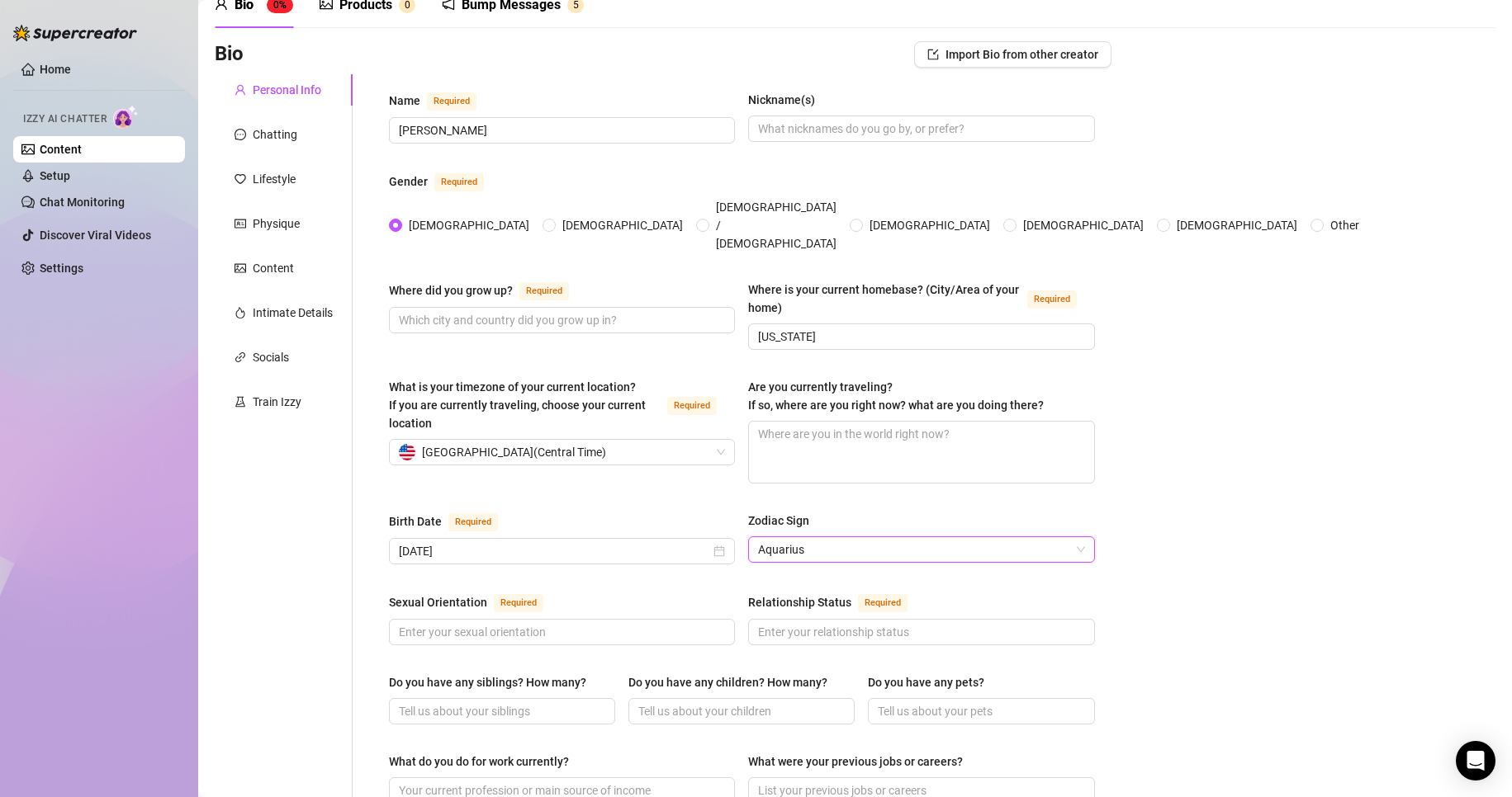
click at [1173, 503] on div "Bio Import Bio from other creator Personal Info Chatting Lifestyle Physique Con…" at bounding box center [855, 783] width 1281 height 1484
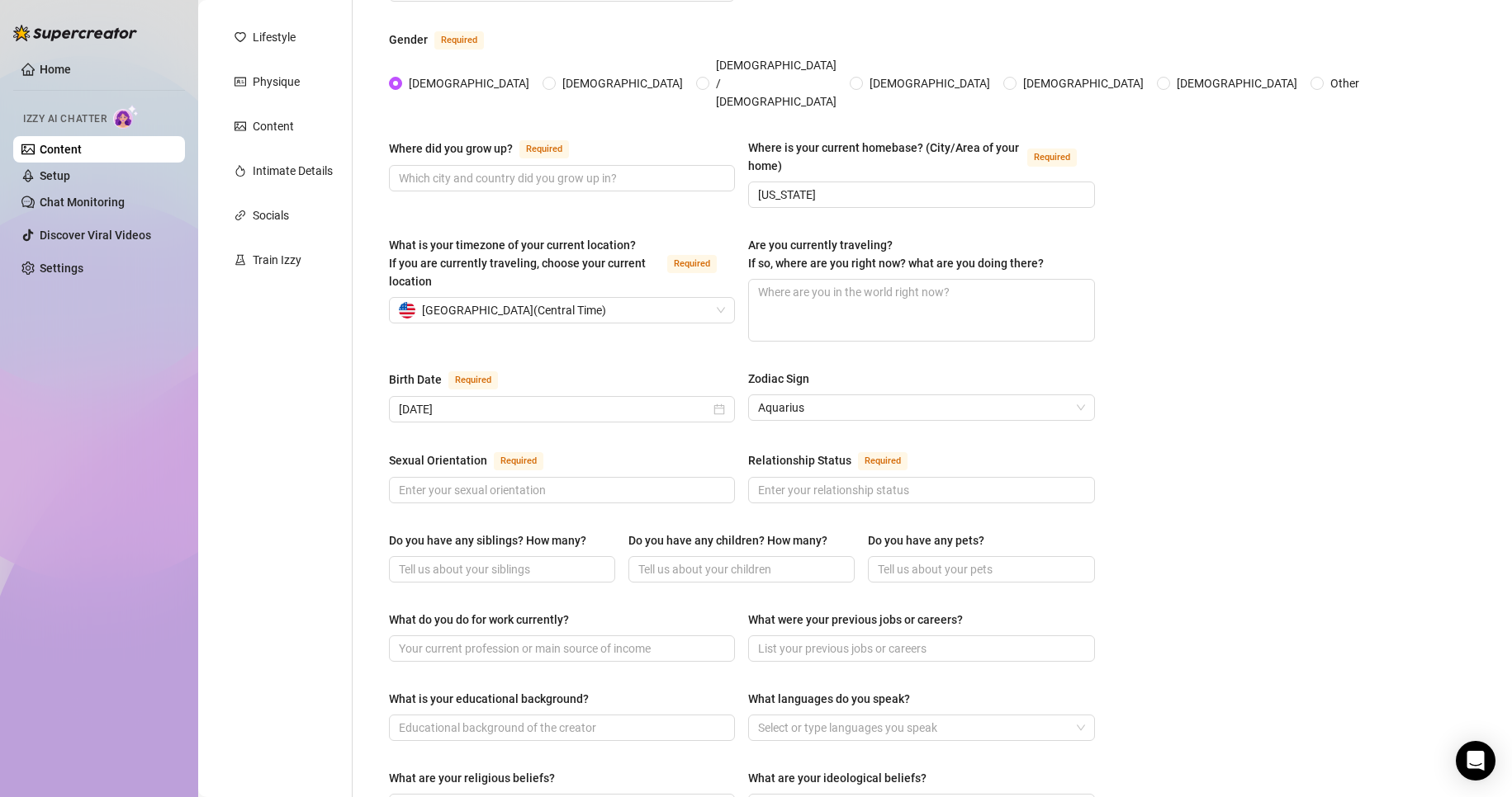
scroll to position [248, 0]
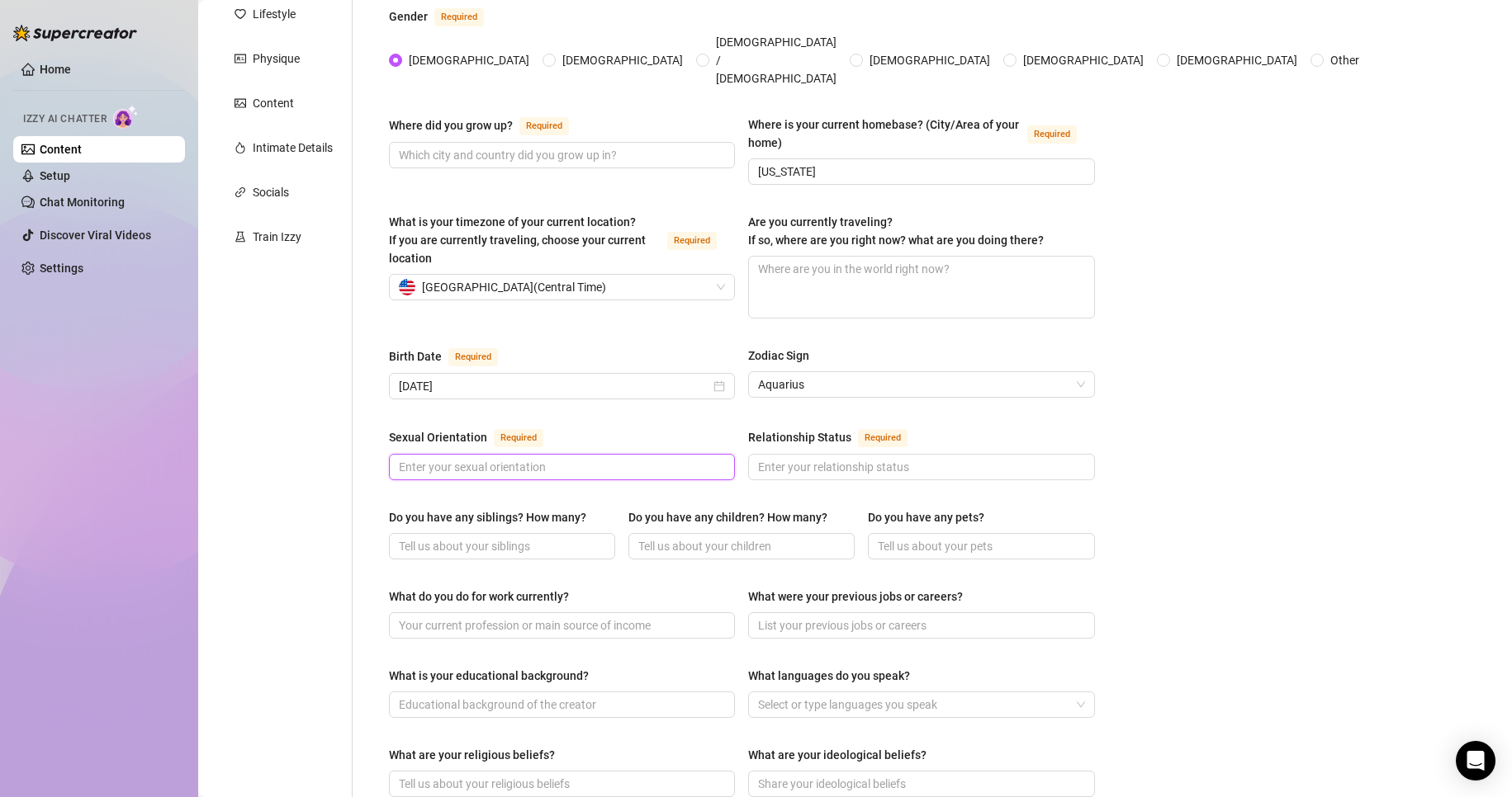
click at [607, 458] on input "Sexual Orientation Required" at bounding box center [560, 467] width 322 height 18
click at [1137, 412] on div "Bio Import Bio from other creator Personal Info Chatting Lifestyle Physique Con…" at bounding box center [855, 618] width 1281 height 1484
click at [871, 458] on input "Relationship Status Required" at bounding box center [918, 467] width 322 height 18
type input "Single"
click at [536, 537] on input "Do you have any siblings? How many?" at bounding box center [500, 546] width 203 height 18
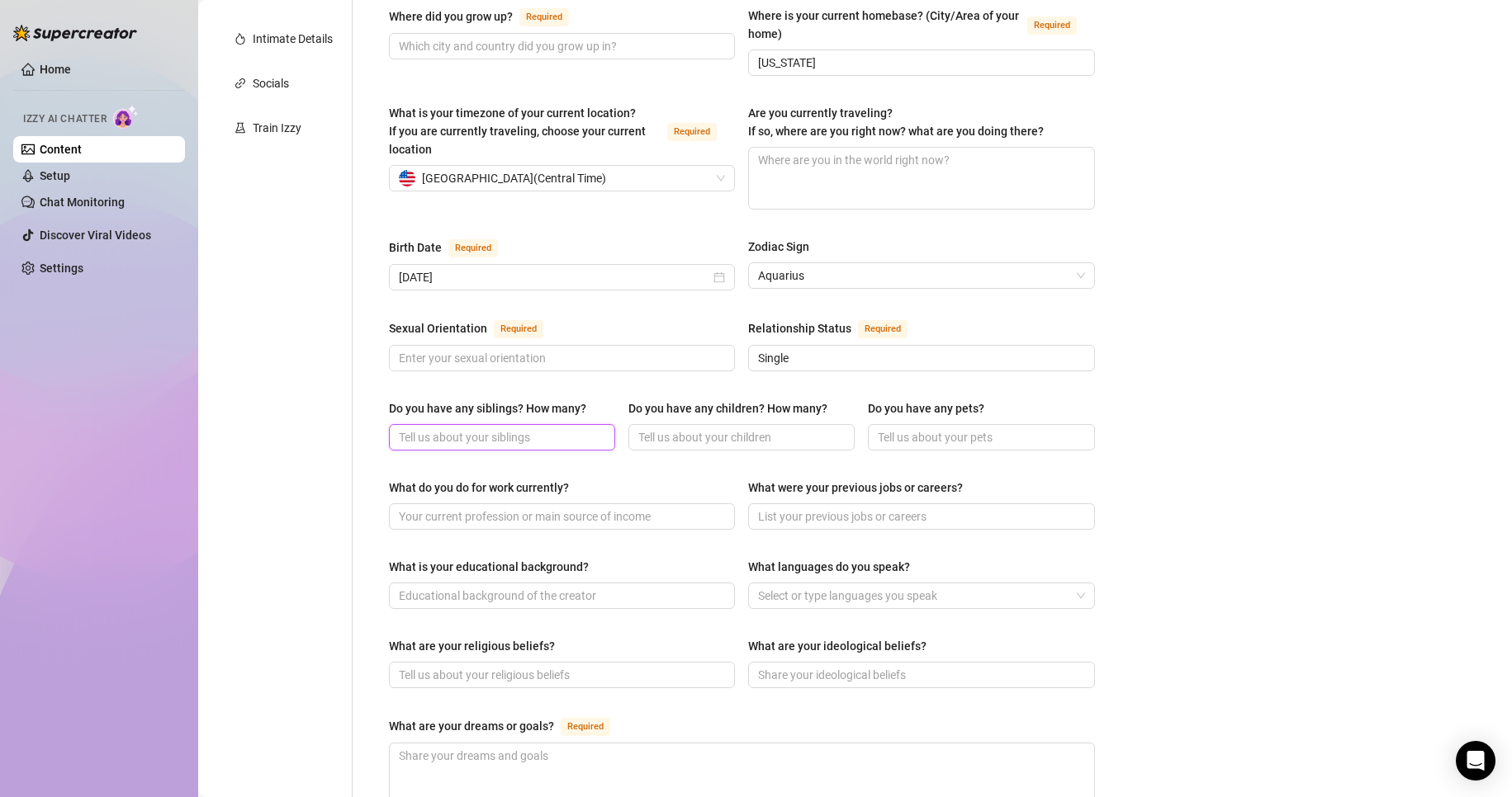
scroll to position [413, 0]
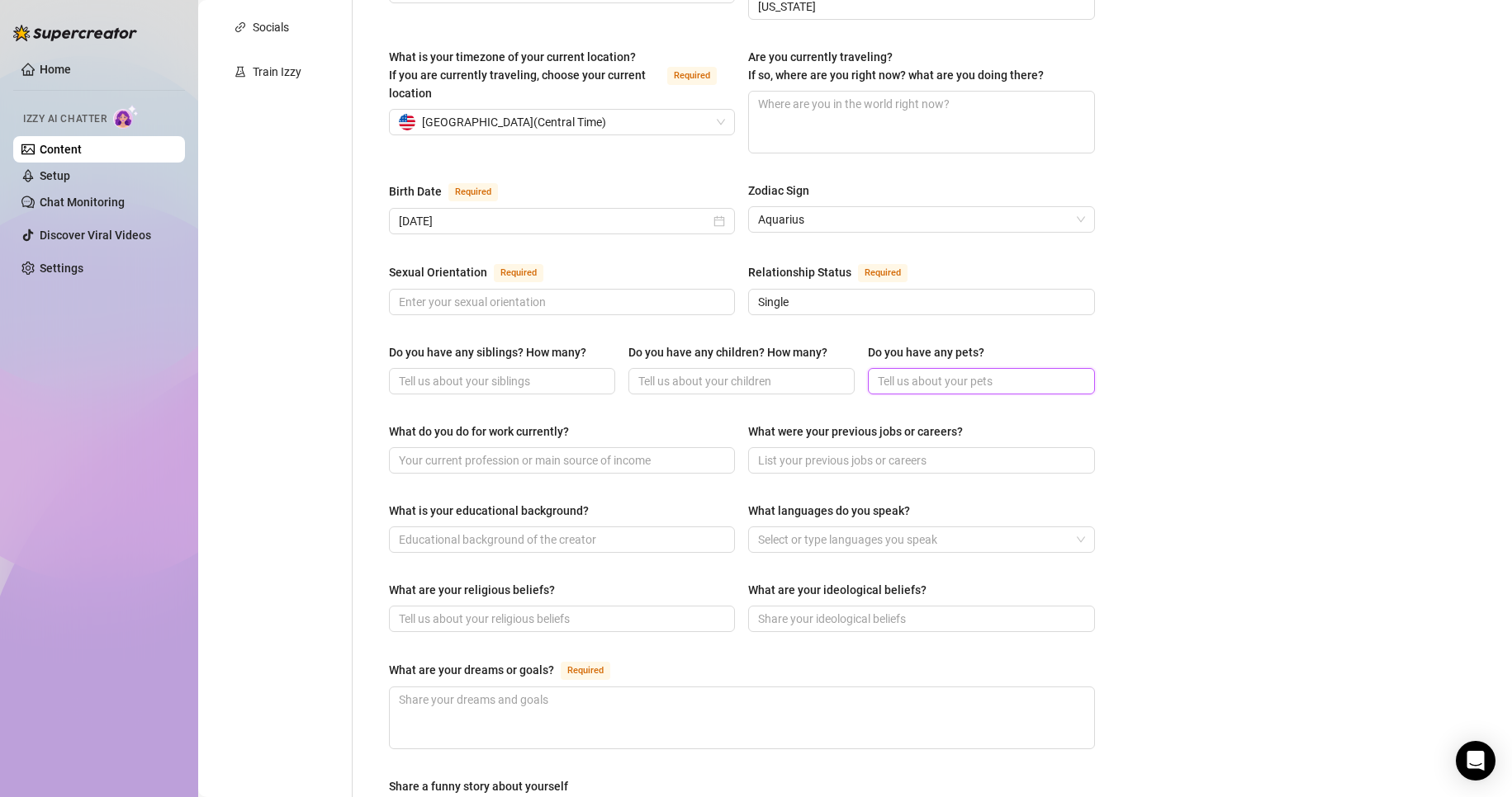
click at [893, 372] on input "Do you have any pets?" at bounding box center [979, 381] width 203 height 18
type input "I have a dog"
click at [649, 502] on div "What is your educational background?" at bounding box center [561, 514] width 346 height 25
click at [776, 529] on div at bounding box center [912, 540] width 322 height 23
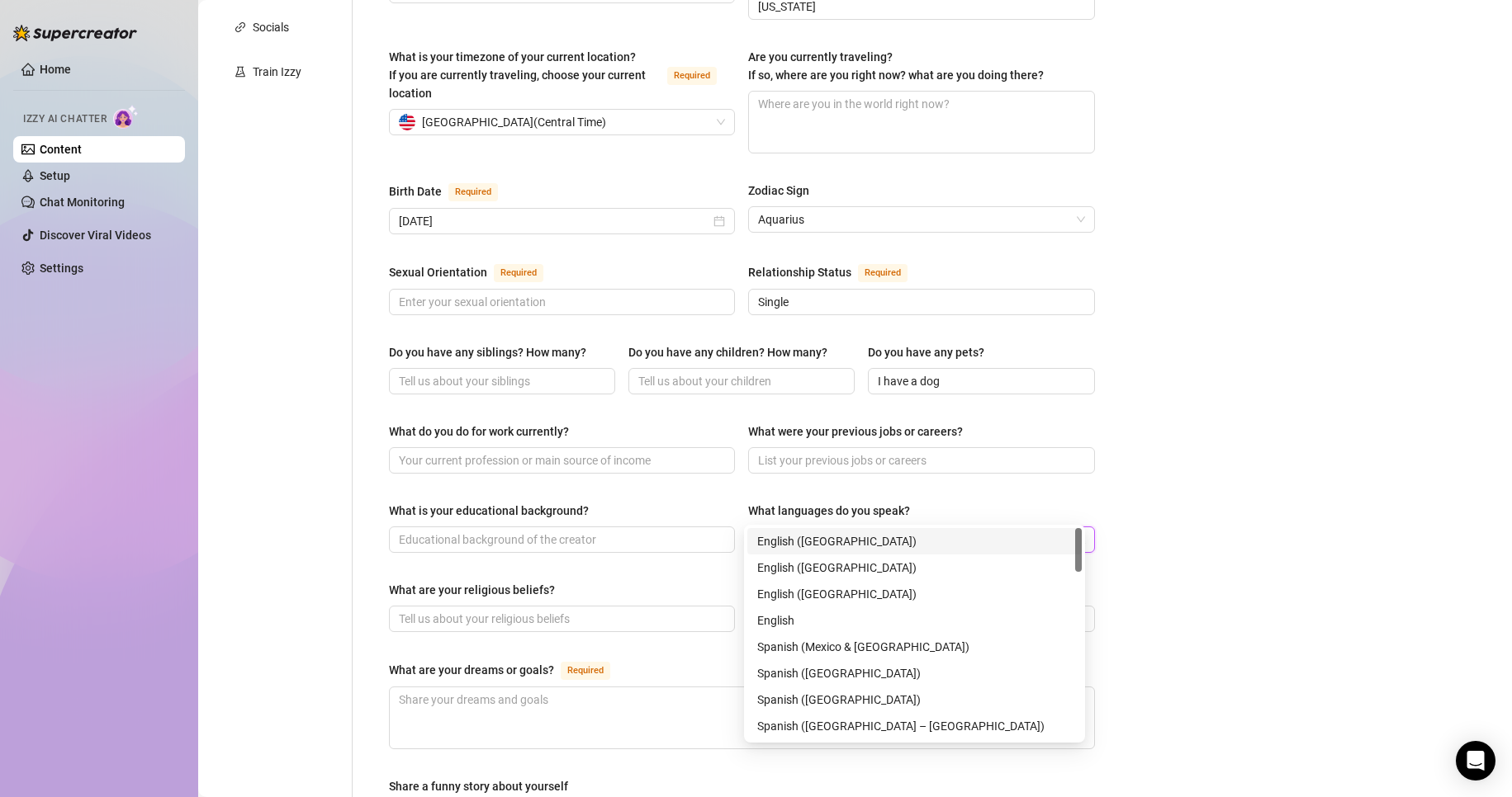
click at [779, 535] on div "English (US)" at bounding box center [914, 542] width 315 height 18
click at [1259, 459] on div "Bio Import Bio from other creator Personal Info Chatting Lifestyle Physique Con…" at bounding box center [855, 452] width 1281 height 1484
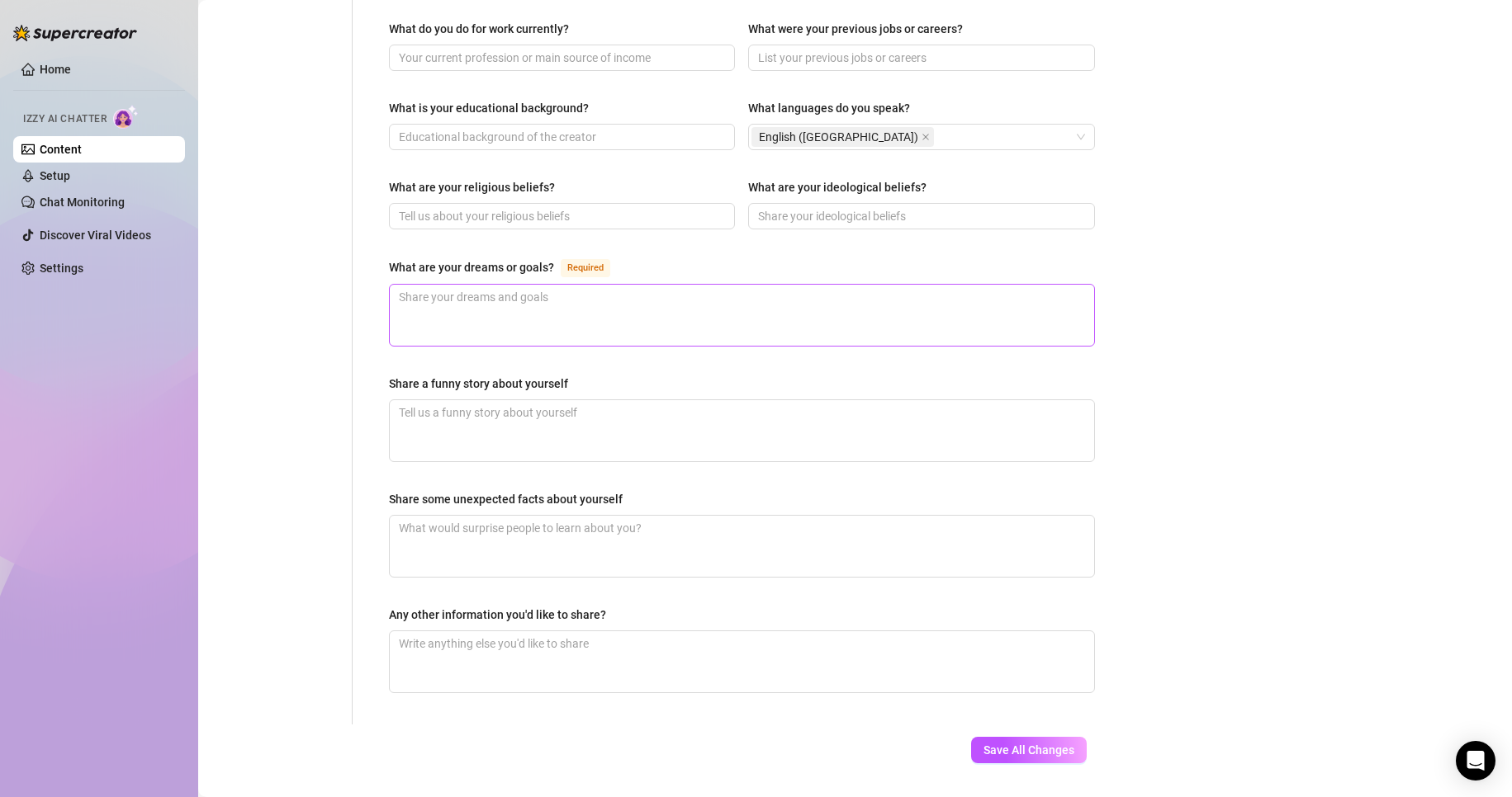
scroll to position [828, 0]
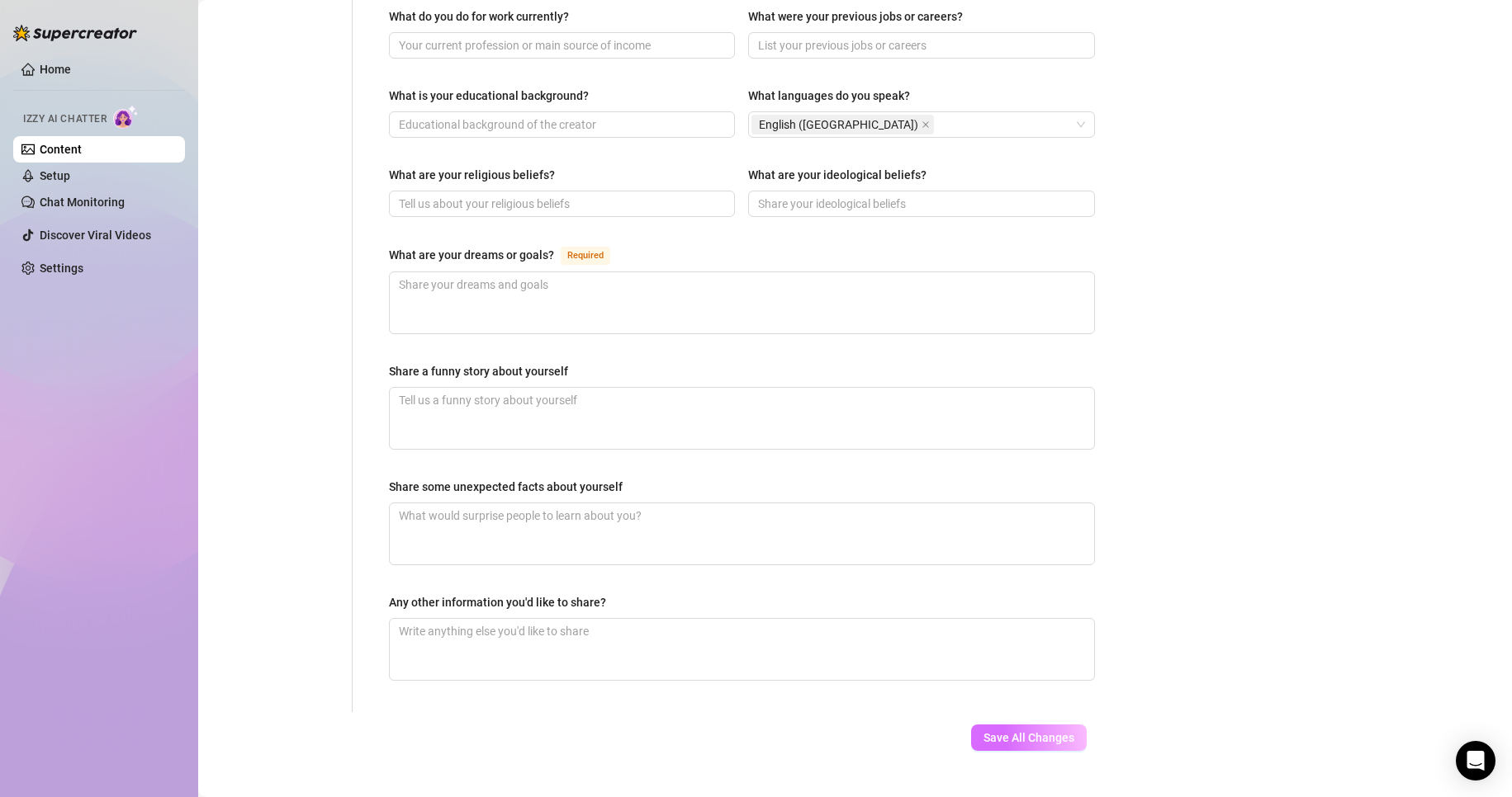
click at [1010, 732] on span "Save All Changes" at bounding box center [1029, 738] width 91 height 13
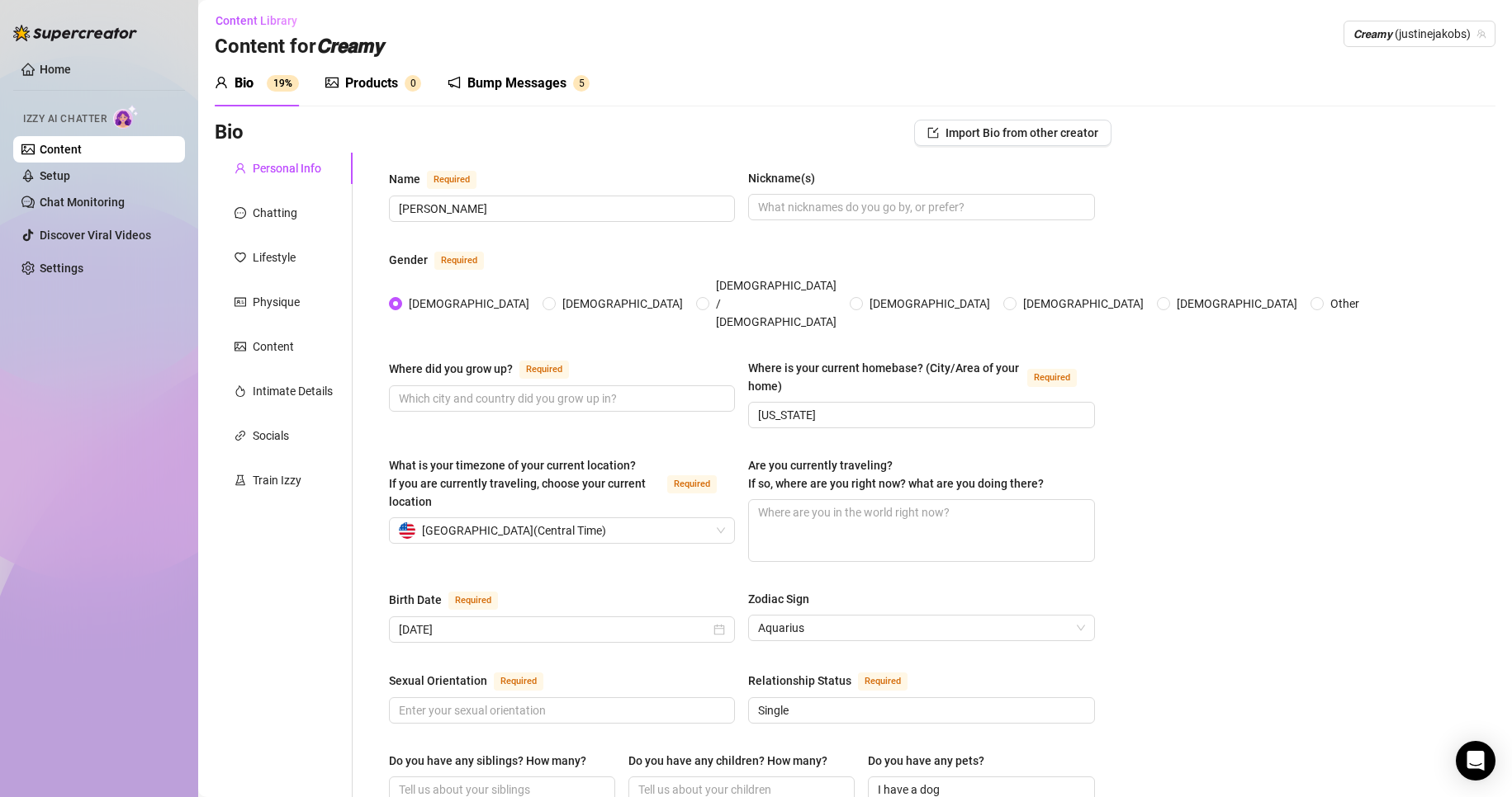
scroll to position [0, 0]
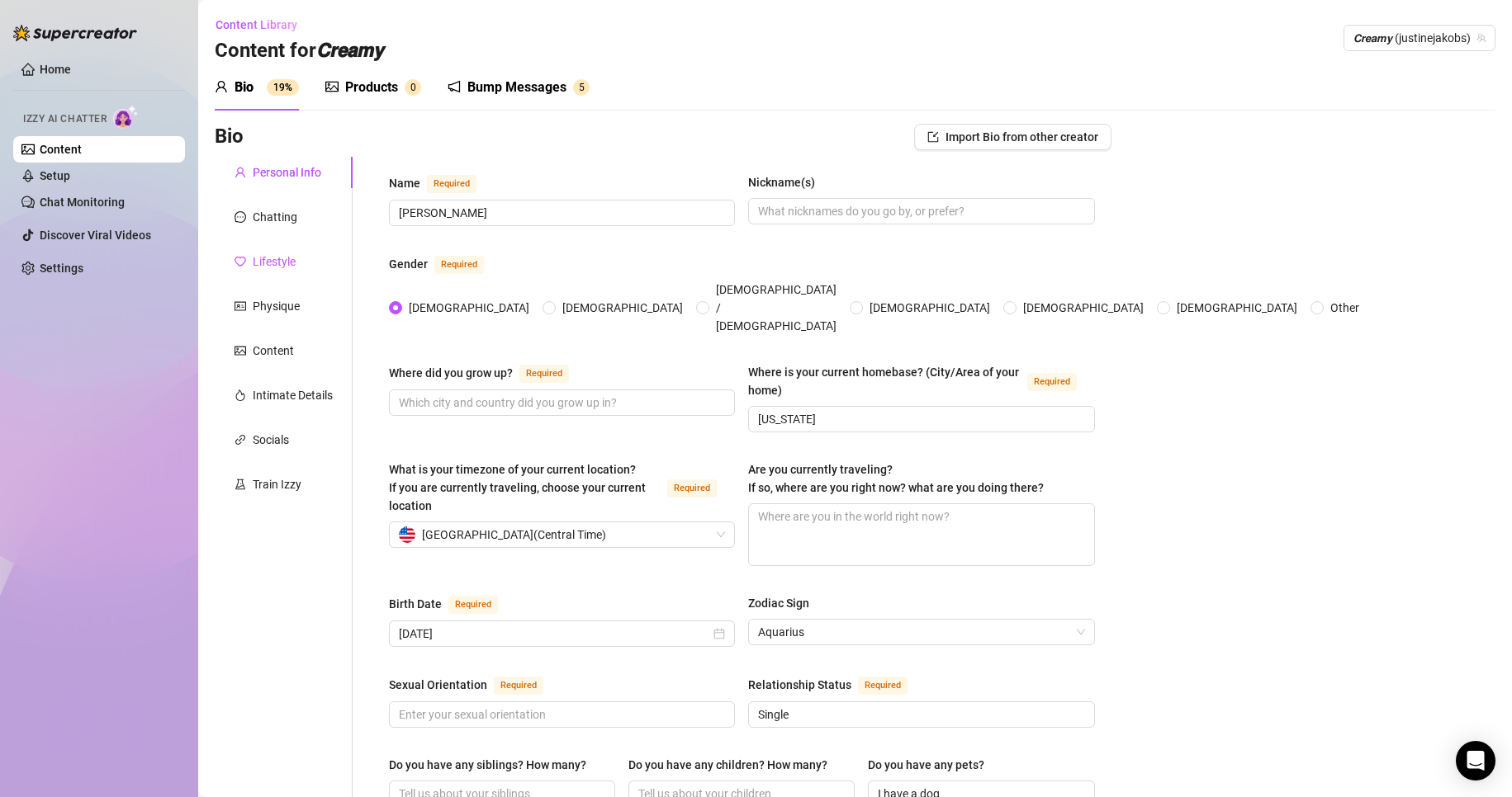
click at [284, 260] on div "Lifestyle" at bounding box center [274, 262] width 43 height 18
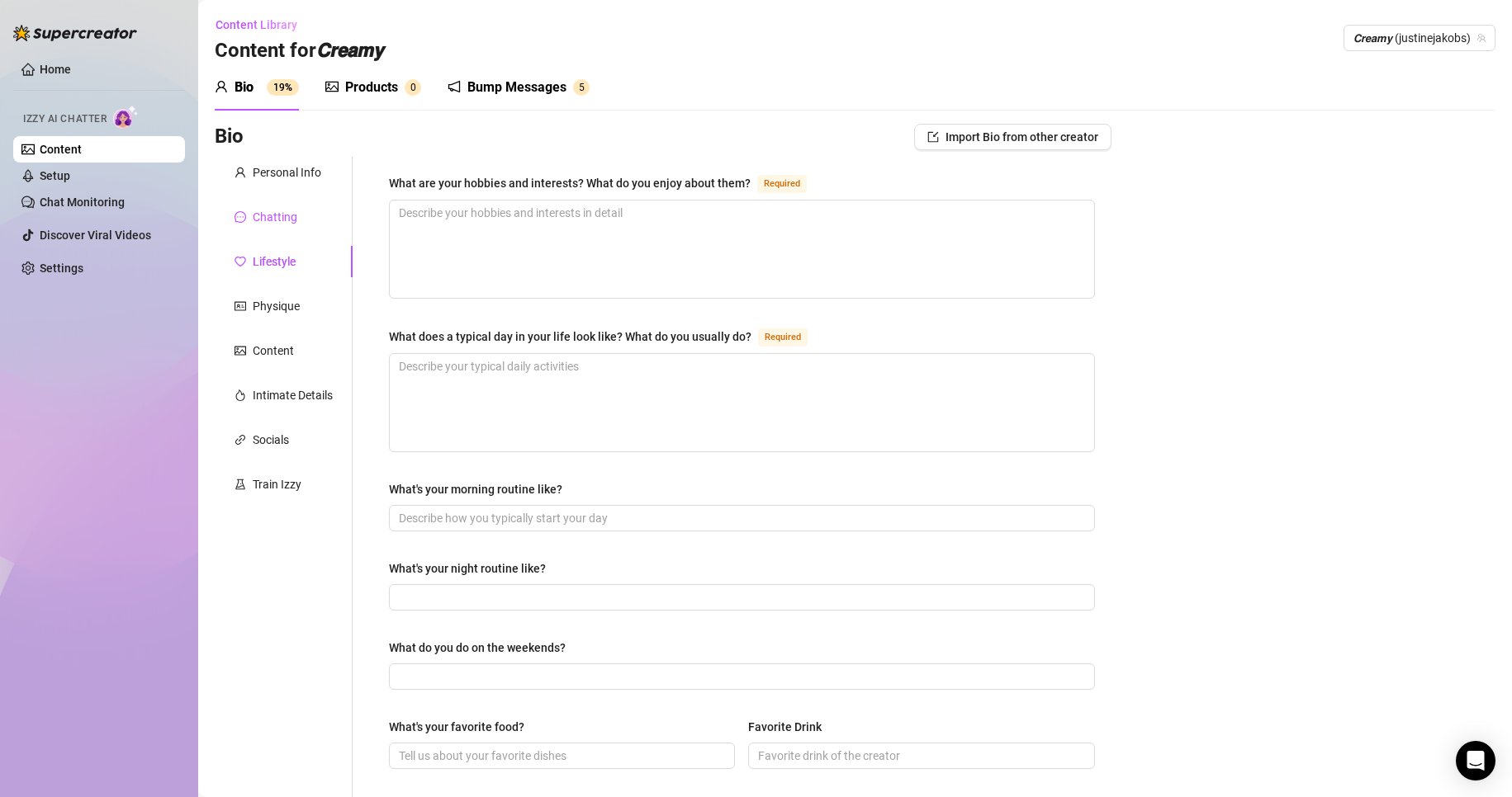
click at [274, 216] on div "Chatting" at bounding box center [275, 217] width 45 height 18
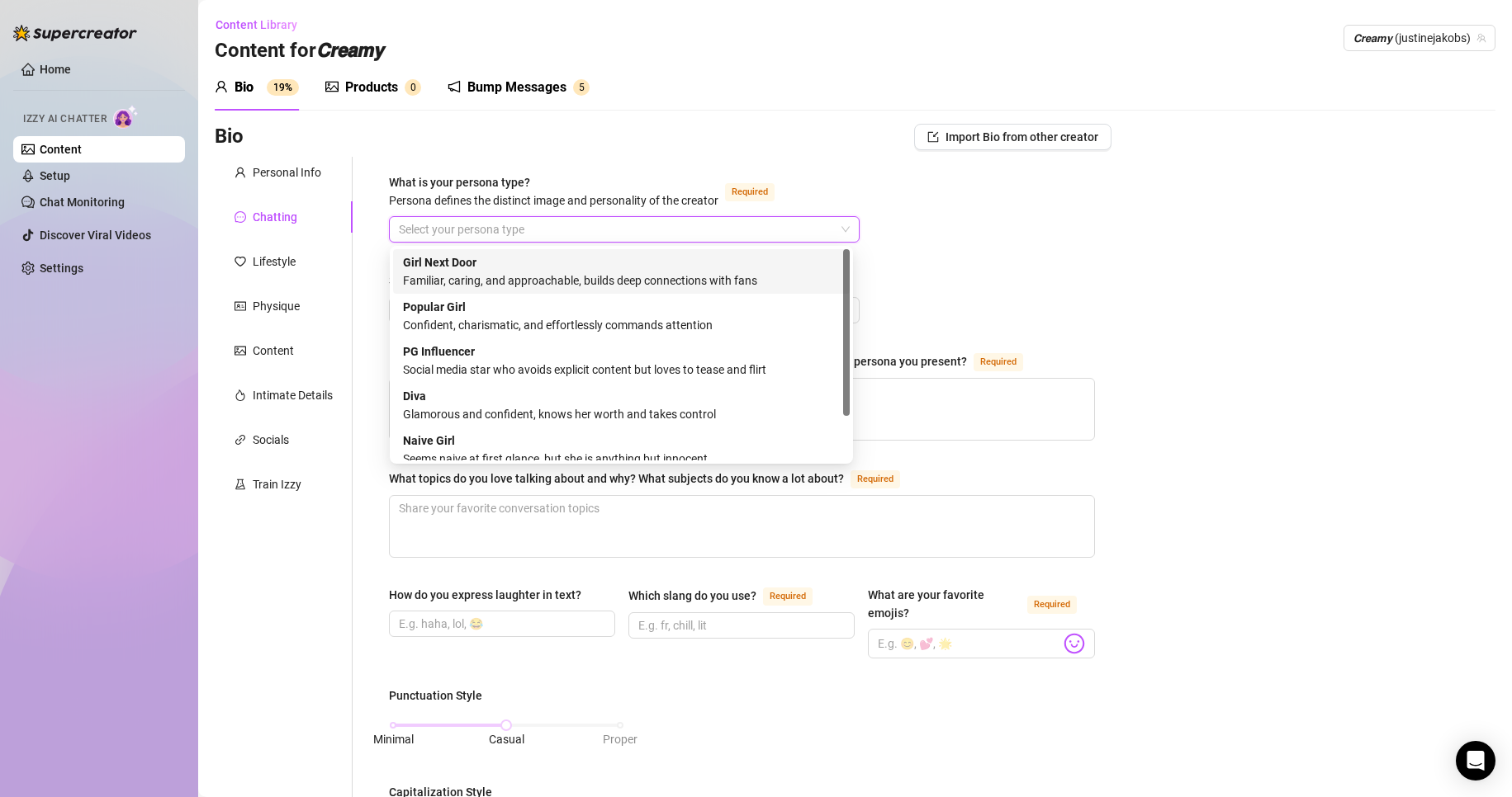
click at [463, 223] on input "What is your persona type? Persona defines the distinct image and personality o…" at bounding box center [617, 229] width 436 height 25
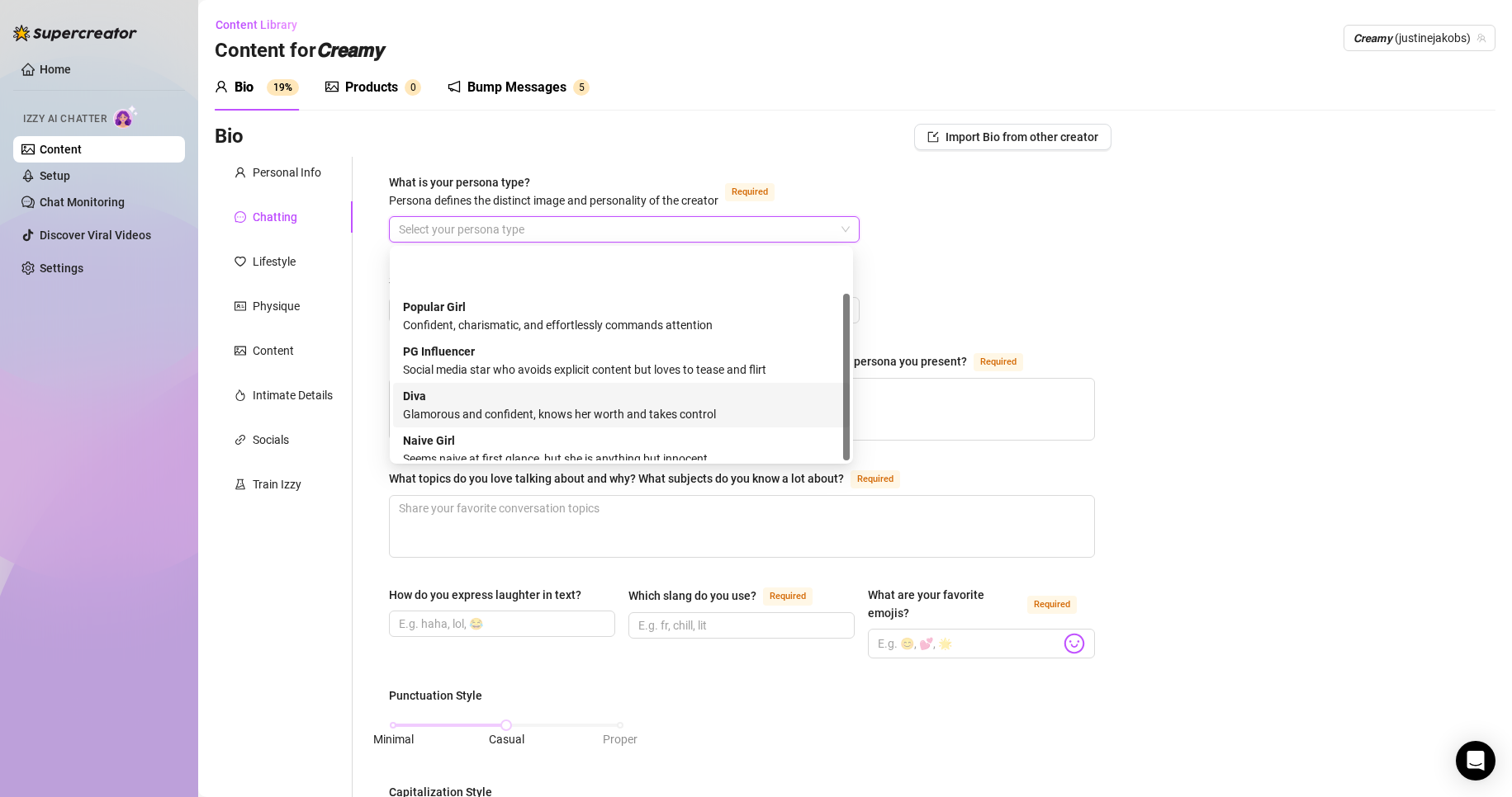
scroll to position [56, 0]
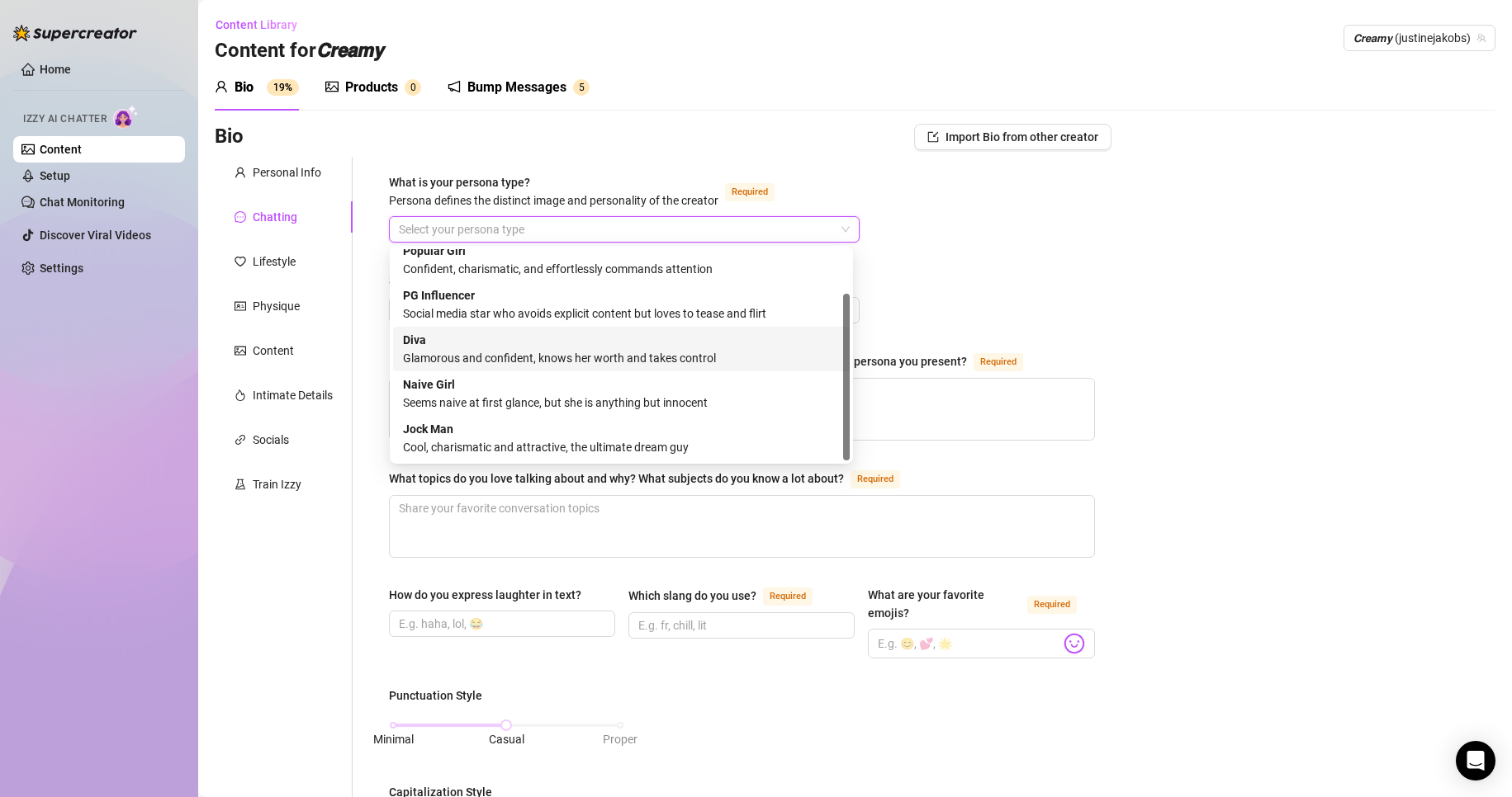
click at [482, 349] on div "Glamorous and confident, knows her worth and takes control" at bounding box center [621, 358] width 437 height 18
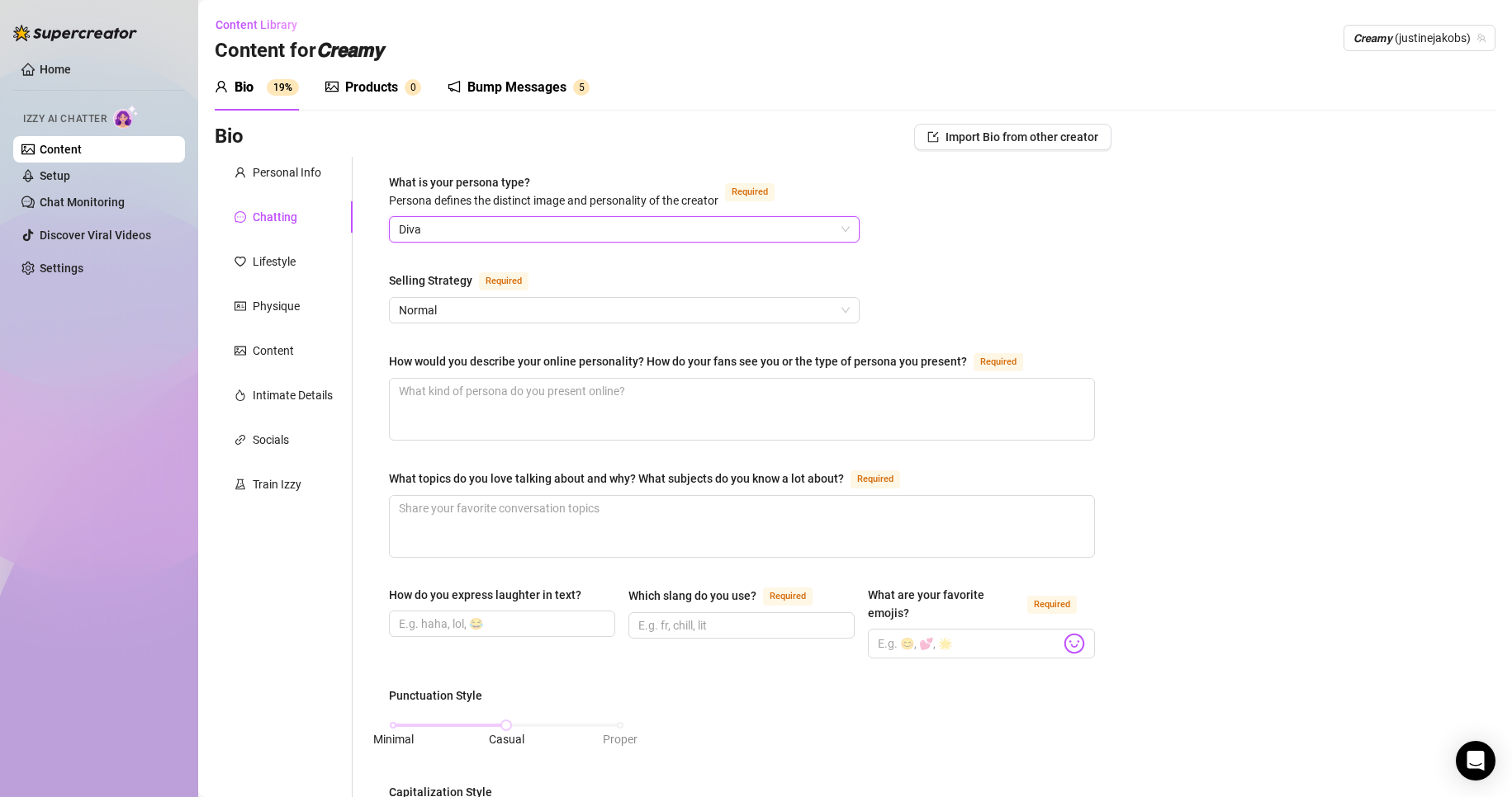
click at [536, 233] on span "Diva" at bounding box center [624, 229] width 451 height 25
click at [590, 234] on span "Diva" at bounding box center [624, 229] width 451 height 25
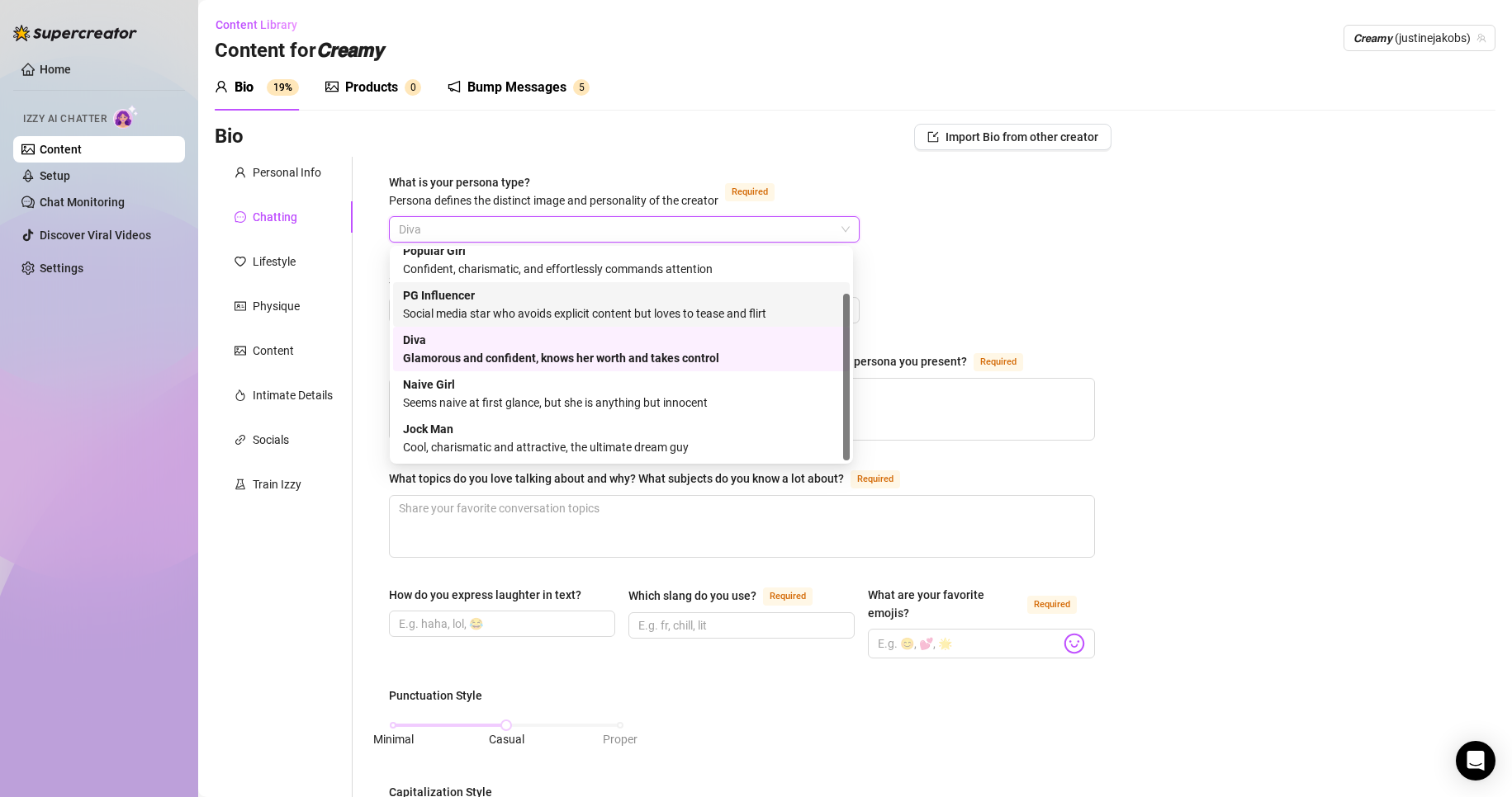
scroll to position [0, 0]
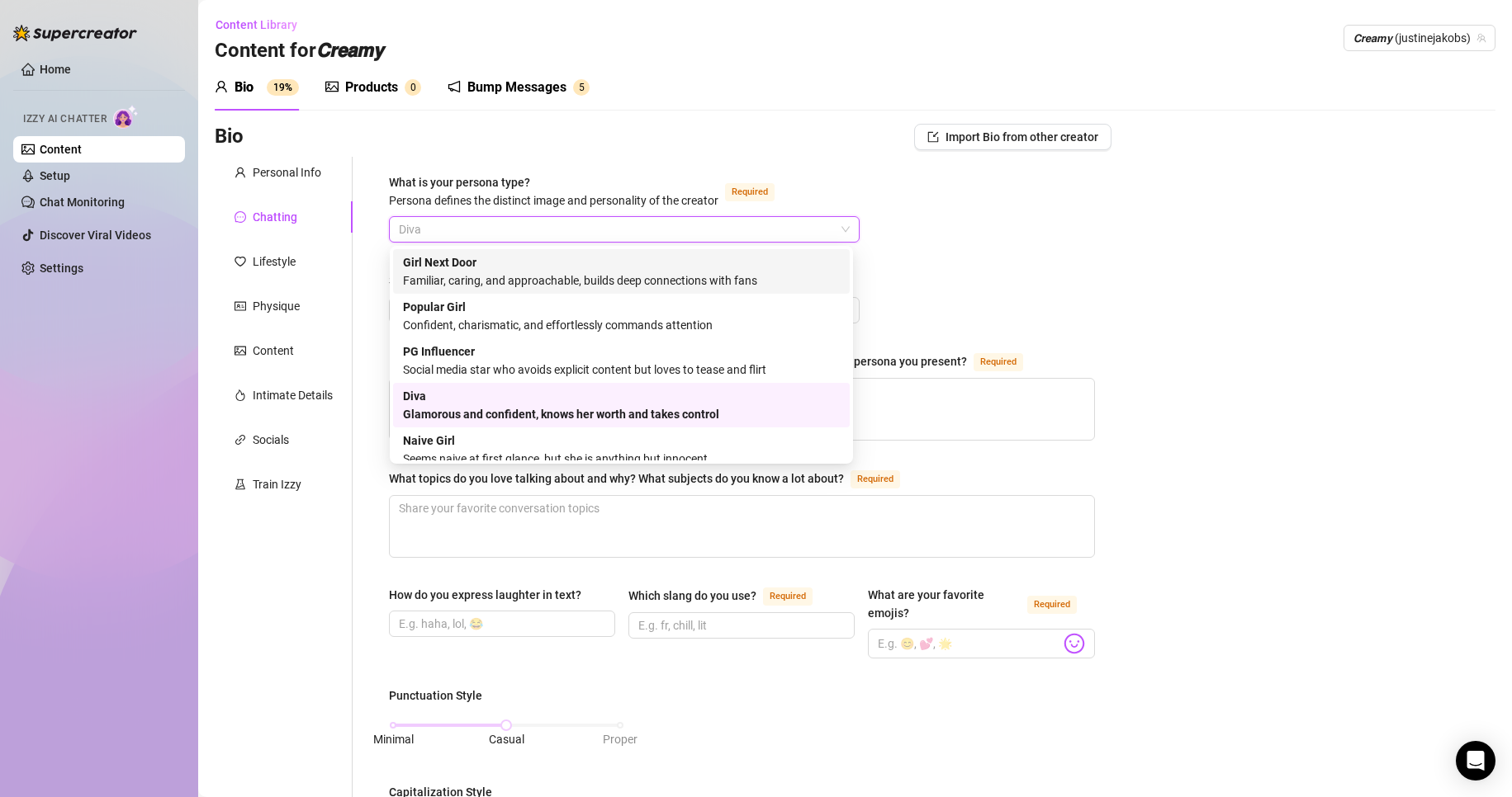
click at [588, 284] on div "Familiar, caring, and approachable, builds deep connections with fans" at bounding box center [621, 281] width 437 height 18
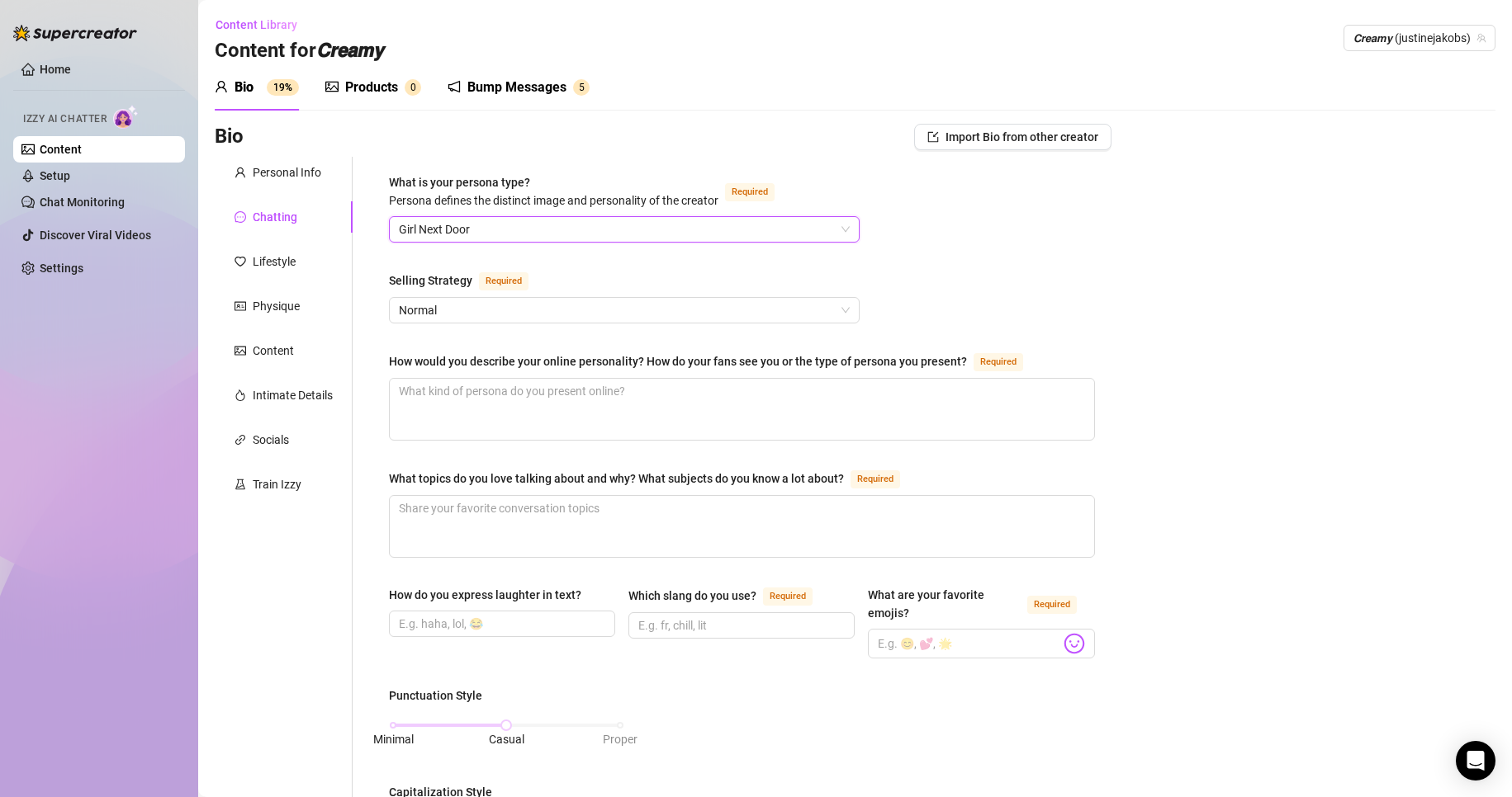
click at [658, 229] on span "Girl Next Door" at bounding box center [624, 229] width 451 height 25
click at [564, 234] on span "Girl Next Door" at bounding box center [624, 229] width 451 height 25
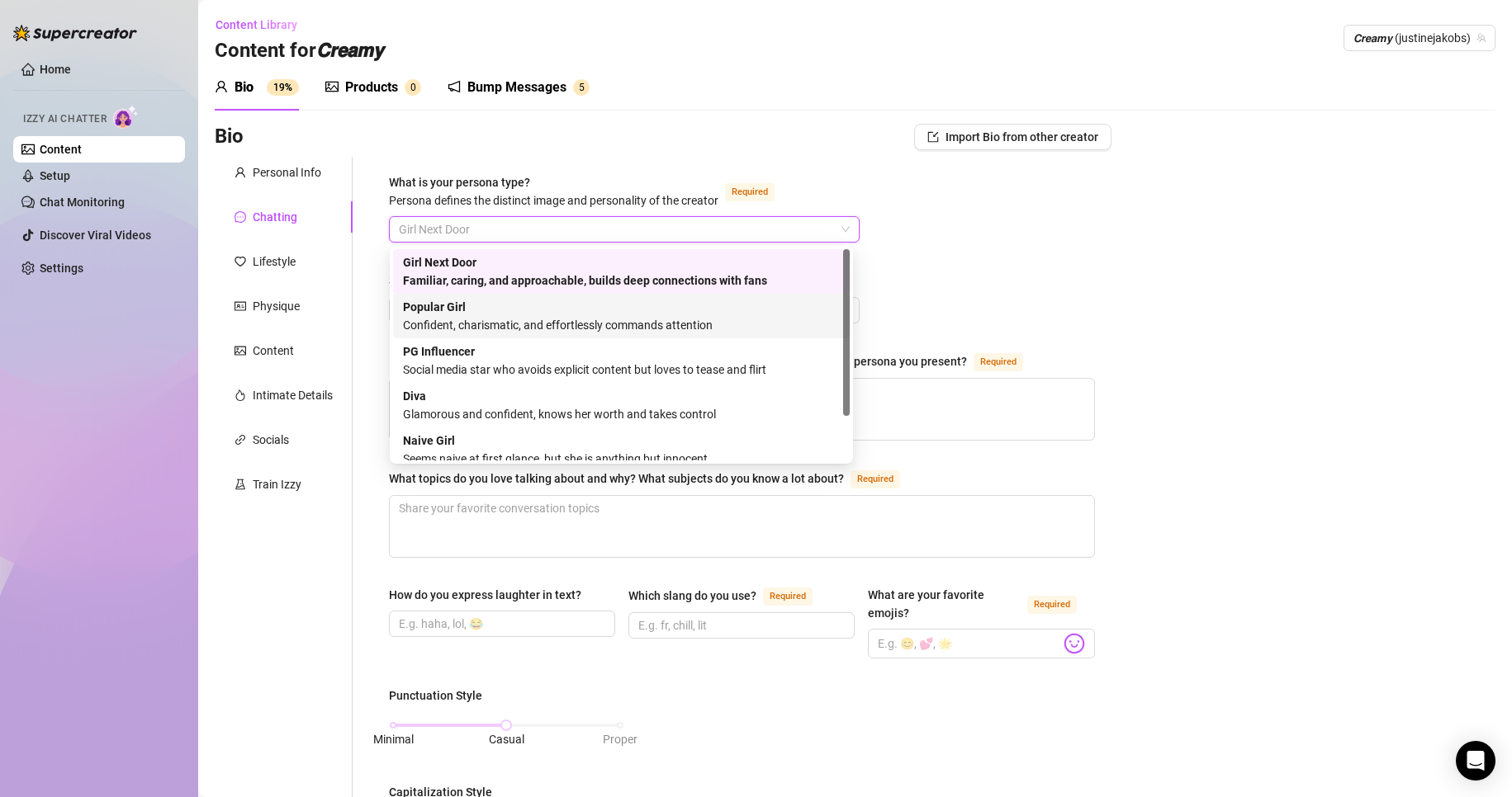
click at [525, 318] on div "Confident, charismatic, and effortlessly commands attention" at bounding box center [621, 326] width 437 height 18
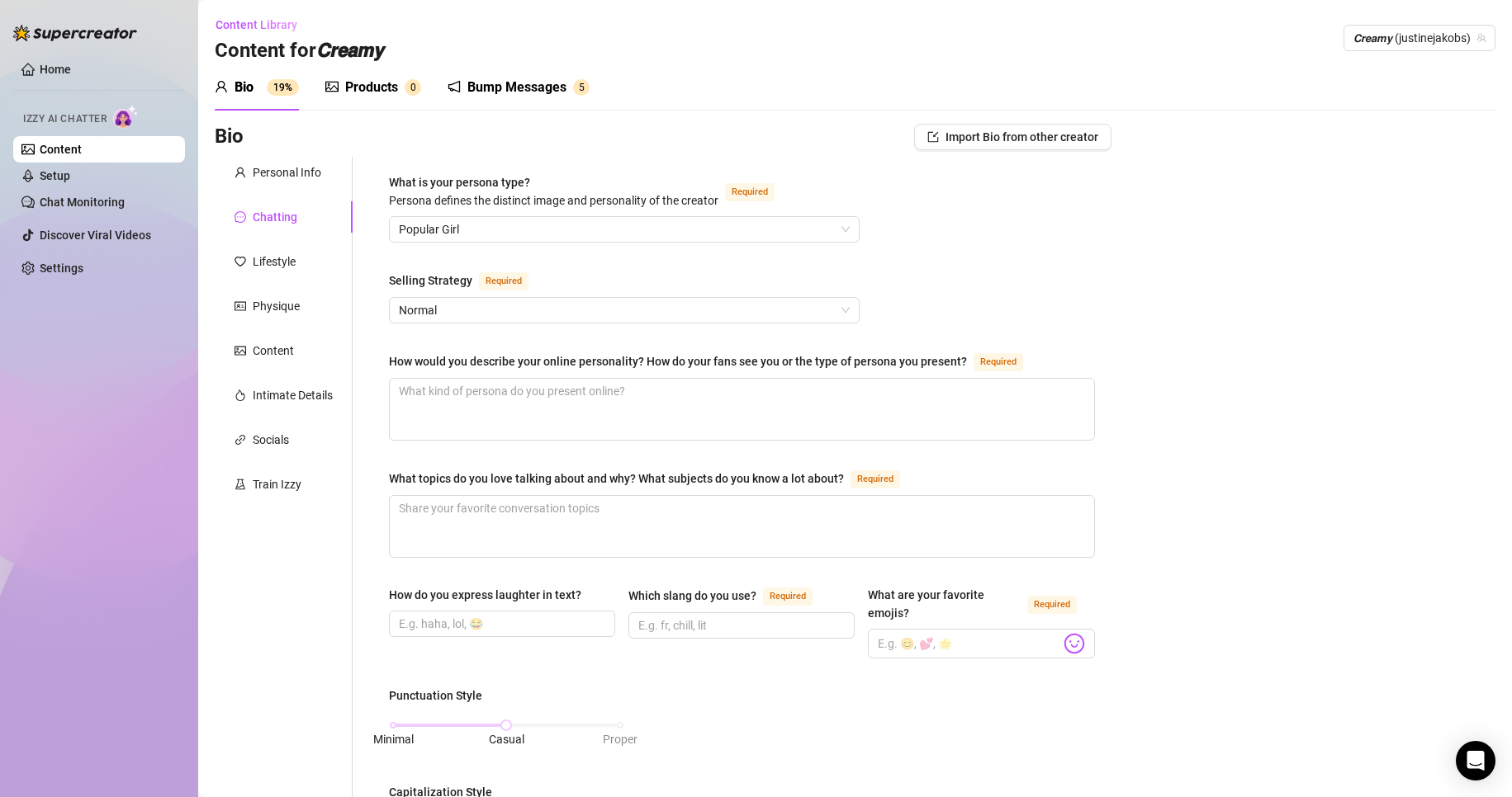
click at [1006, 267] on div "What is your persona type? Persona defines the distinct image and personality o…" at bounding box center [742, 781] width 706 height 1217
click at [789, 235] on span "Popular Girl" at bounding box center [624, 229] width 451 height 25
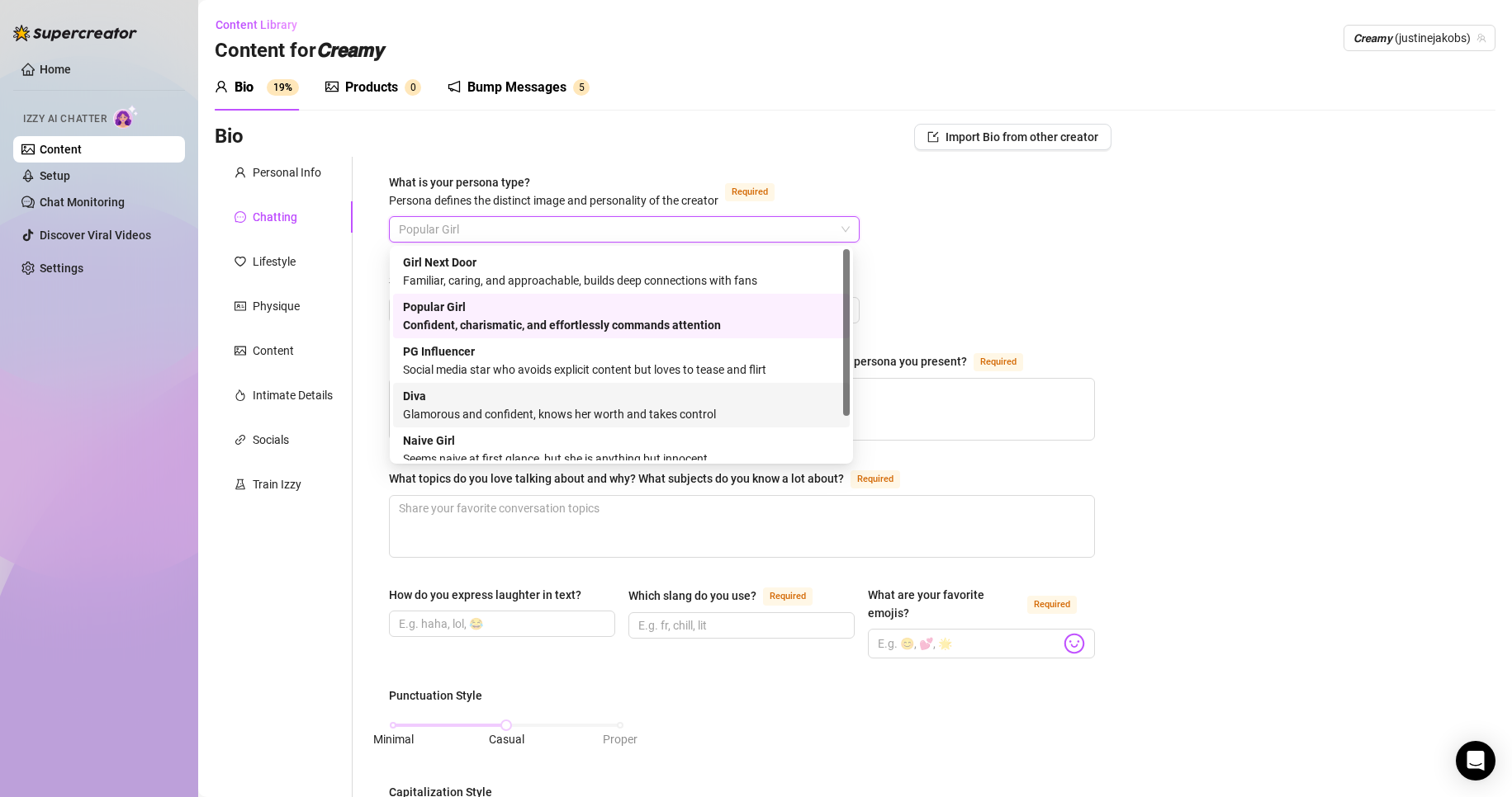
click at [737, 394] on div "Diva Glamorous and confident, knows her worth and takes control" at bounding box center [621, 405] width 437 height 36
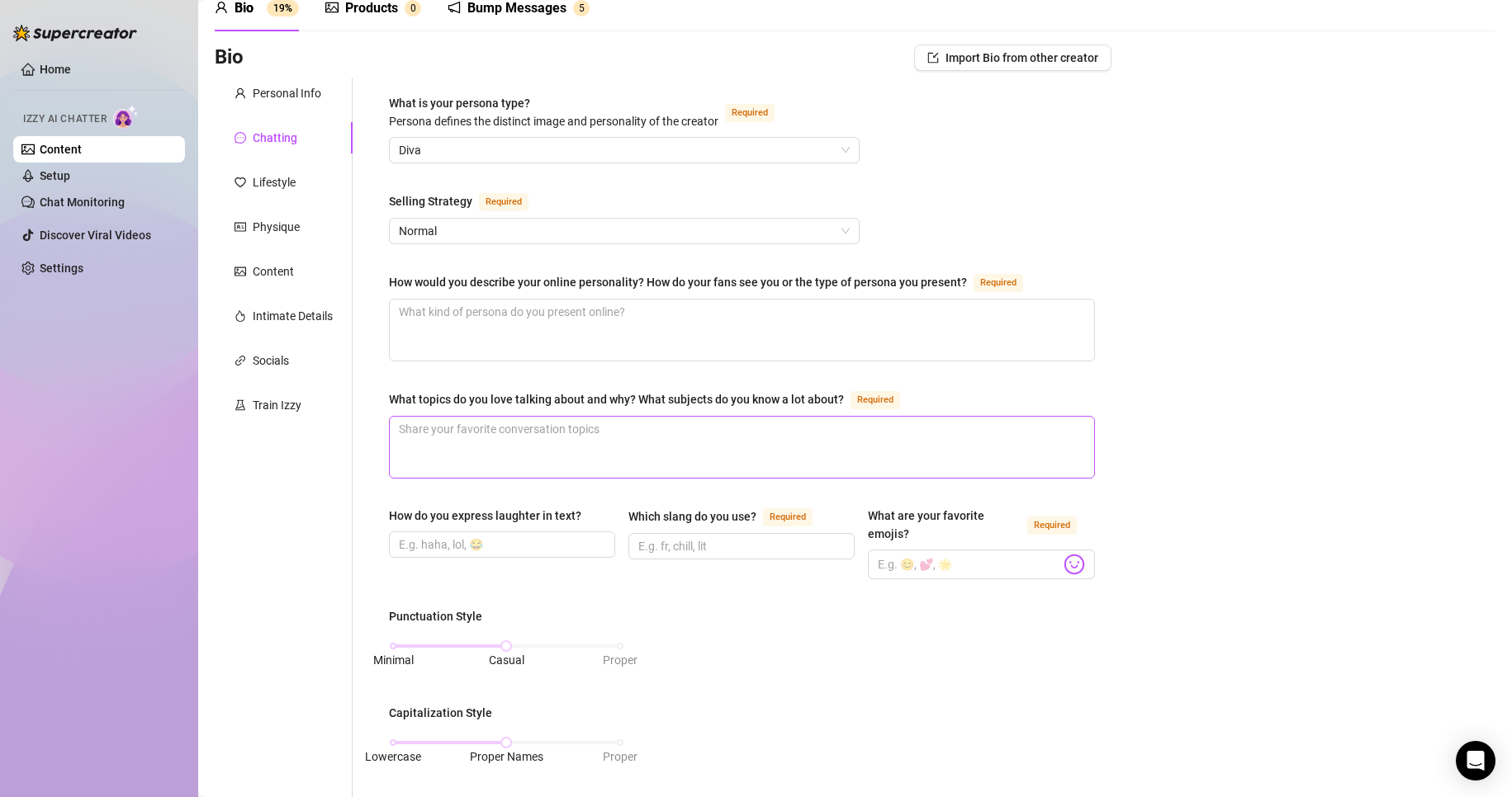
scroll to position [83, 0]
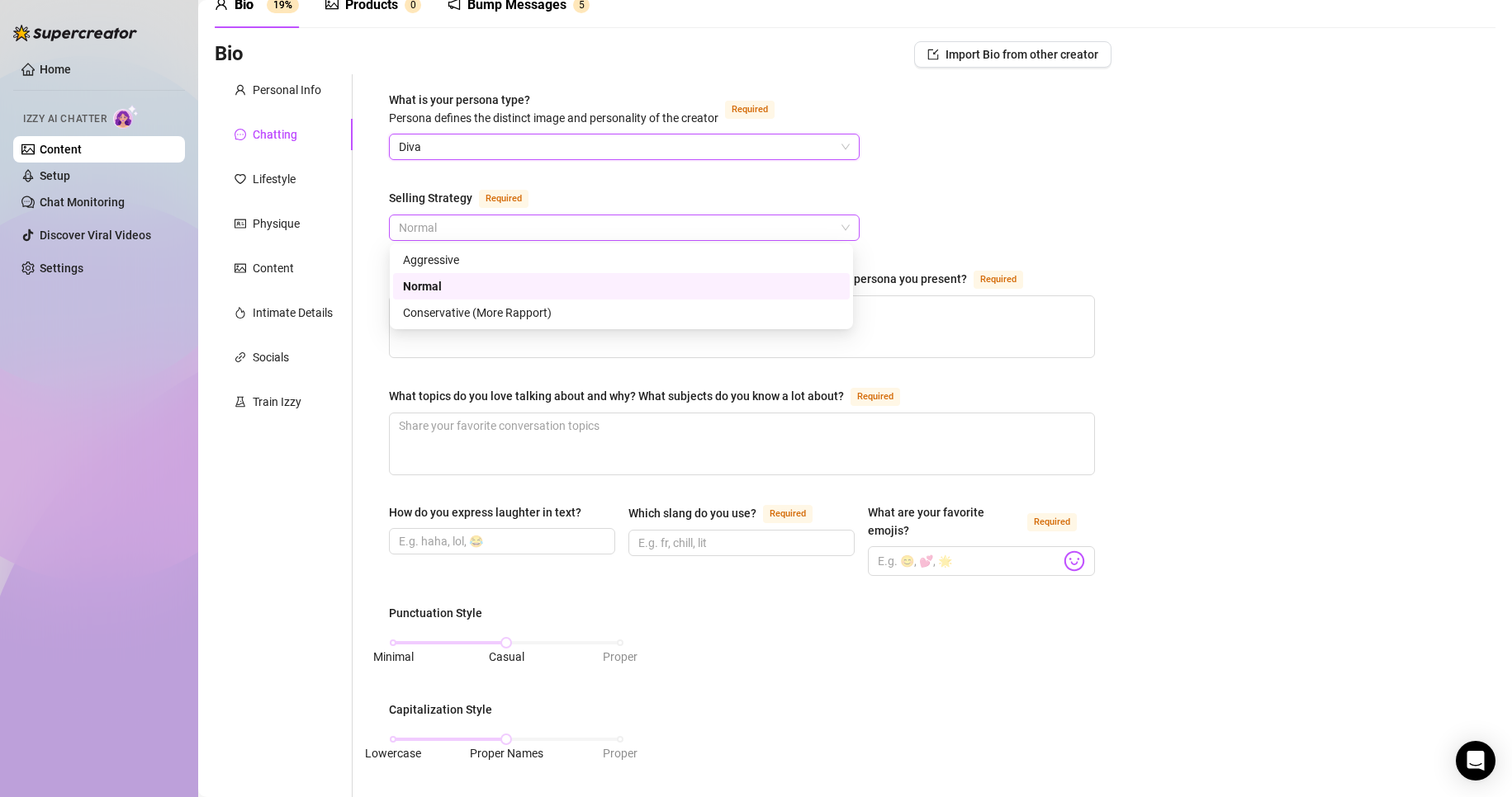
click at [666, 231] on span "Normal" at bounding box center [624, 228] width 451 height 25
click at [623, 268] on div "Aggressive" at bounding box center [621, 260] width 437 height 18
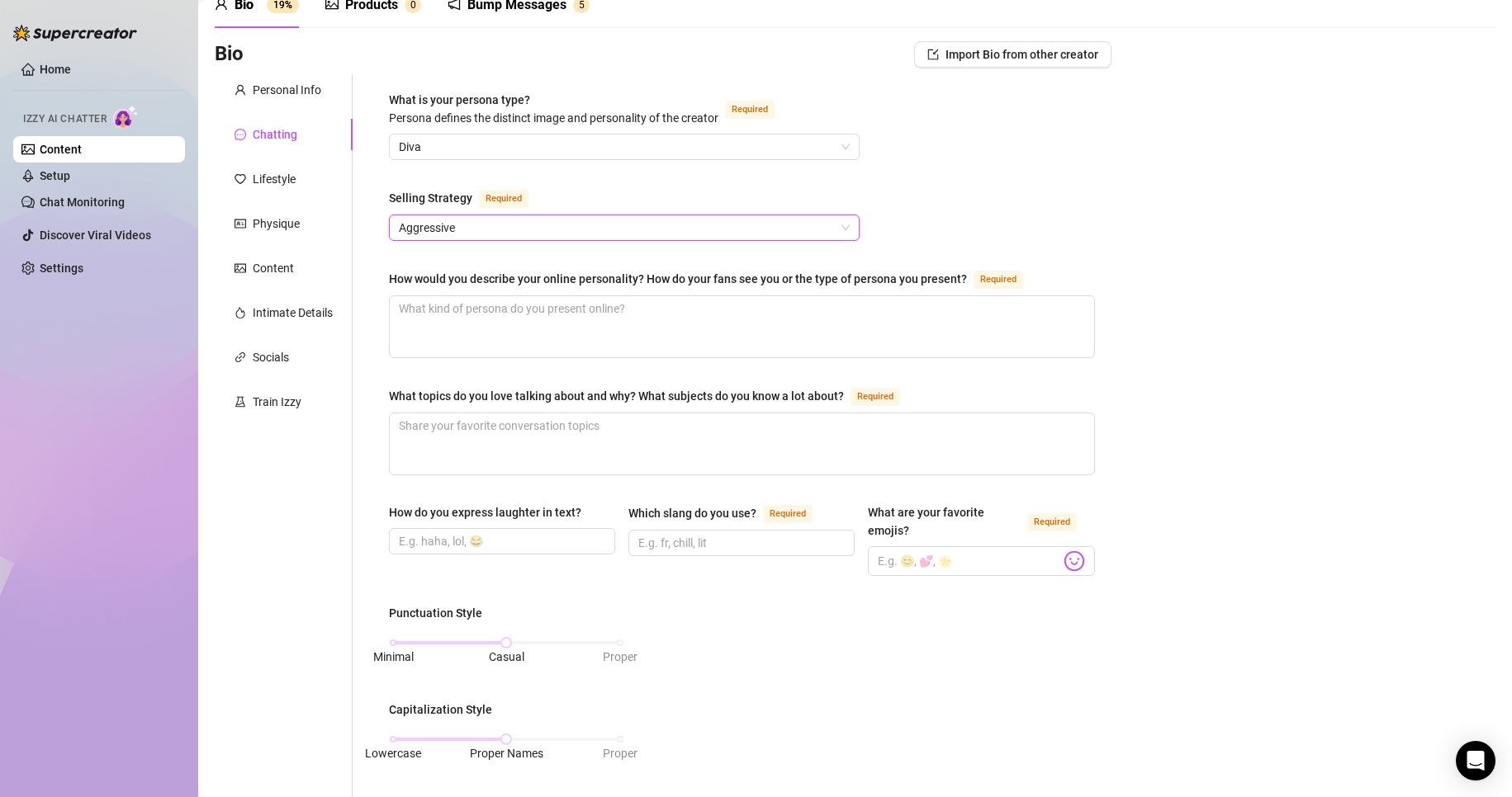
click at [937, 196] on div "What is your persona type? Persona defines the distinct image and personality o…" at bounding box center [742, 699] width 706 height 1217
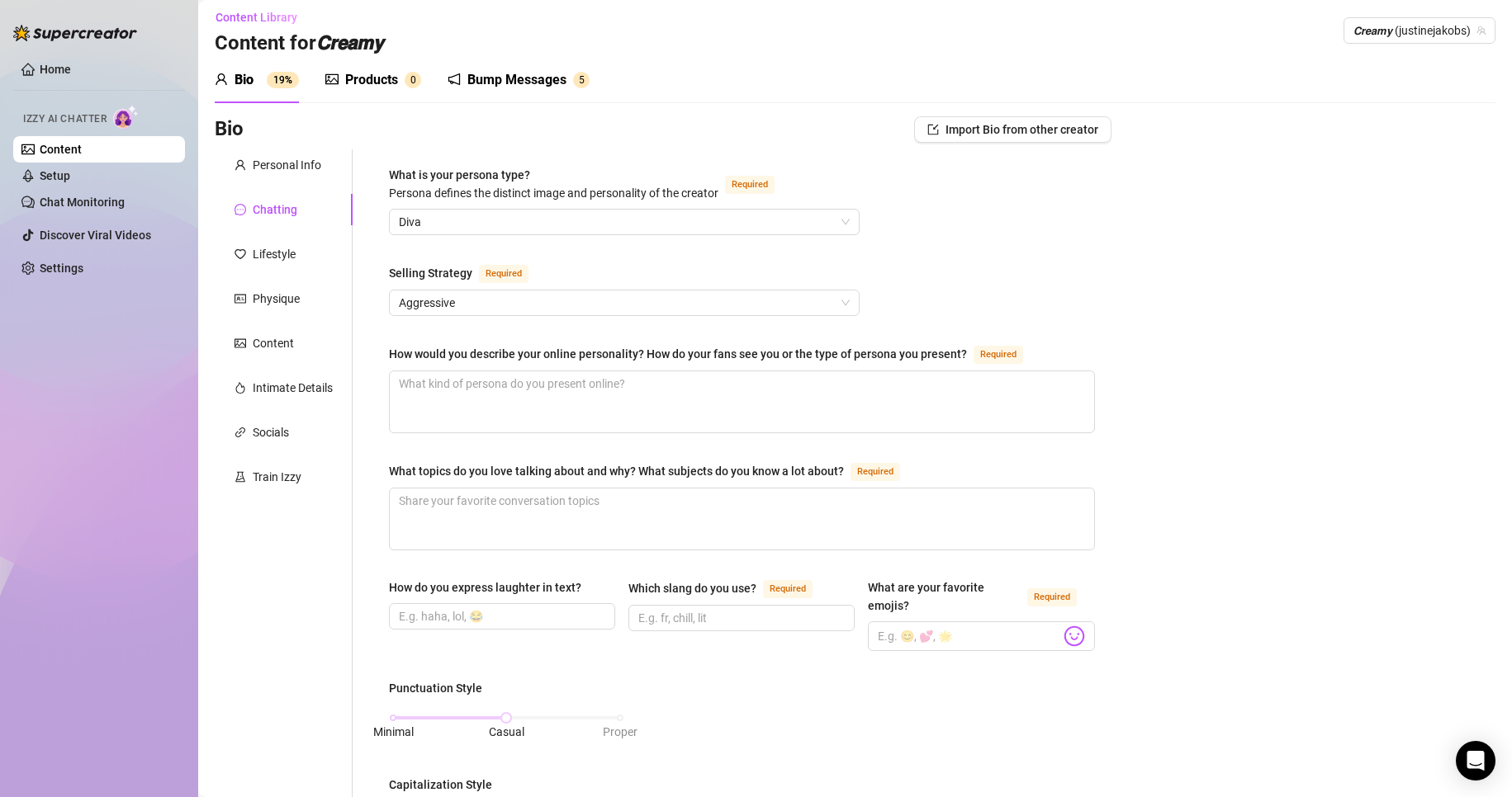
scroll to position [0, 0]
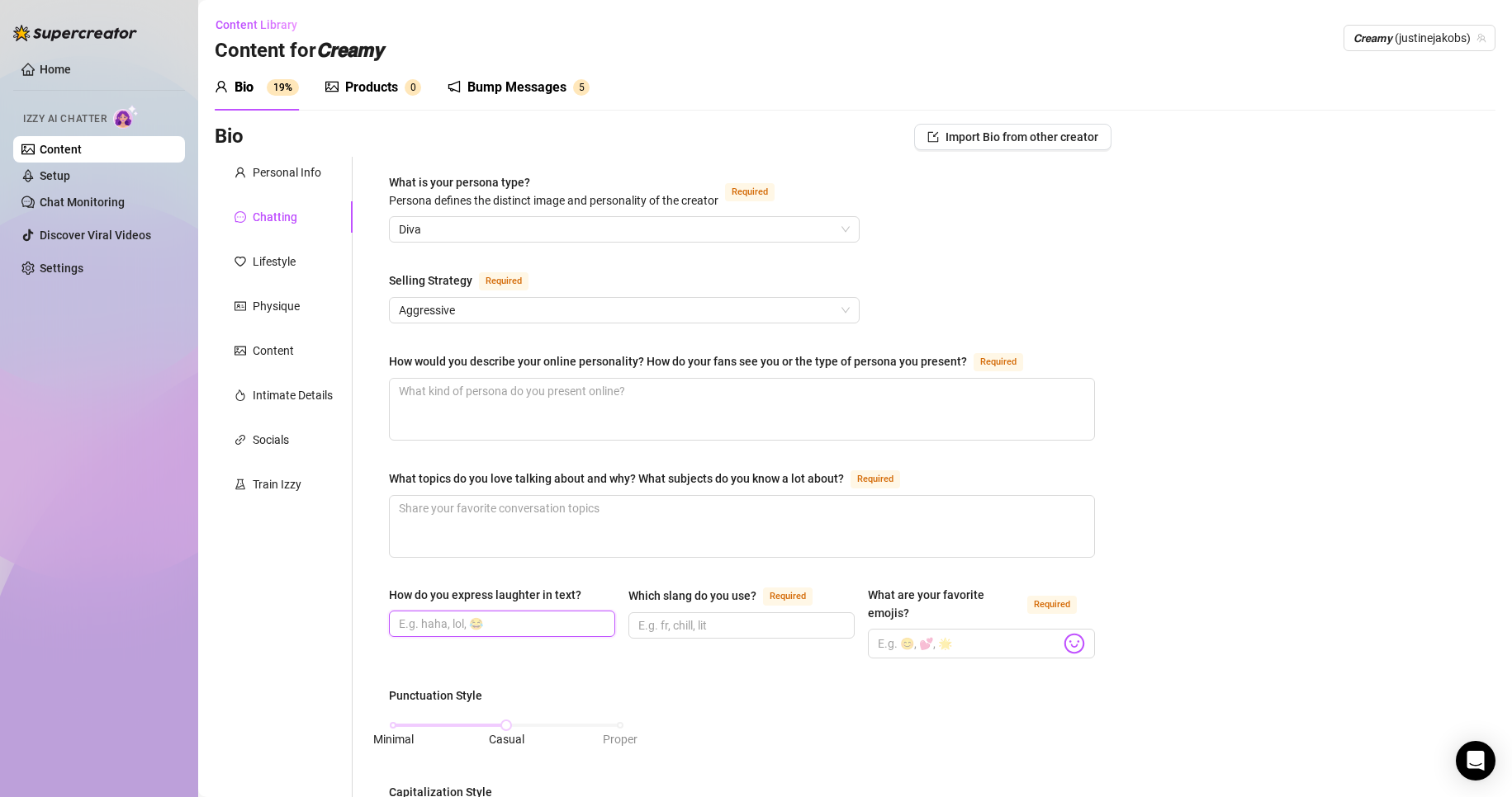
click at [575, 621] on input "How do you express laughter in text?" at bounding box center [500, 624] width 203 height 18
type input "lol, lmao"
click at [718, 621] on input "Which slang do you use? Required" at bounding box center [739, 626] width 203 height 18
click at [922, 640] on input "What are your favorite emojis? Required" at bounding box center [968, 644] width 182 height 22
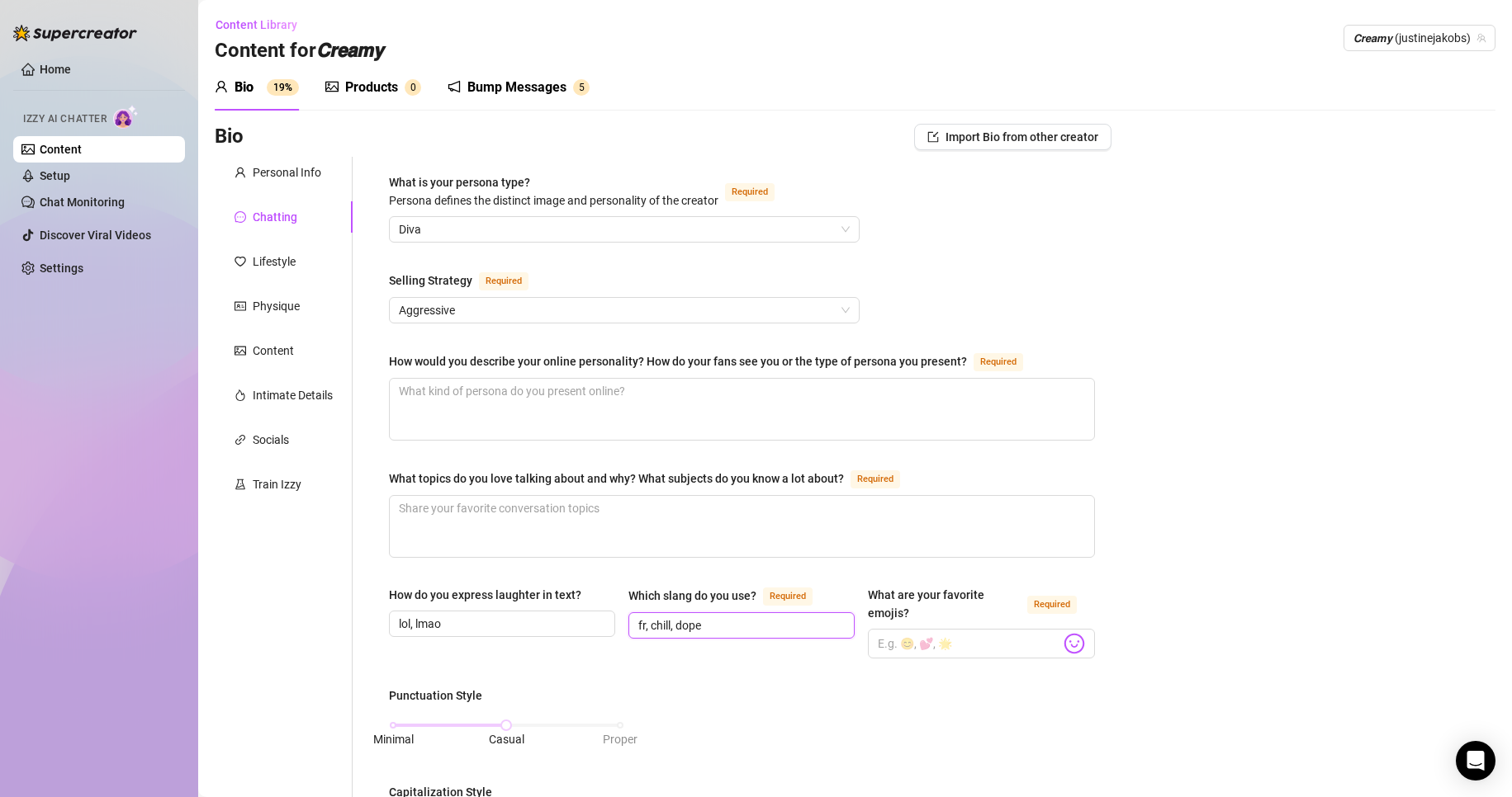
click at [724, 618] on input "fr, chill, dope" at bounding box center [739, 626] width 203 height 18
type input "fr, chill"
click at [912, 630] on span at bounding box center [981, 644] width 226 height 30
click at [1142, 677] on div "Bio Import Bio from other creator Personal Info Chatting Lifestyle Physique Con…" at bounding box center [855, 813] width 1281 height 1379
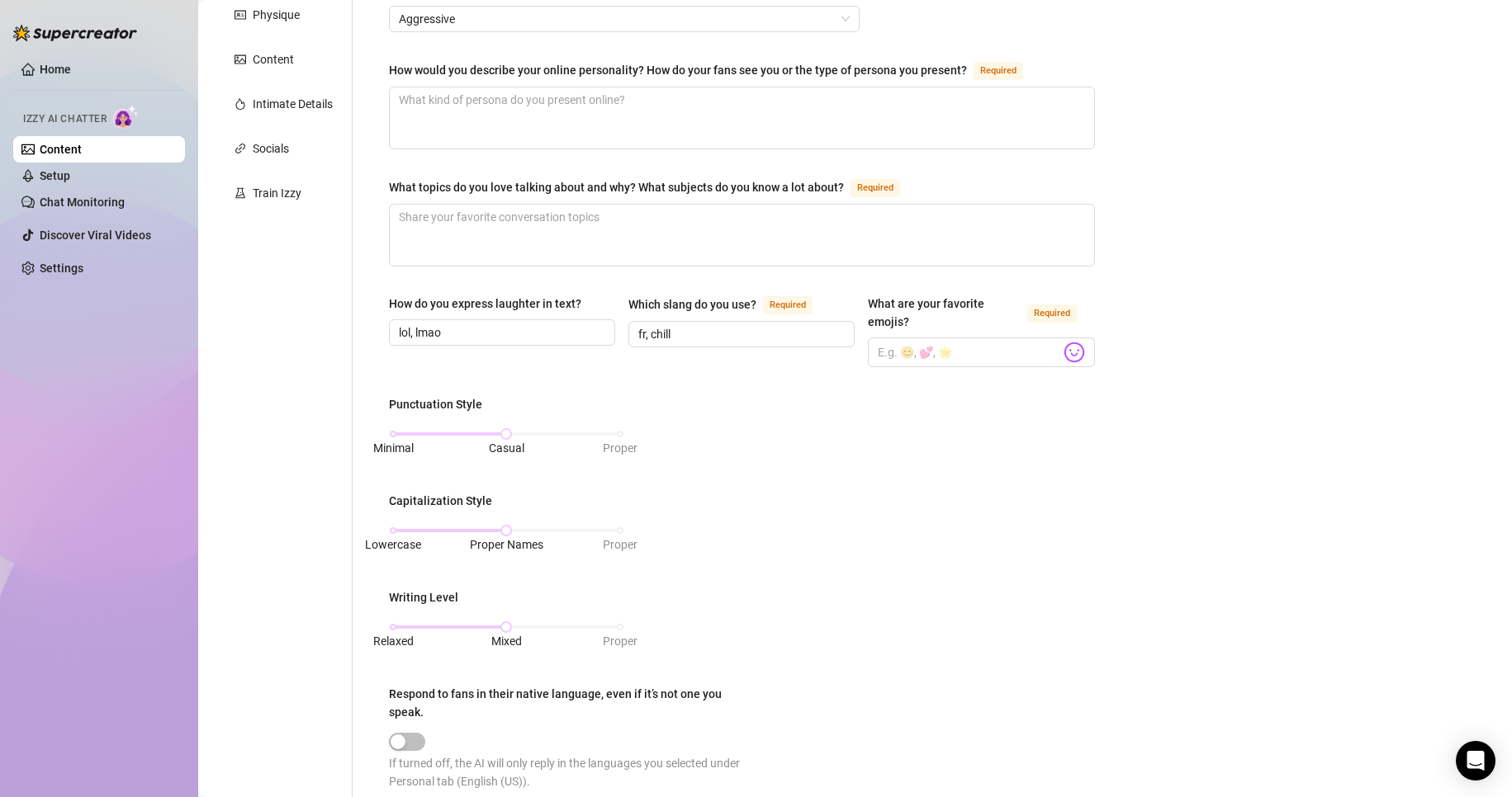
scroll to position [330, 0]
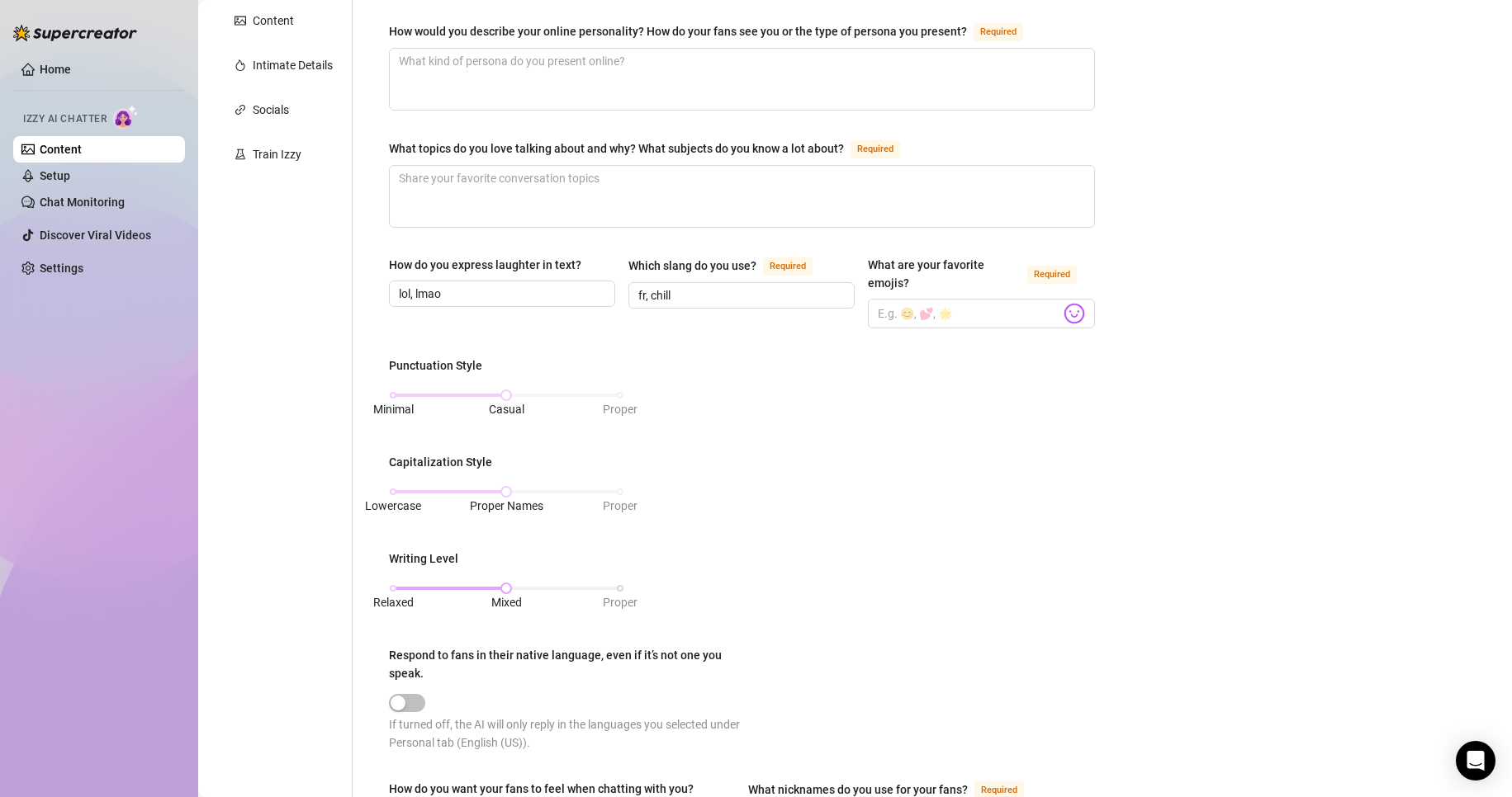
drag, startPoint x: 506, startPoint y: 592, endPoint x: 617, endPoint y: 588, distance: 111.1
click at [617, 588] on div "Relaxed Mixed Proper" at bounding box center [506, 588] width 227 height 10
click at [763, 559] on div "Punctuation Style Minimal Casual Proper Capitalization Style Lowercase Proper N…" at bounding box center [742, 561] width 706 height 410
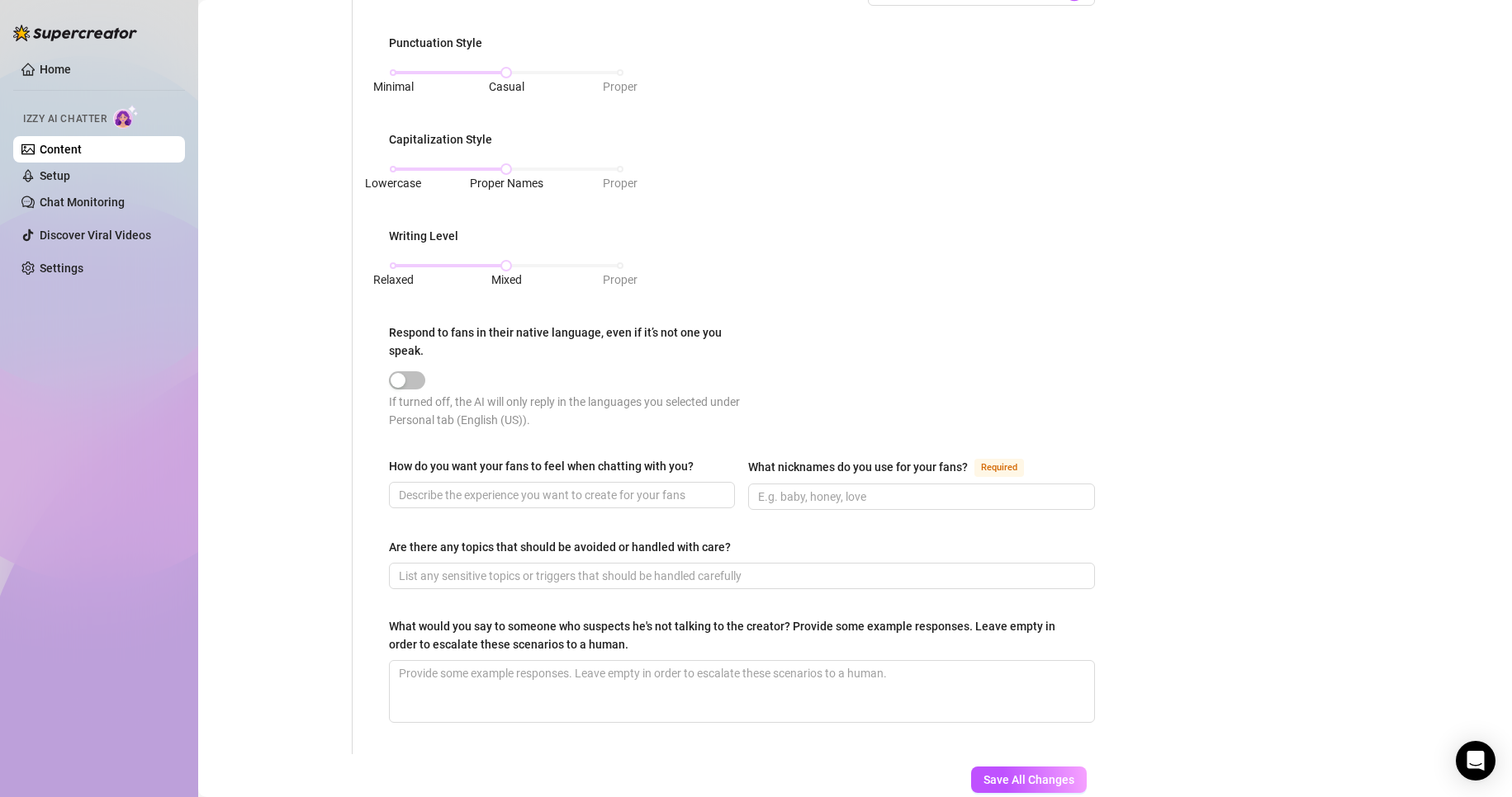
scroll to position [660, 0]
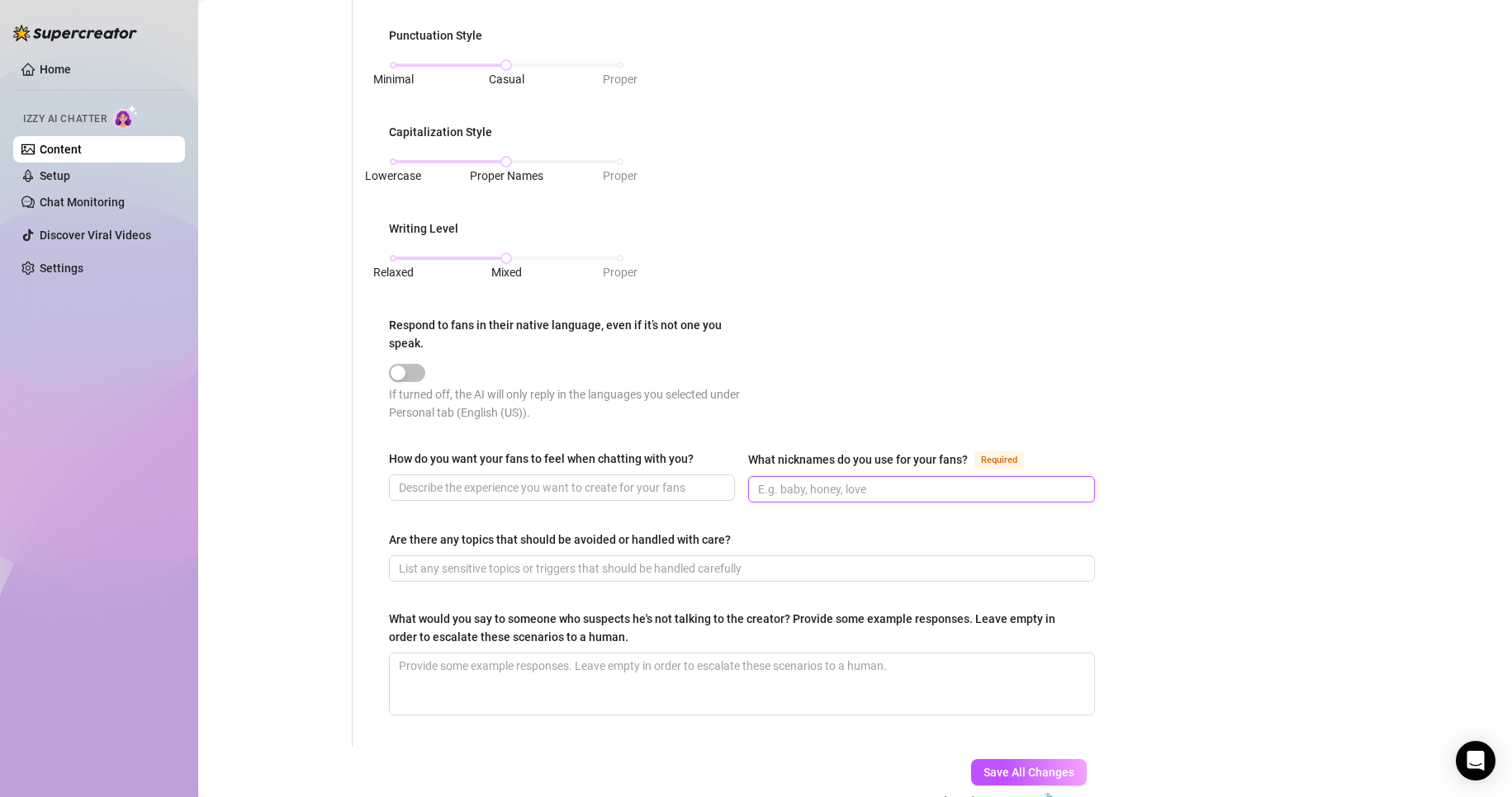
click at [806, 490] on input "What nicknames do you use for your fans? Required" at bounding box center [918, 490] width 322 height 18
type input "babe, baby, love"
click at [792, 512] on div "How do you want your fans to feel when chatting with you? What nicknames do you…" at bounding box center [742, 484] width 706 height 68
click at [618, 523] on div "What is your persona type? Persona defines the distinct image and personality o…" at bounding box center [742, 121] width 706 height 1217
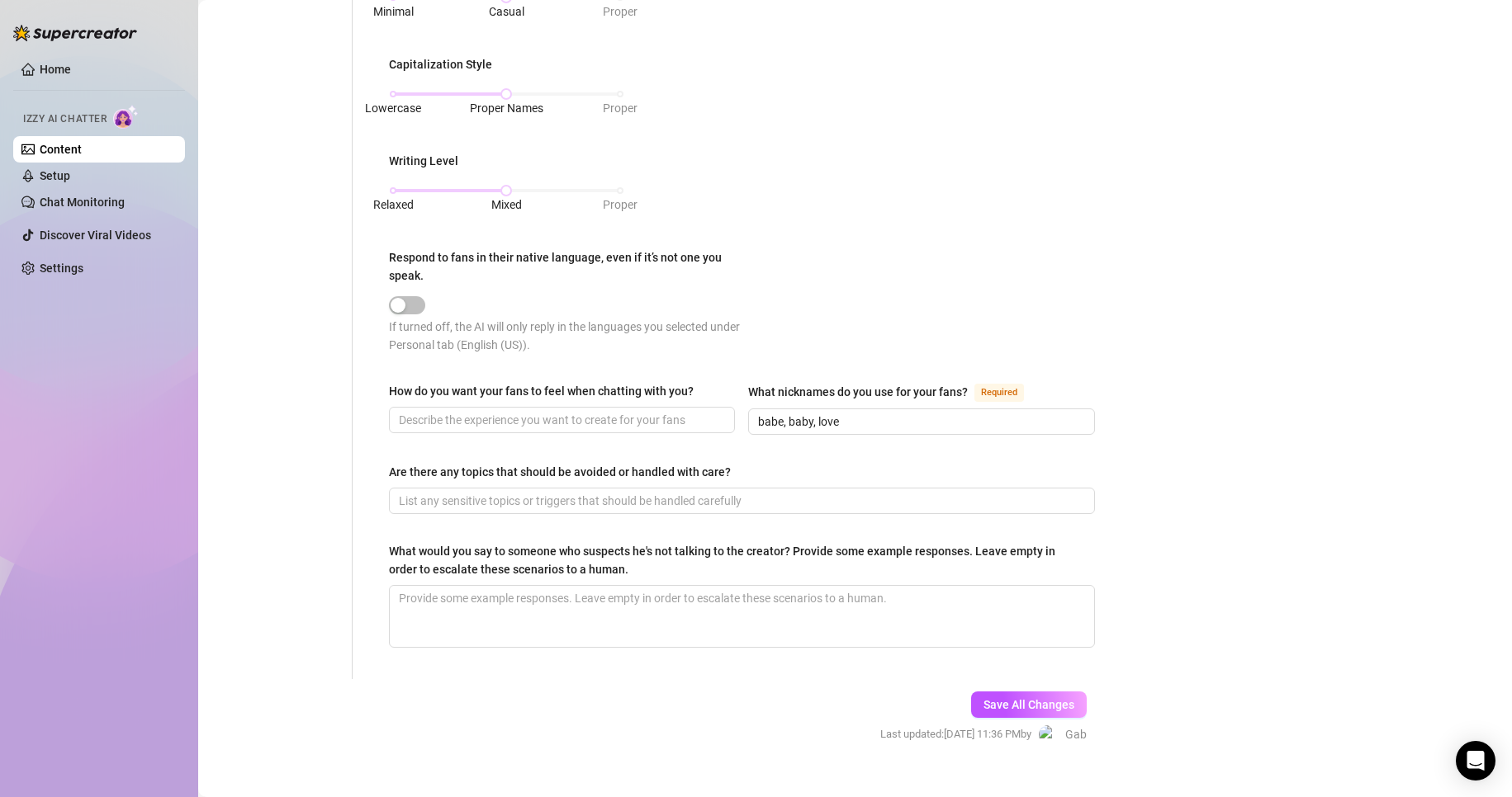
scroll to position [751, 0]
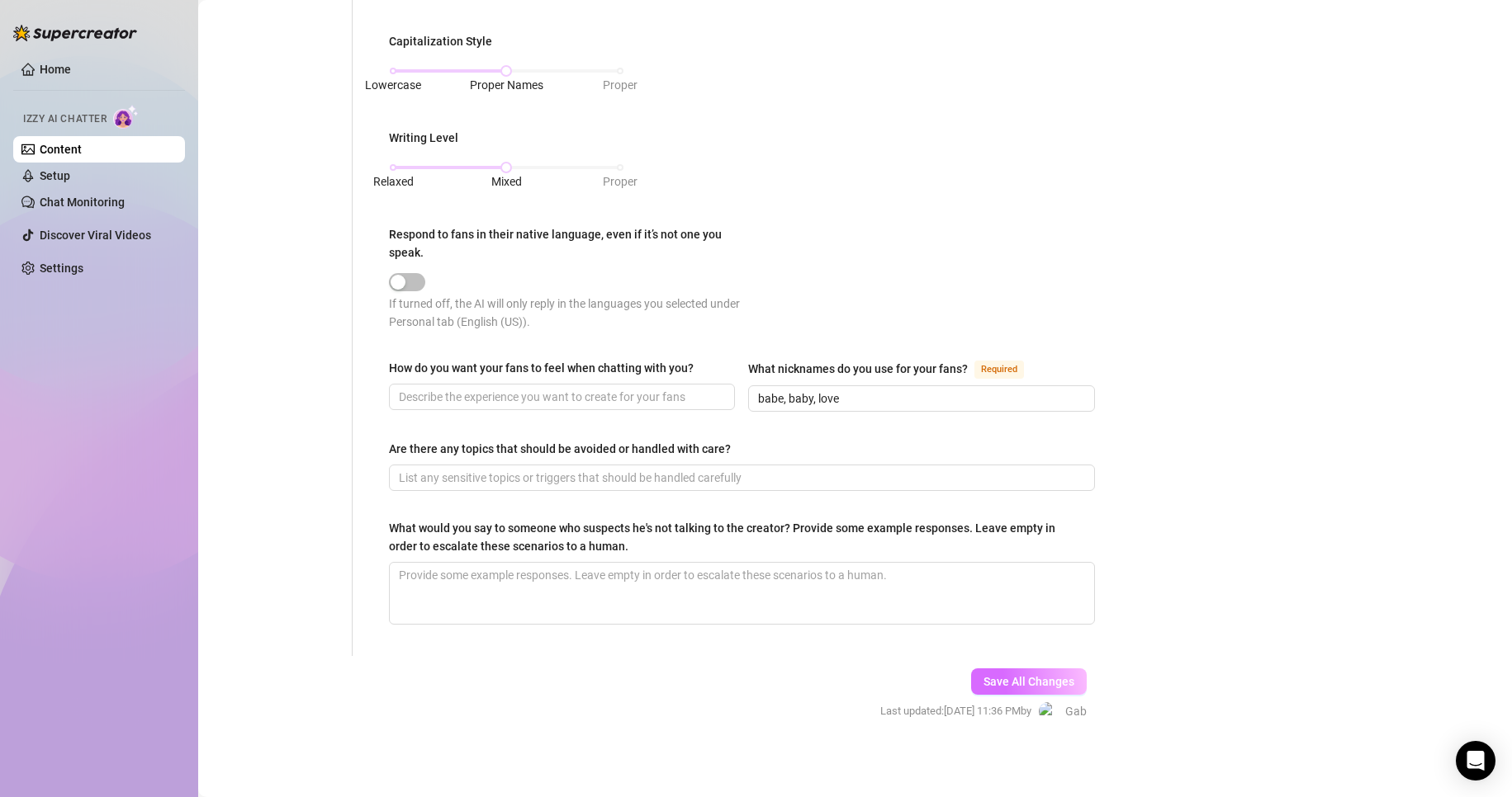
click at [1049, 680] on span "Save All Changes" at bounding box center [1029, 682] width 91 height 13
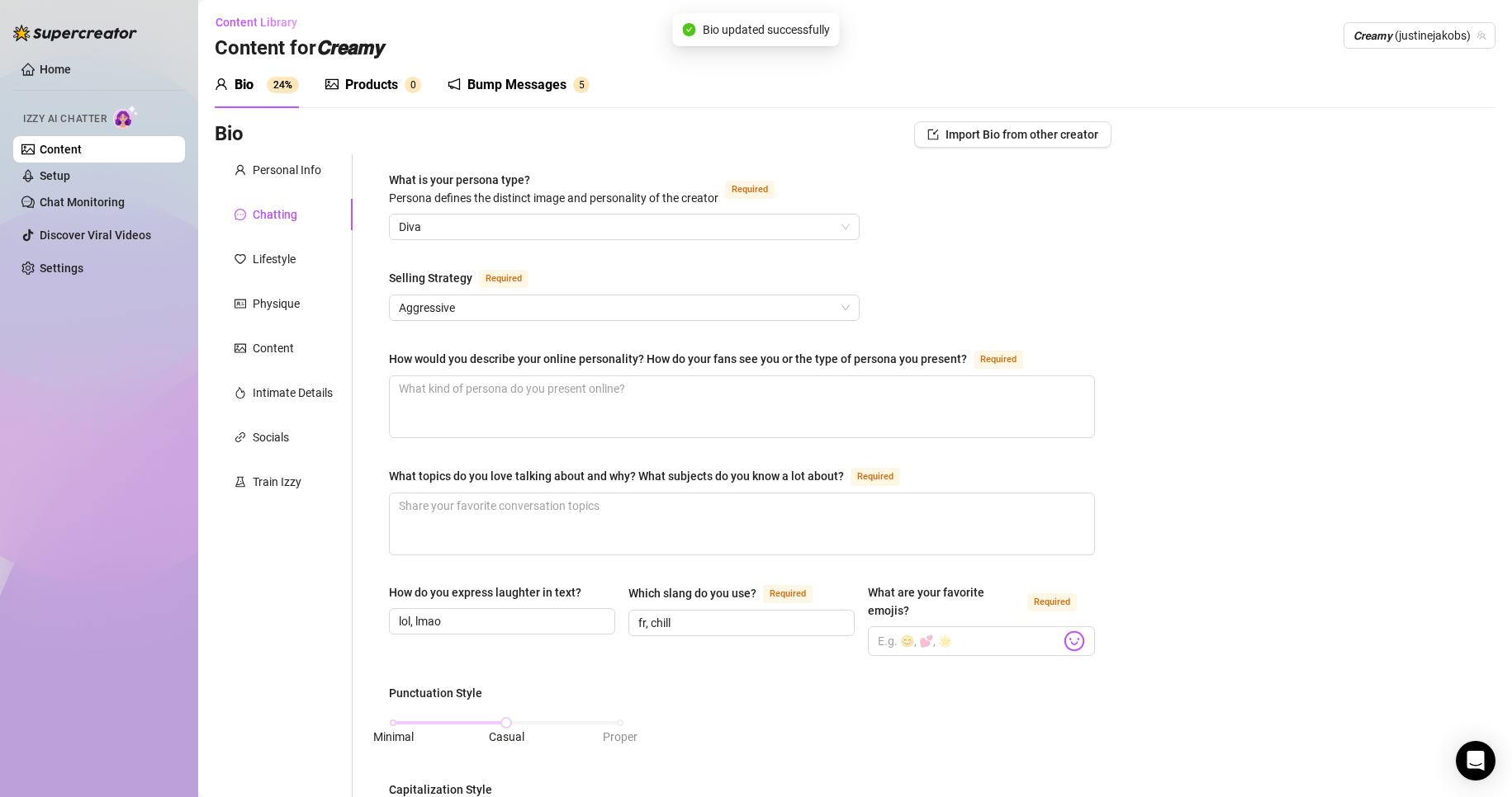
scroll to position [0, 0]
click at [82, 150] on link "Content" at bounding box center [61, 149] width 42 height 13
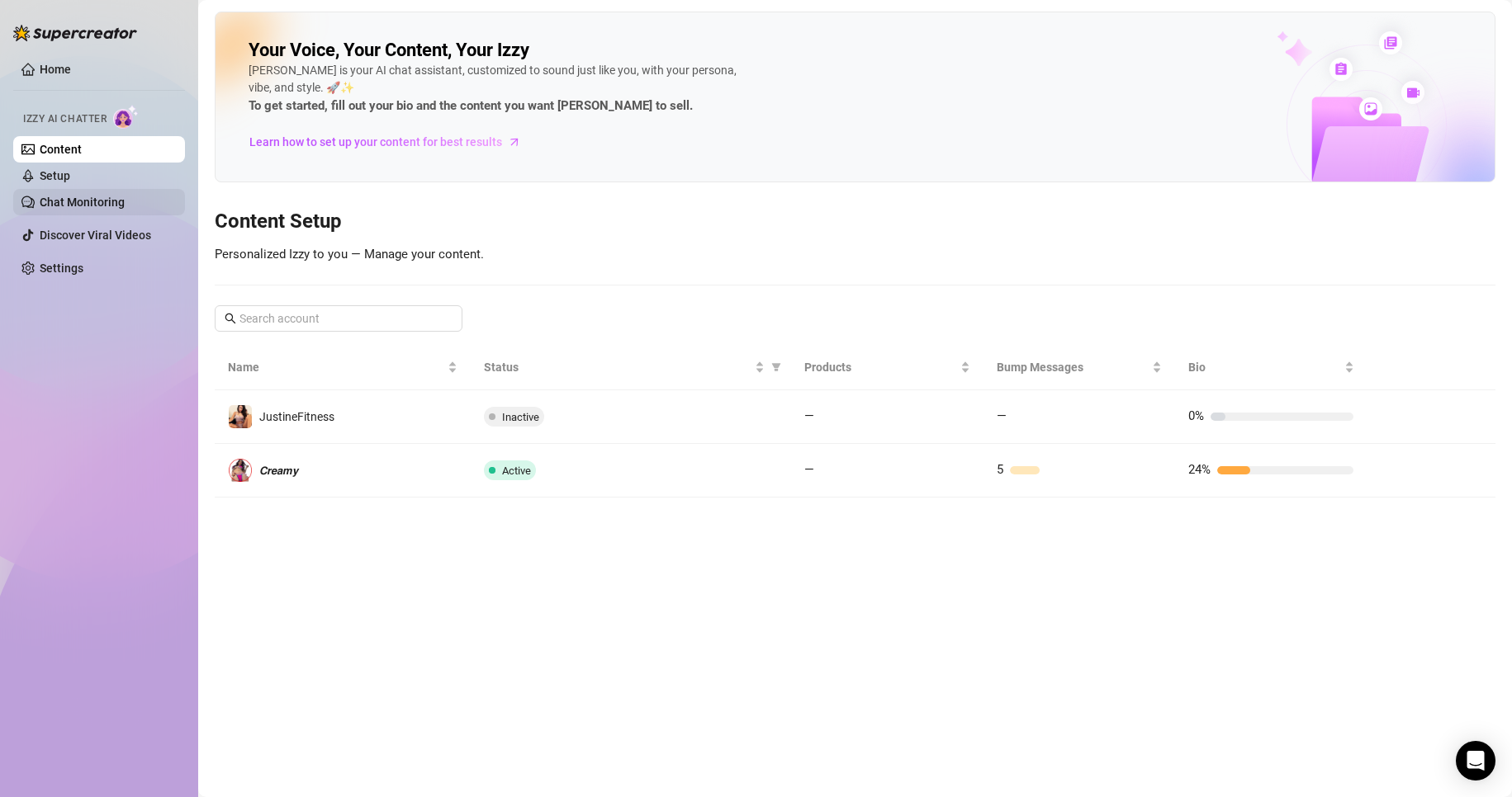
click at [77, 208] on link "Chat Monitoring" at bounding box center [82, 202] width 85 height 13
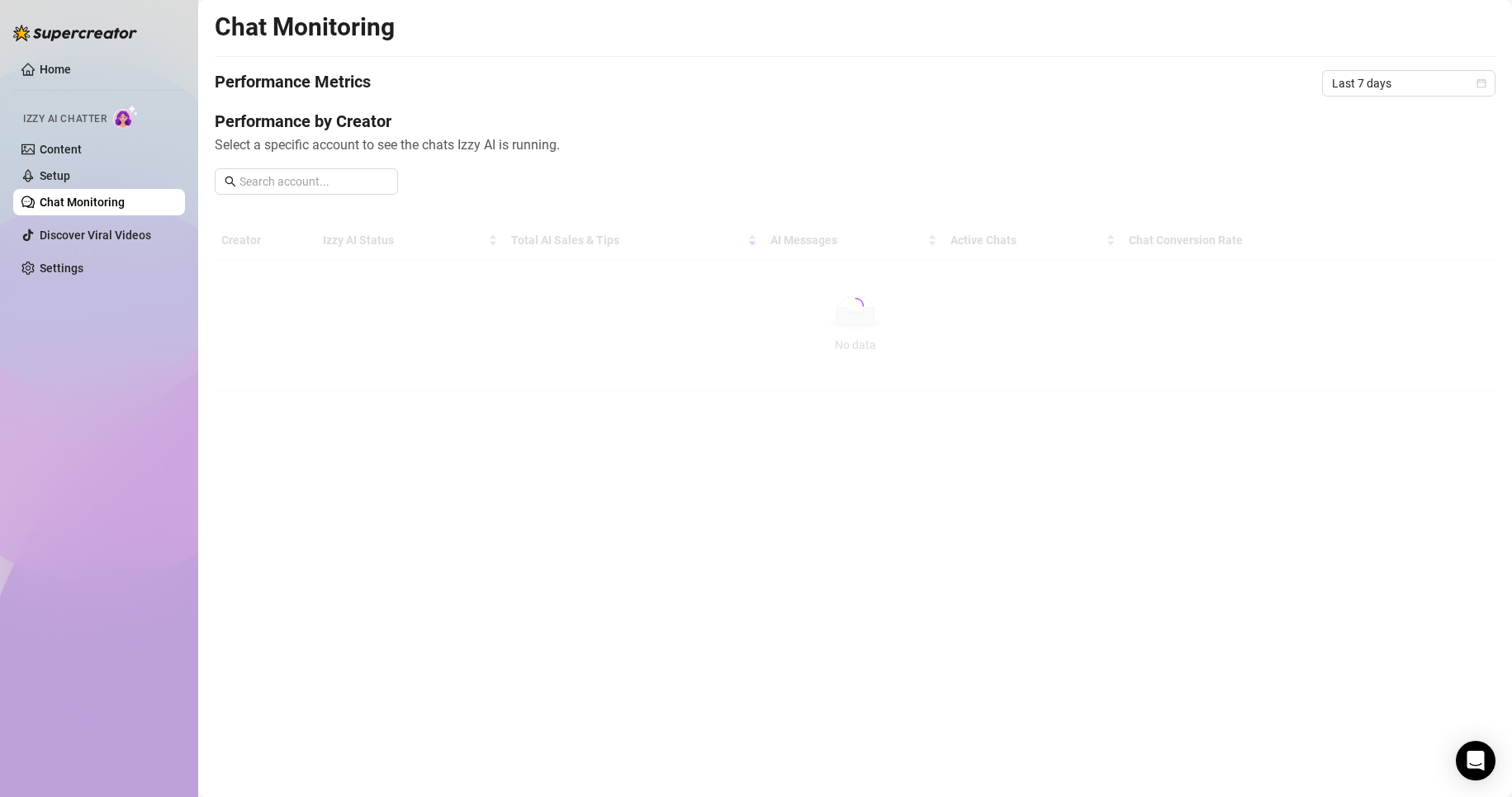
click at [77, 196] on link "Chat Monitoring" at bounding box center [82, 202] width 85 height 13
click at [70, 169] on link "Setup" at bounding box center [55, 176] width 31 height 13
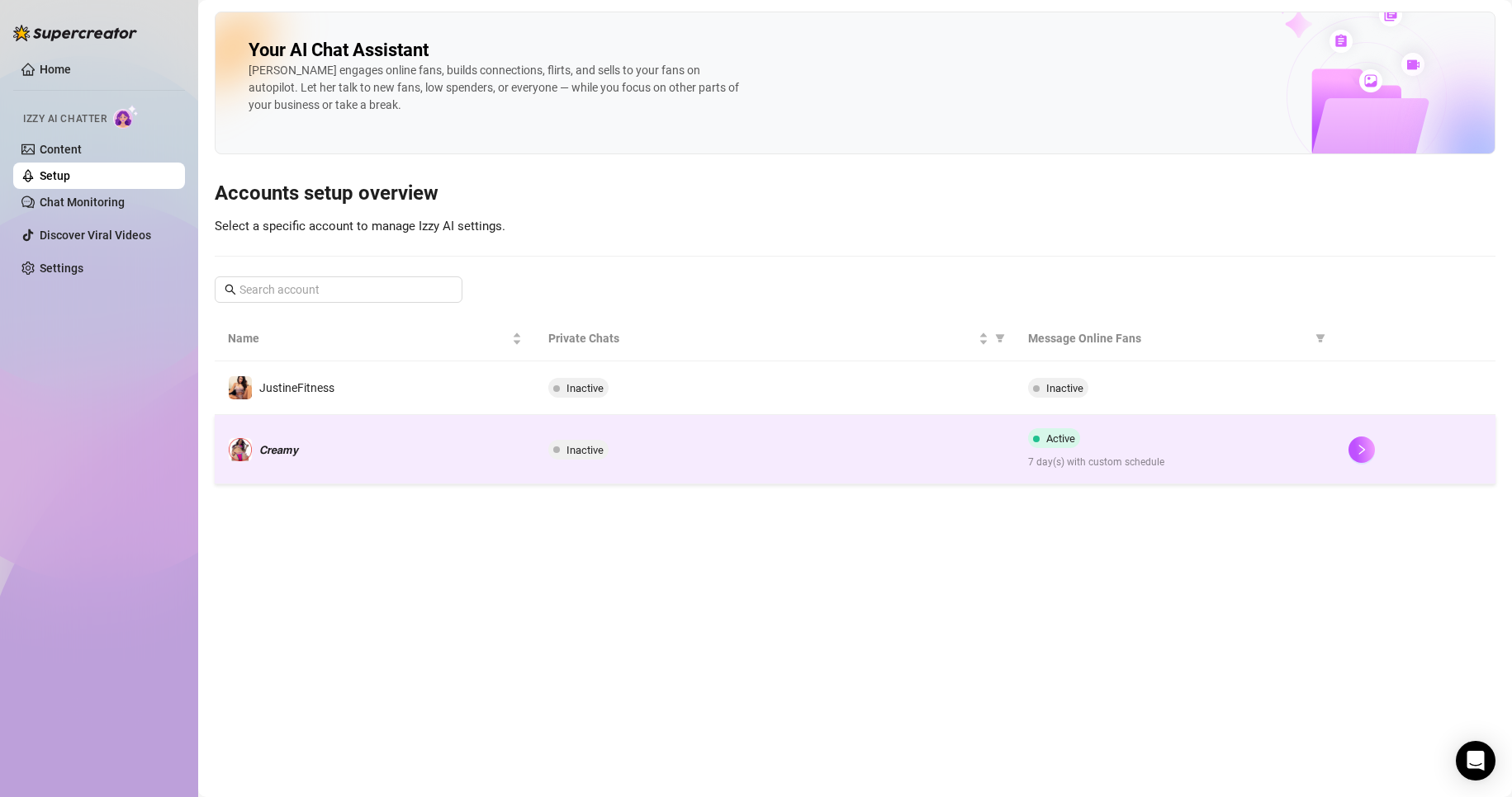
click at [389, 433] on td "𝘾𝙧𝙚𝙖𝙢𝙮" at bounding box center [375, 450] width 321 height 70
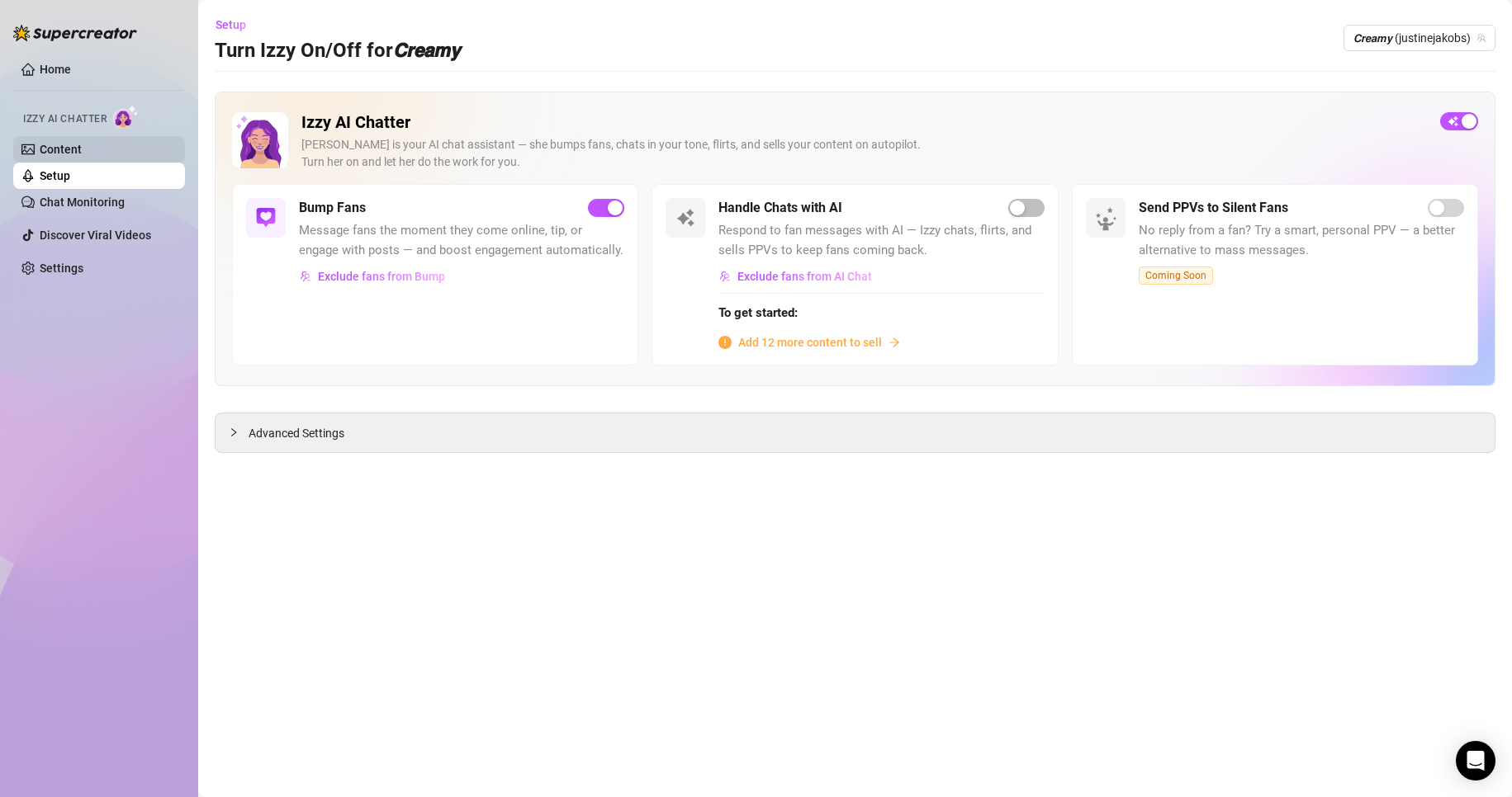
click at [82, 156] on link "Content" at bounding box center [61, 149] width 42 height 13
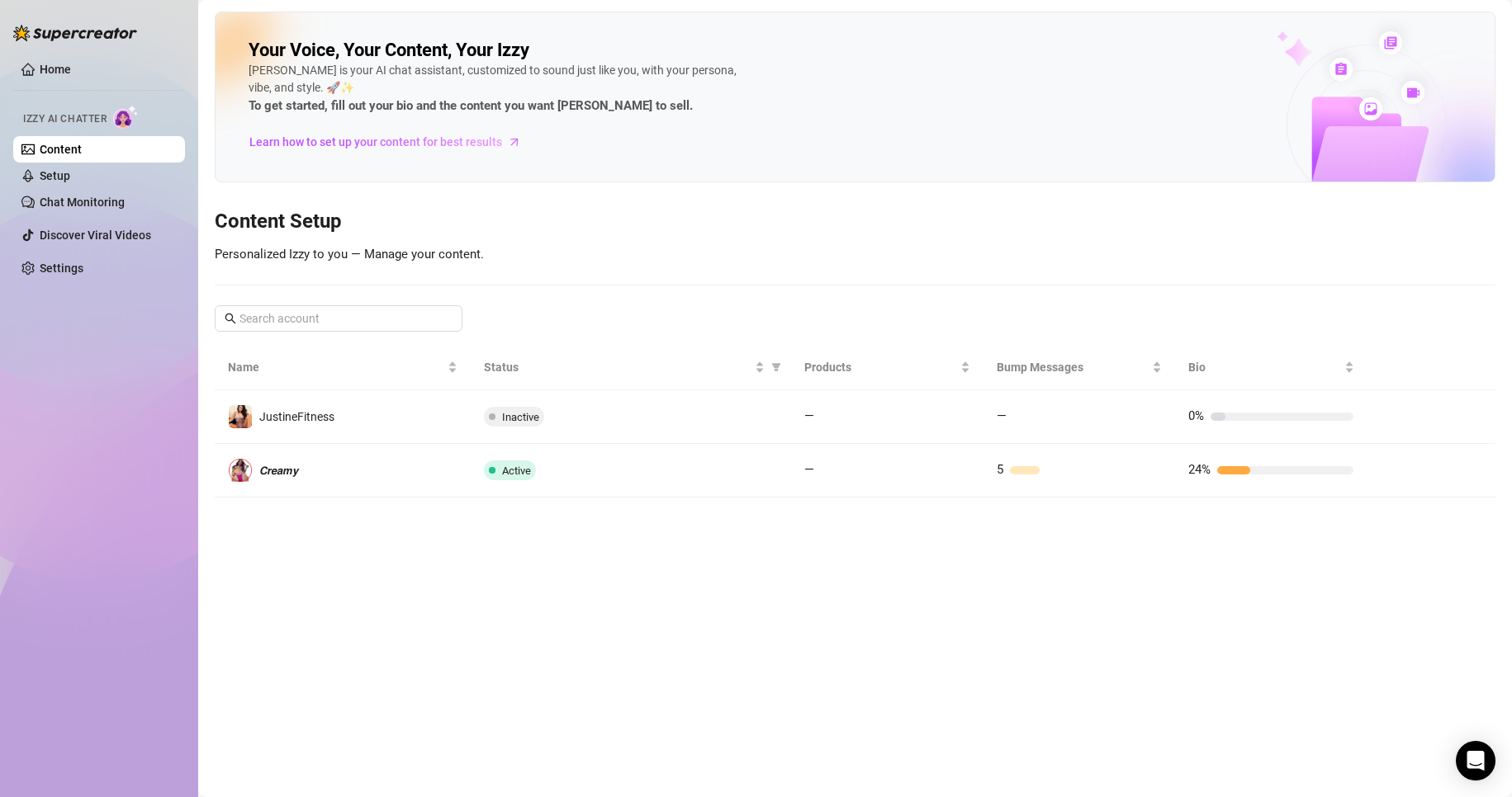
click at [693, 254] on div "Your Voice, Your Content, Your Izzy Izzy is your AI chat assistant, customized …" at bounding box center [855, 254] width 1281 height 486
click at [49, 66] on link "Home" at bounding box center [56, 70] width 32 height 13
